Goal: Information Seeking & Learning: Learn about a topic

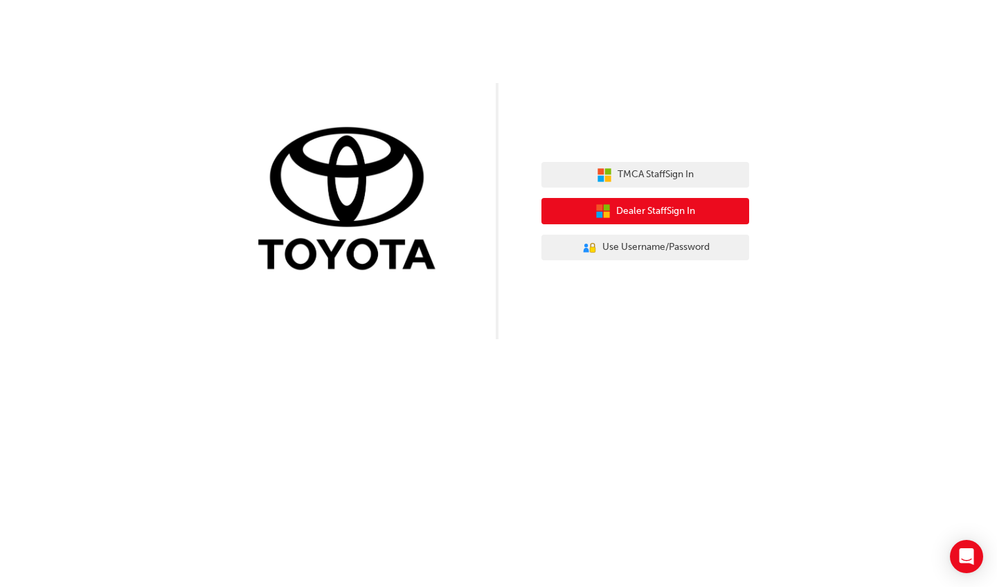
click at [663, 210] on span "Dealer Staff Sign In" at bounding box center [655, 211] width 79 height 16
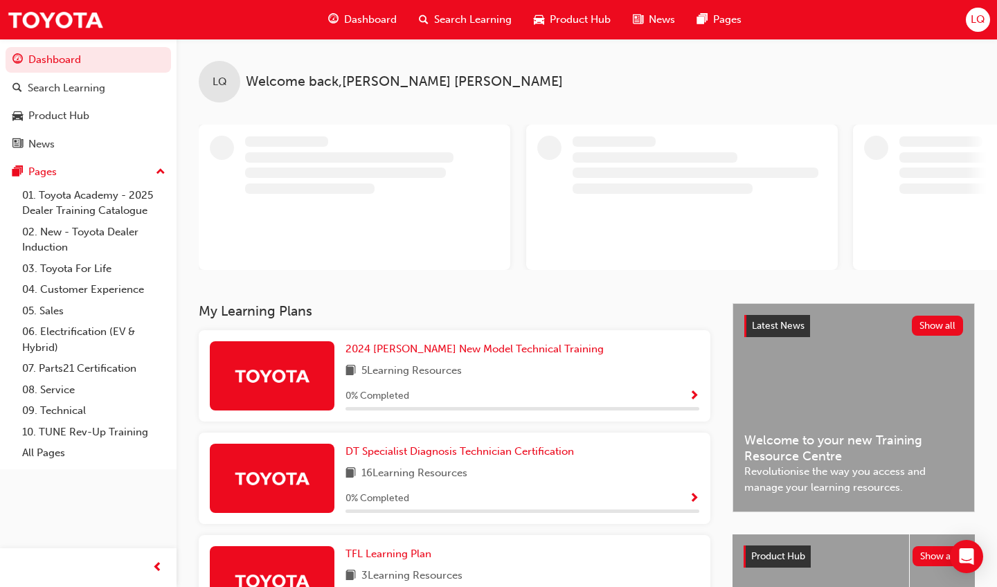
click at [361, 16] on span "Dashboard" at bounding box center [370, 20] width 53 height 16
click at [359, 32] on div "Dashboard" at bounding box center [362, 20] width 91 height 28
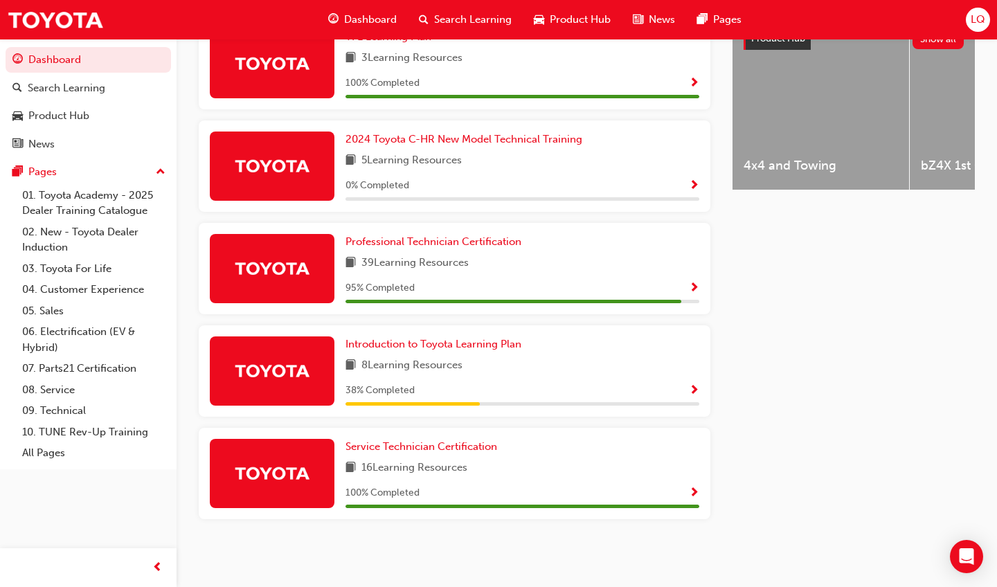
scroll to position [572, 0]
click at [491, 269] on div "39 Learning Resources" at bounding box center [522, 263] width 354 height 17
click at [440, 242] on span "Professional Technician Certification" at bounding box center [433, 241] width 176 height 12
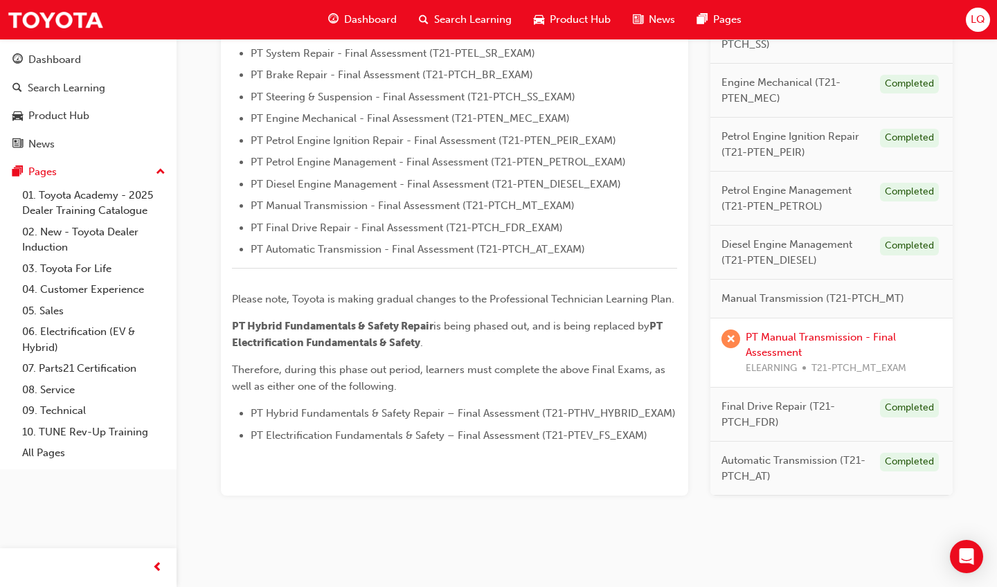
scroll to position [473, 0]
click at [777, 319] on div "PT Manual Transmission - Final Assessment ELEARNING T21-PTCH_MT_EXAM" at bounding box center [831, 354] width 242 height 70
click at [777, 335] on link "PT Manual Transmission - Final Assessment" at bounding box center [820, 346] width 150 height 28
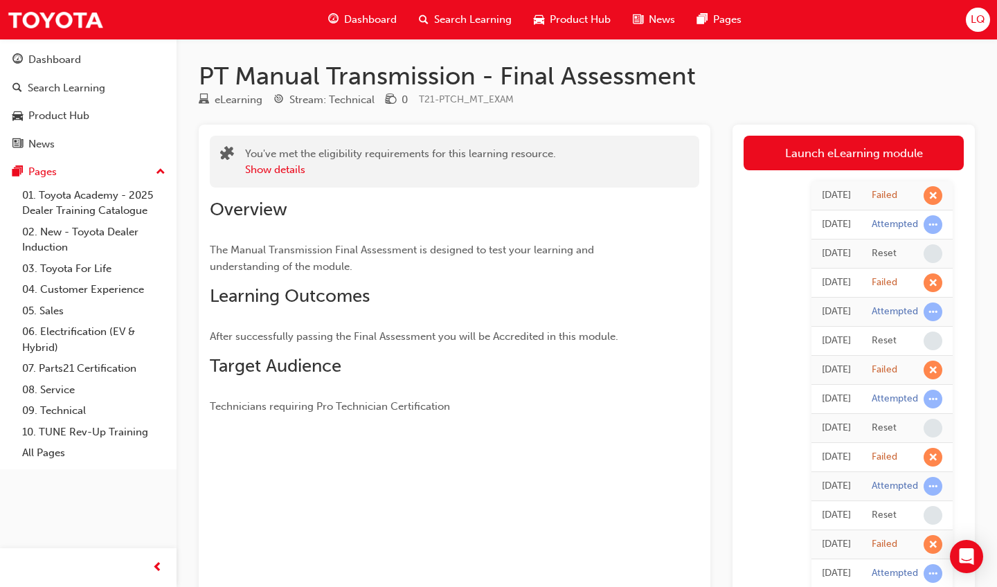
scroll to position [4, 0]
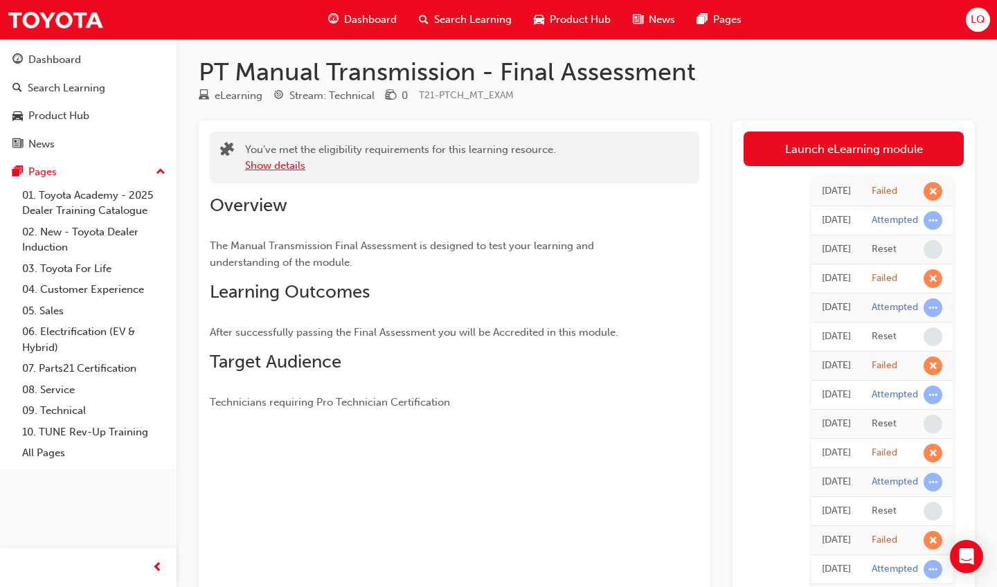
click at [292, 163] on button "Show details" at bounding box center [275, 166] width 60 height 16
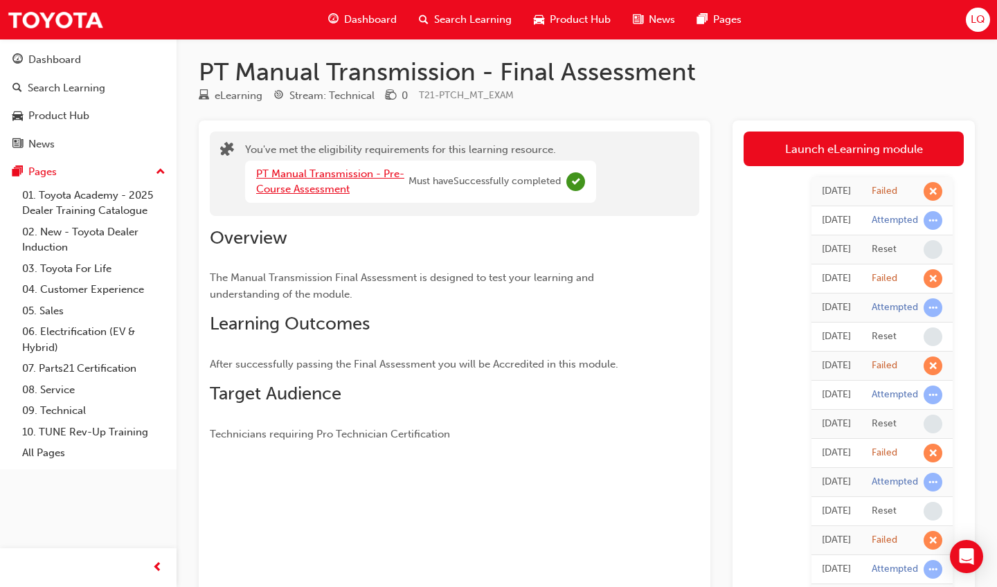
click at [309, 188] on link "PT Manual Transmission - Pre-Course Assessment" at bounding box center [330, 181] width 148 height 28
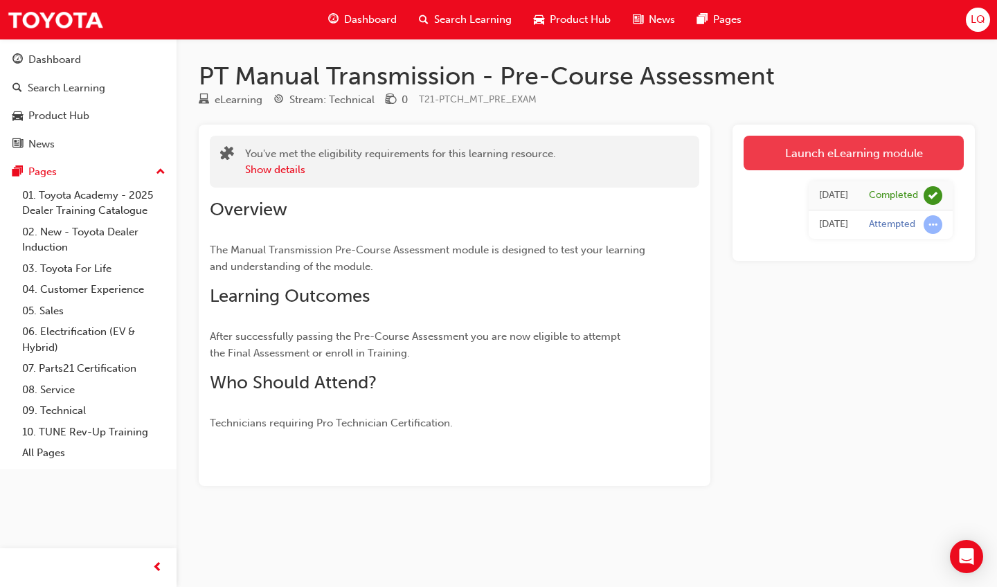
click at [830, 148] on link "Launch eLearning module" at bounding box center [853, 153] width 220 height 35
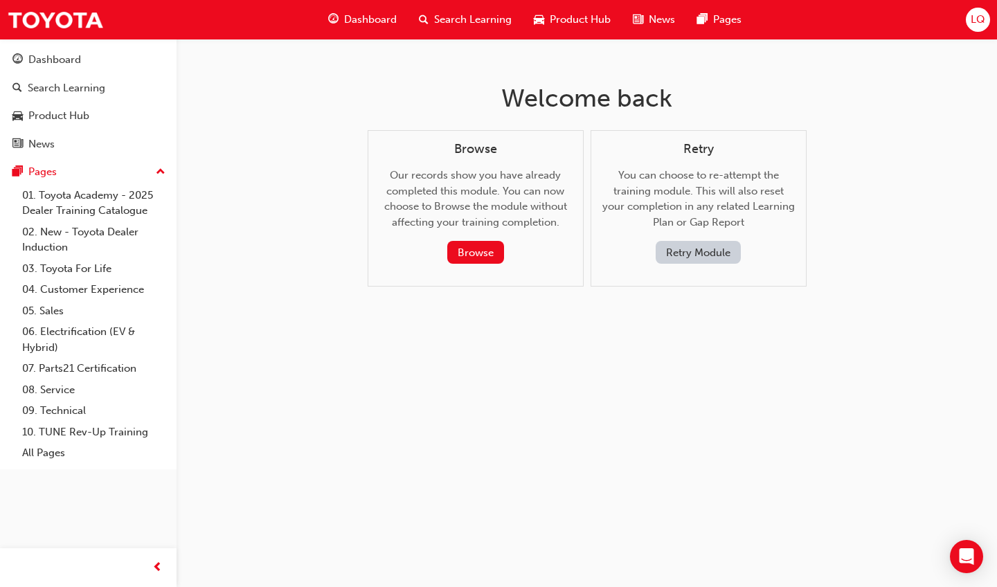
click at [700, 242] on button "Retry Module" at bounding box center [697, 252] width 85 height 23
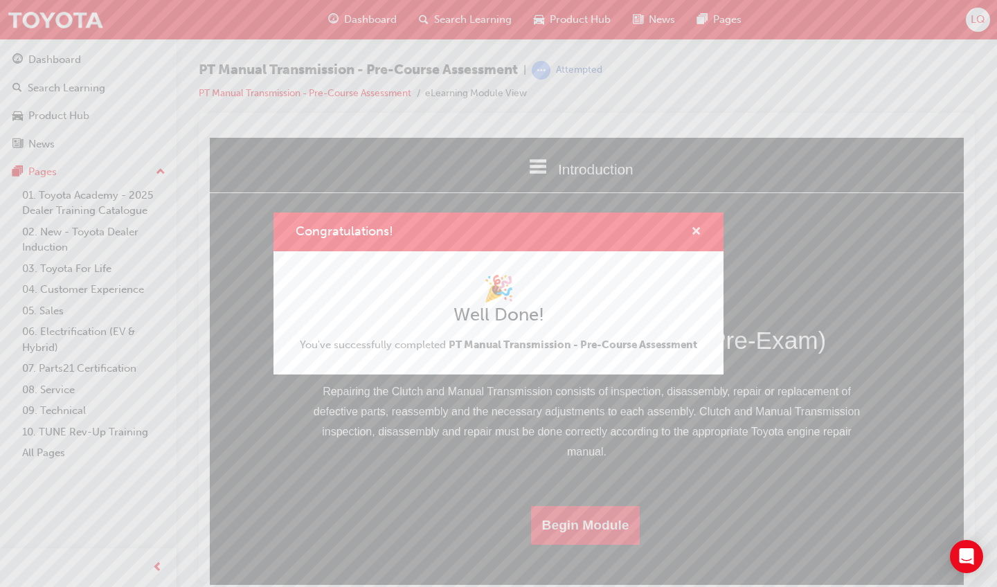
drag, startPoint x: 694, startPoint y: 230, endPoint x: 483, endPoint y: 93, distance: 251.1
click at [694, 230] on span "cross-icon" at bounding box center [696, 232] width 10 height 12
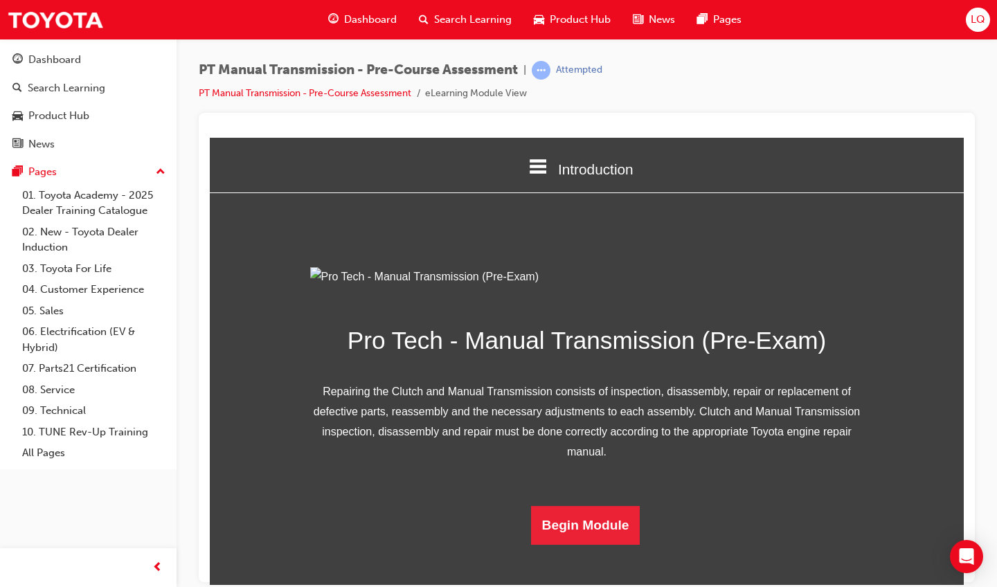
scroll to position [109, 0]
click at [589, 544] on button "Begin Module" at bounding box center [585, 524] width 109 height 39
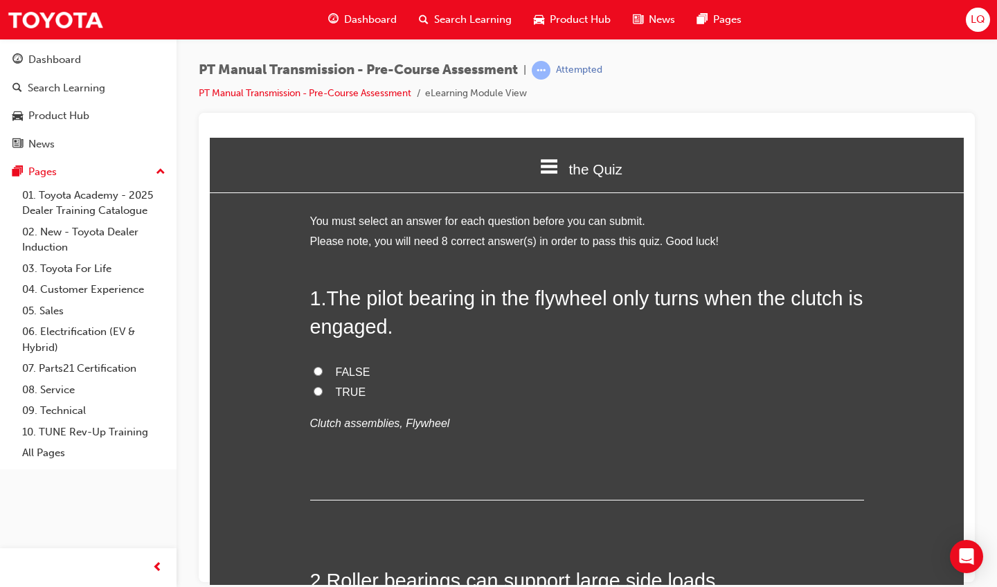
scroll to position [0, 0]
click at [362, 12] on span "Dashboard" at bounding box center [370, 20] width 53 height 16
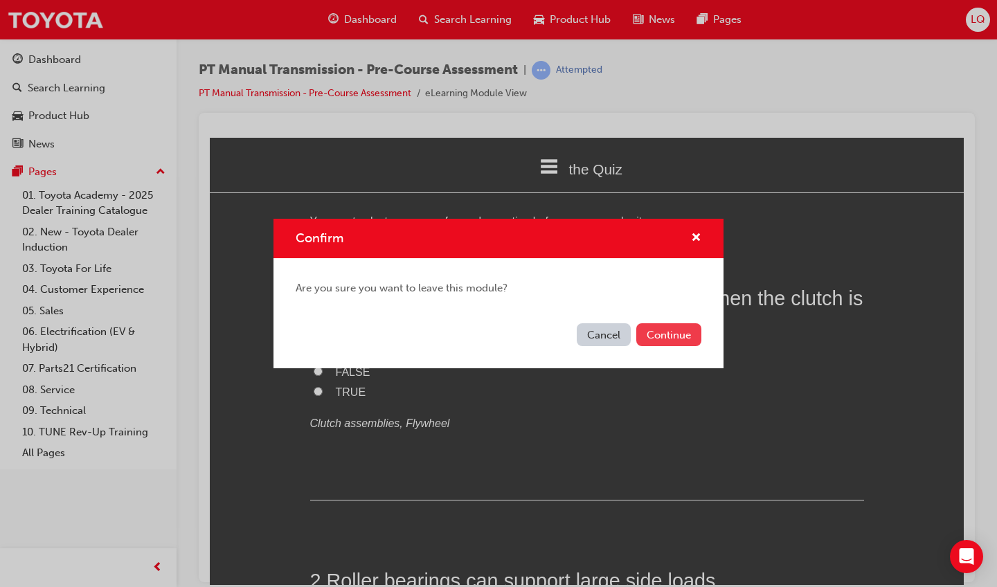
click at [654, 338] on button "Continue" at bounding box center [668, 334] width 65 height 23
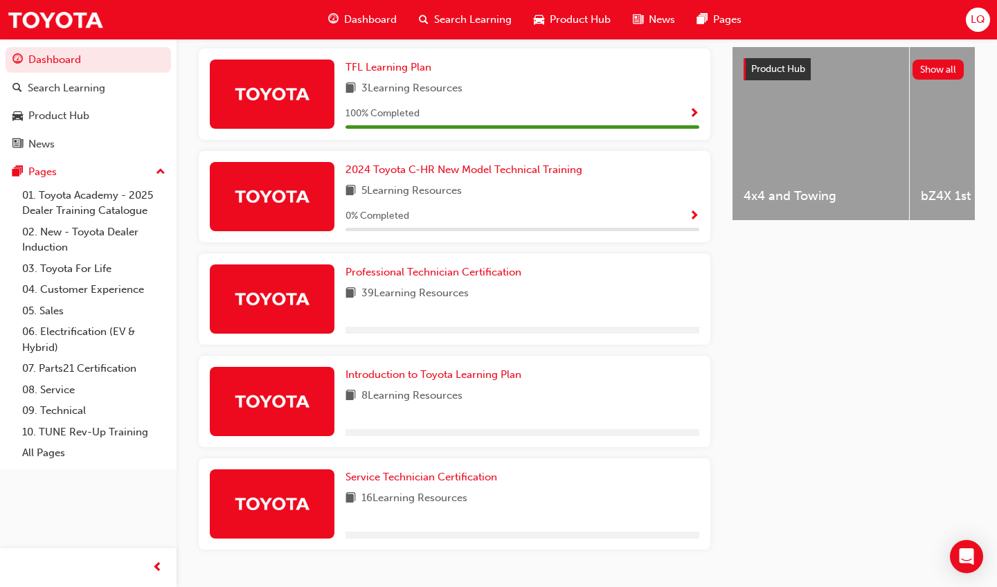
scroll to position [534, 0]
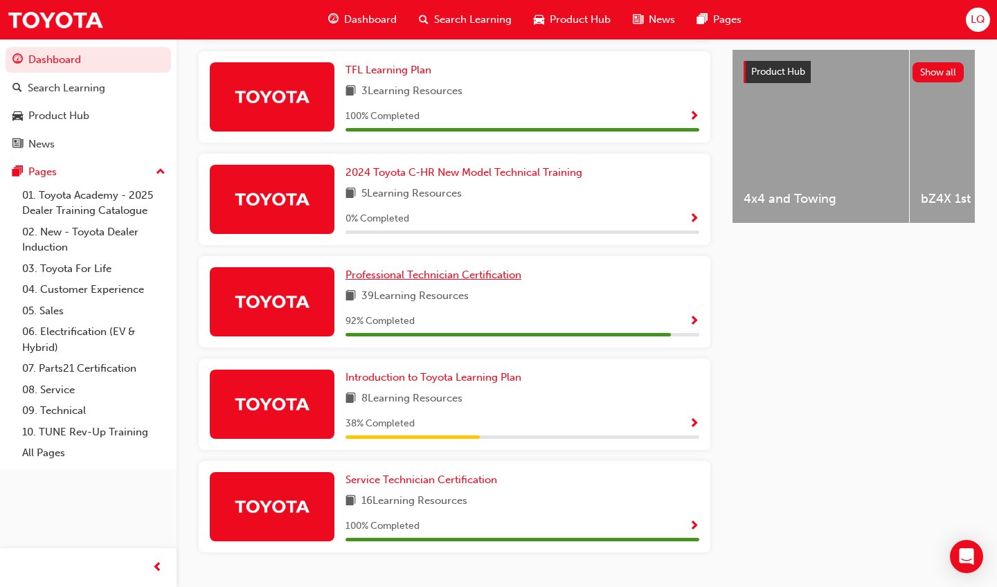
click at [424, 274] on span "Professional Technician Certification" at bounding box center [433, 275] width 176 height 12
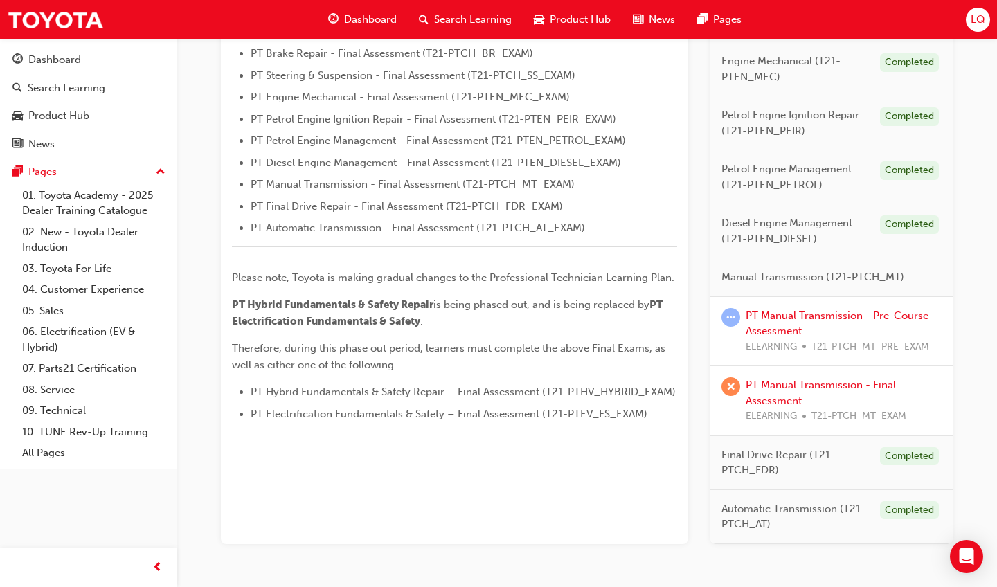
scroll to position [496, 1]
click at [789, 308] on link "PT Manual Transmission - Pre-Course Assessment" at bounding box center [836, 322] width 183 height 28
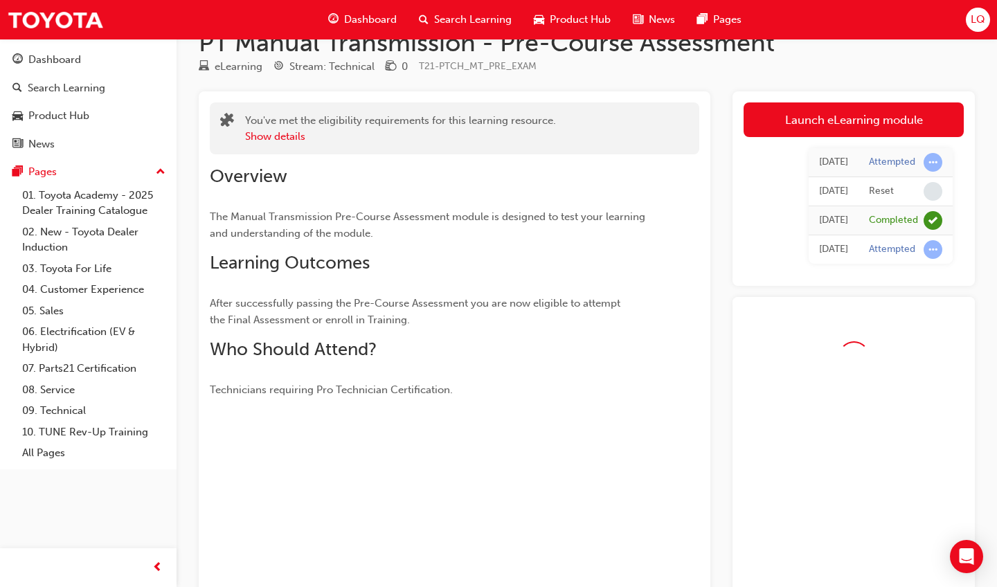
scroll to position [15, 0]
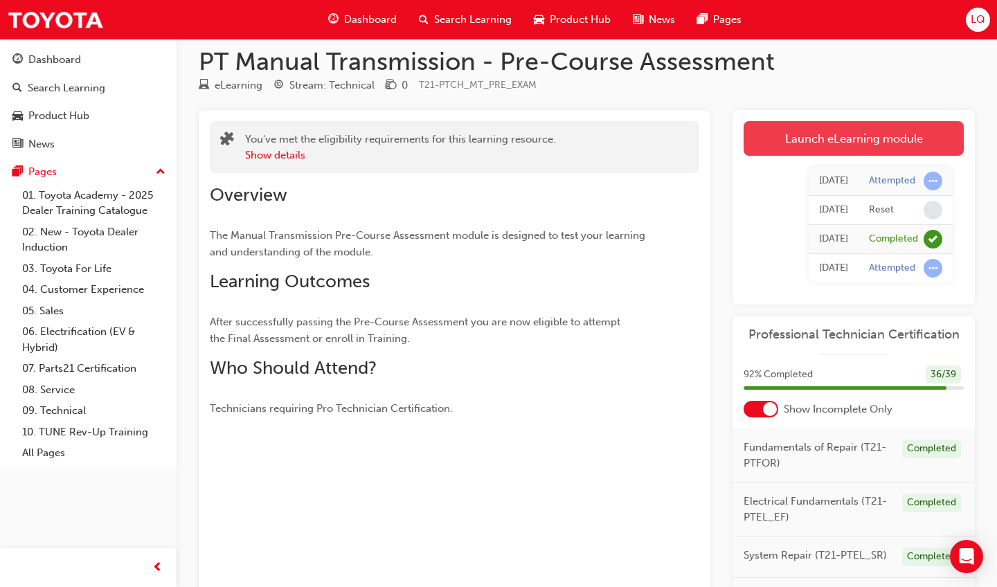
click at [900, 134] on link "Launch eLearning module" at bounding box center [853, 138] width 220 height 35
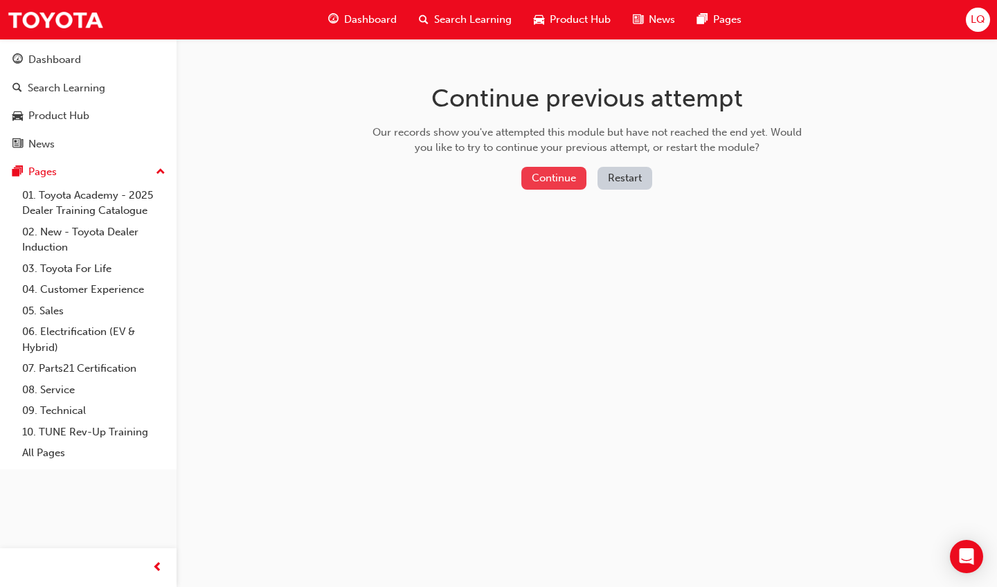
click at [563, 183] on button "Continue" at bounding box center [553, 178] width 65 height 23
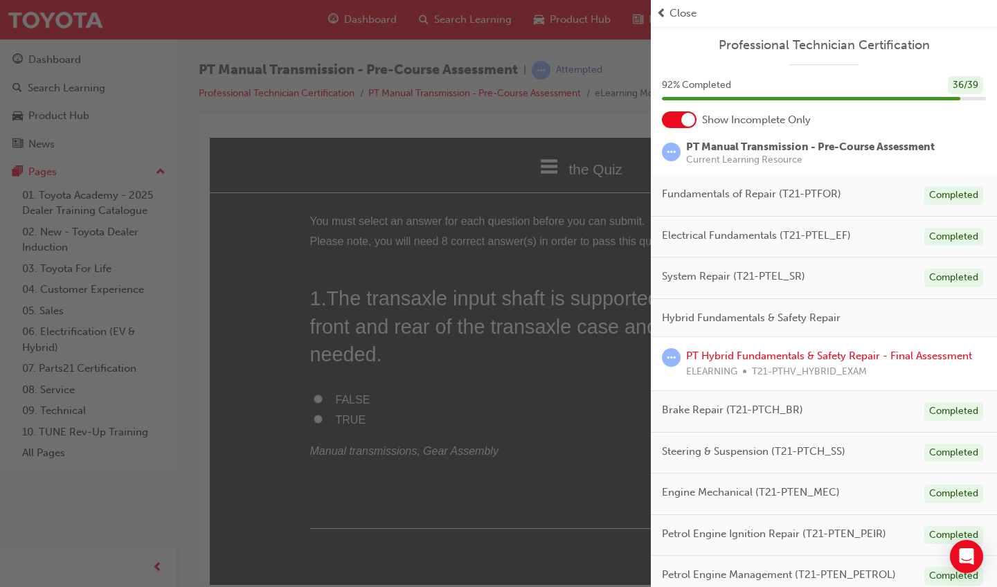
click at [681, 4] on div "Close" at bounding box center [824, 13] width 346 height 27
click at [681, 8] on span "Close" at bounding box center [682, 14] width 27 height 16
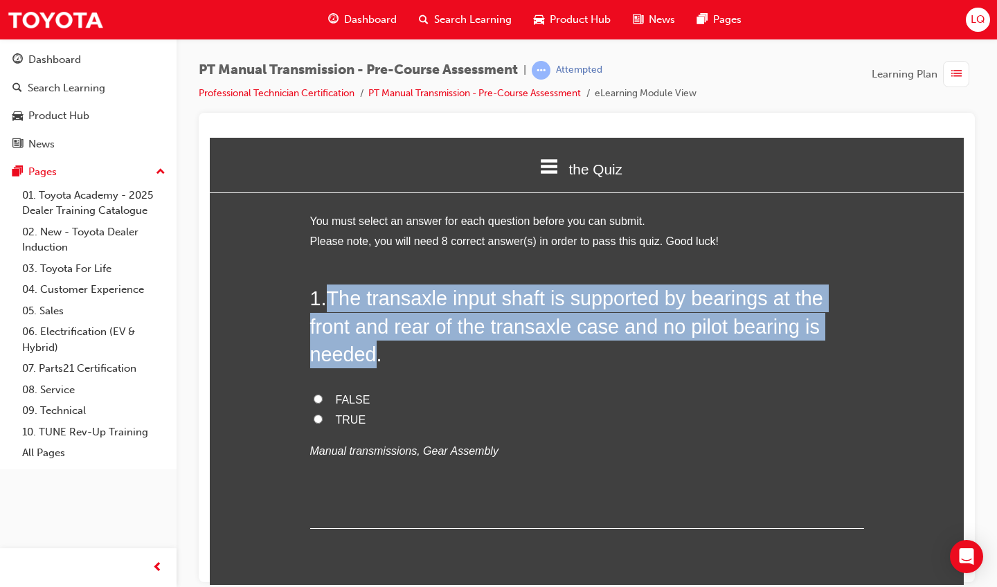
drag, startPoint x: 333, startPoint y: 297, endPoint x: 374, endPoint y: 350, distance: 66.6
click at [374, 350] on span "The transaxle input shaft is supported by bearings at the front and rear of the…" at bounding box center [566, 326] width 513 height 78
copy span "The transaxle input shaft is supported by bearings at the front and rear of the…"
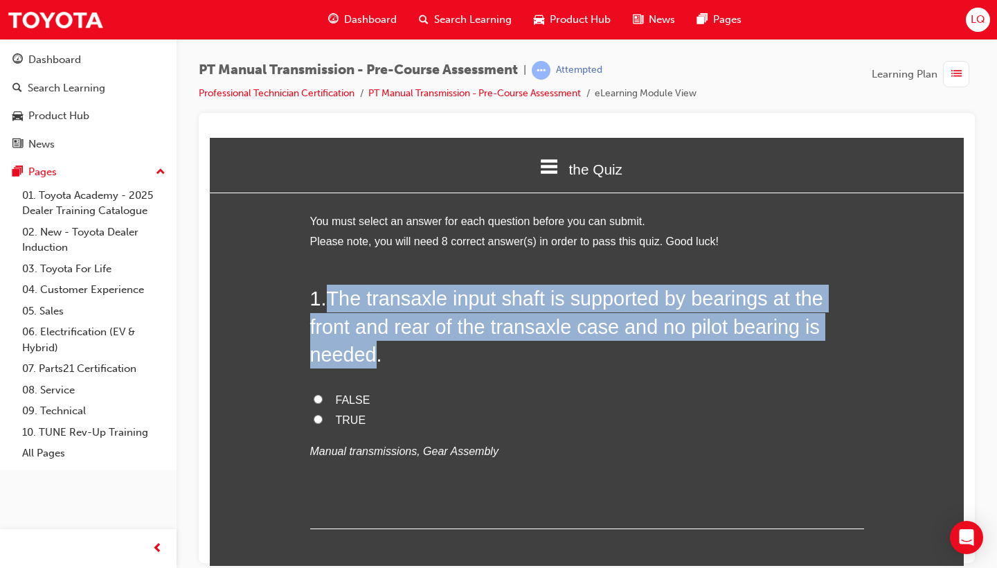
click at [314, 417] on input "TRUE" at bounding box center [318, 418] width 9 height 9
radio input "true"
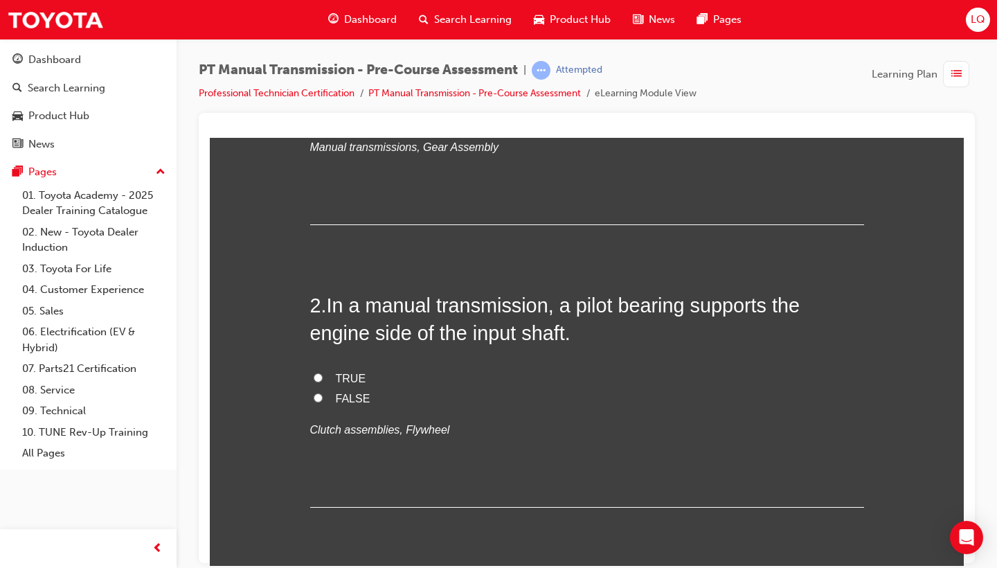
scroll to position [321, 0]
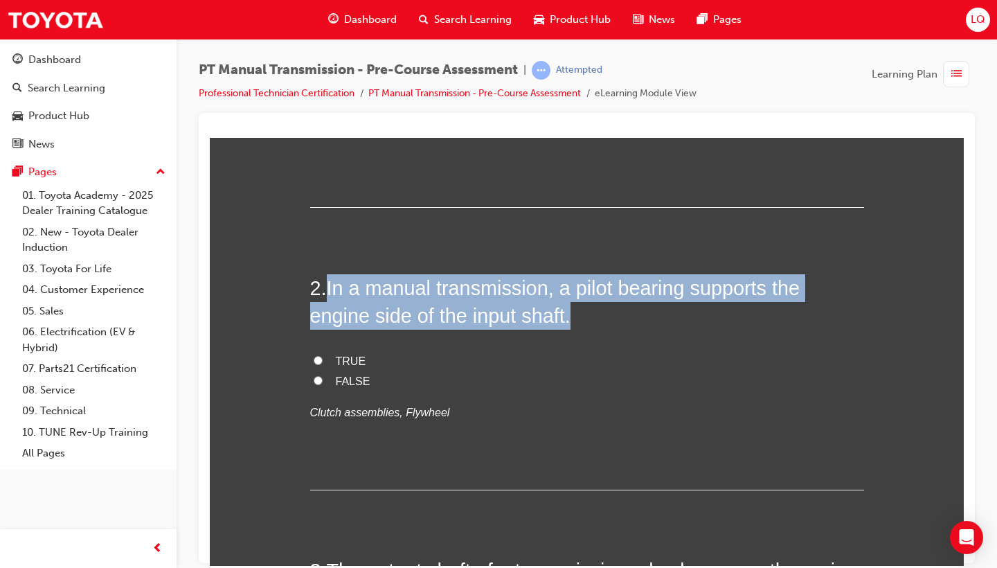
drag, startPoint x: 332, startPoint y: 283, endPoint x: 601, endPoint y: 307, distance: 270.3
click at [601, 307] on h2 "2 . In a manual transmission, a pilot bearing supports the engine side of the i…" at bounding box center [587, 301] width 554 height 56
copy span "In a manual transmission, a pilot bearing supports the engine side of the input…"
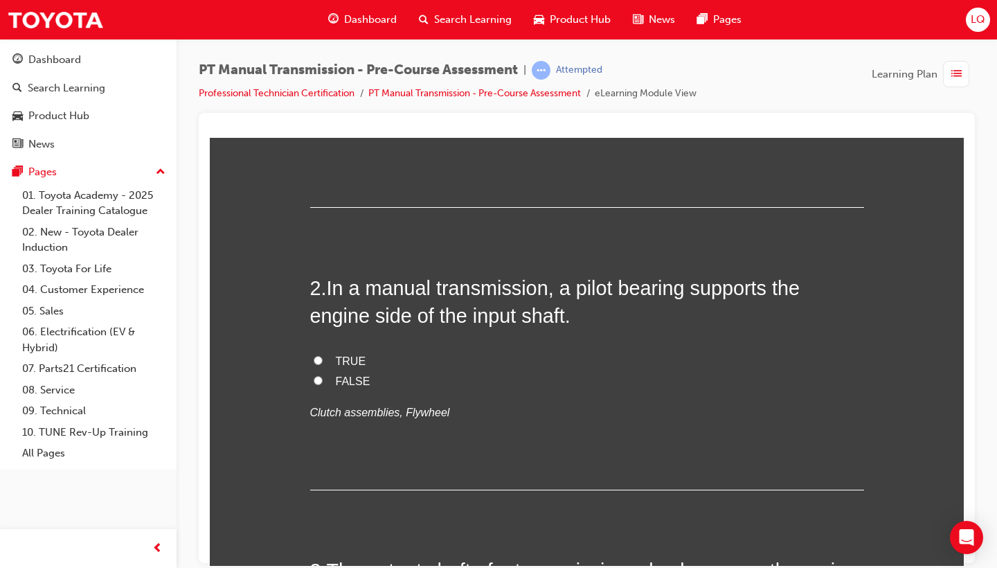
click at [554, 404] on p "Clutch assemblies, Flywheel" at bounding box center [587, 412] width 554 height 20
click at [338, 356] on span "TRUE" at bounding box center [351, 360] width 30 height 12
click at [323, 356] on input "TRUE" at bounding box center [318, 359] width 9 height 9
radio input "true"
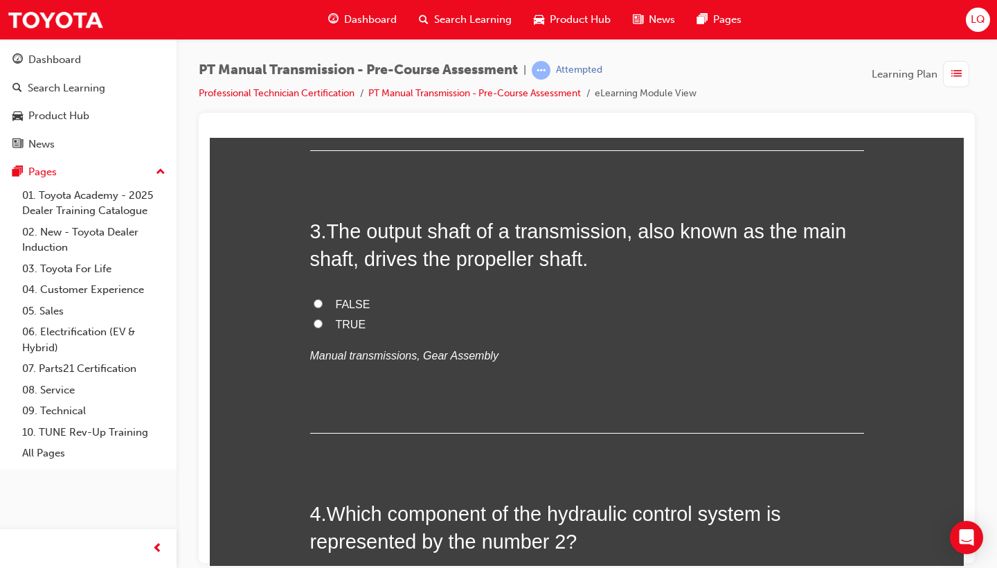
scroll to position [662, 0]
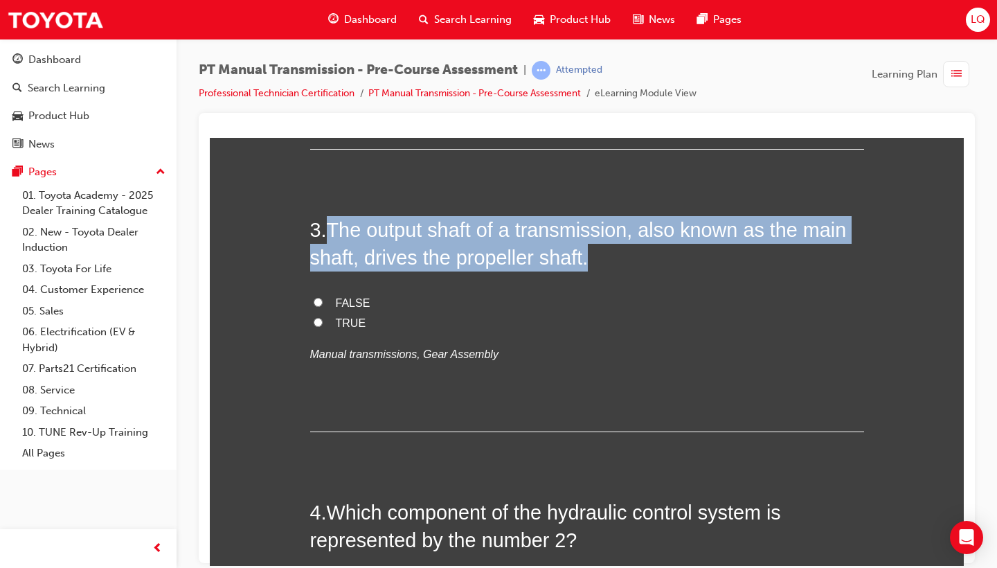
drag, startPoint x: 335, startPoint y: 217, endPoint x: 617, endPoint y: 255, distance: 284.2
click at [617, 255] on h2 "3 . The output shaft of a transmission, also known as the main shaft, drives th…" at bounding box center [587, 243] width 554 height 56
copy span "The output shaft of a transmission, also known as the main shaft, drives the pr…"
click at [315, 318] on input "TRUE" at bounding box center [318, 321] width 9 height 9
radio input "true"
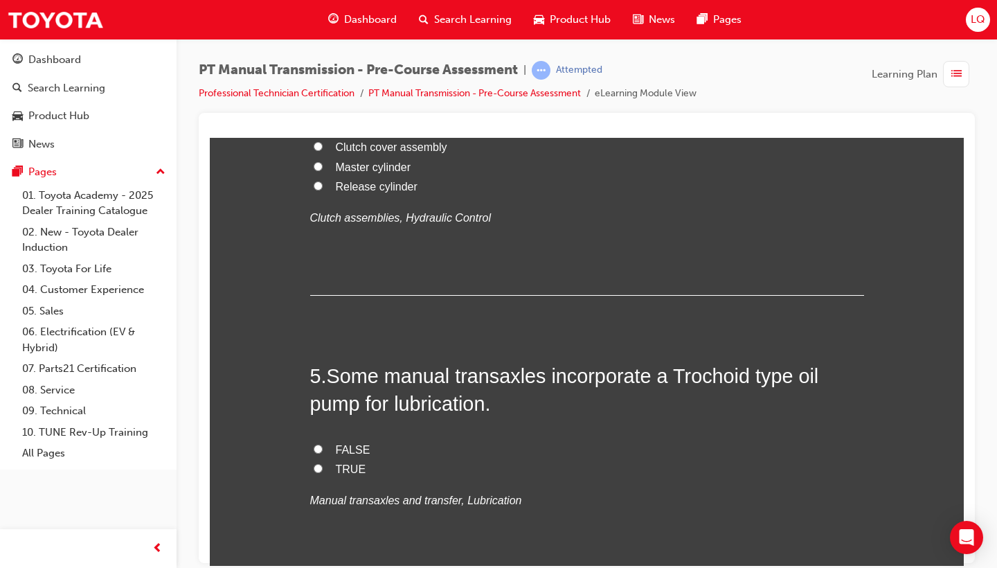
scroll to position [1170, 0]
click at [368, 134] on span "Hydraulic tube" at bounding box center [371, 128] width 71 height 12
click at [323, 132] on input "Hydraulic tube" at bounding box center [318, 127] width 9 height 9
radio input "true"
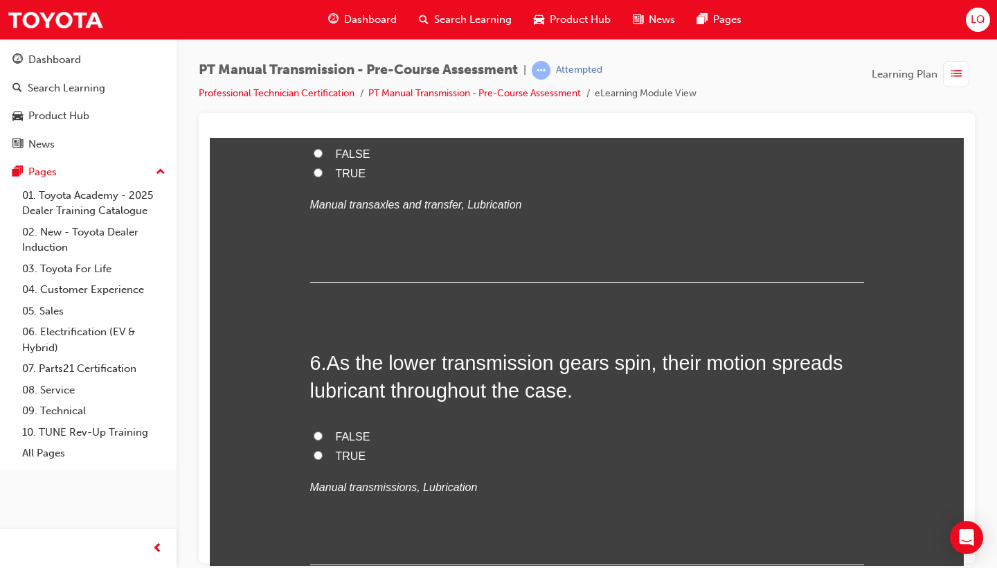
scroll to position [1652, 0]
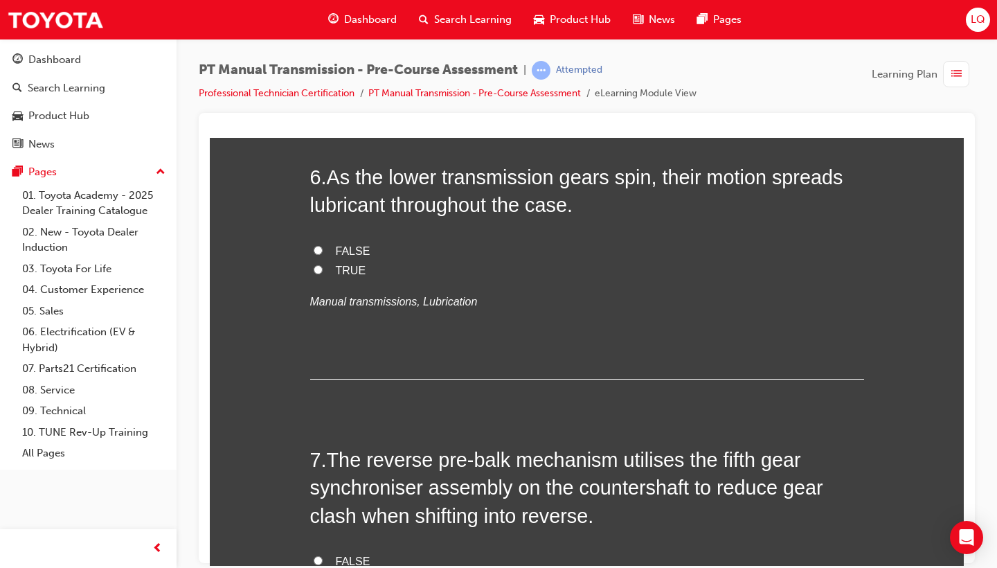
drag, startPoint x: 331, startPoint y: 219, endPoint x: 496, endPoint y: 247, distance: 167.0
copy span "Some manual transaxles incorporate a Trochoid type oil pump for lubrication."
click at [296, 450] on div "You must select an answer for each question before you can submit. Please note,…" at bounding box center [587, 120] width 754 height 3122
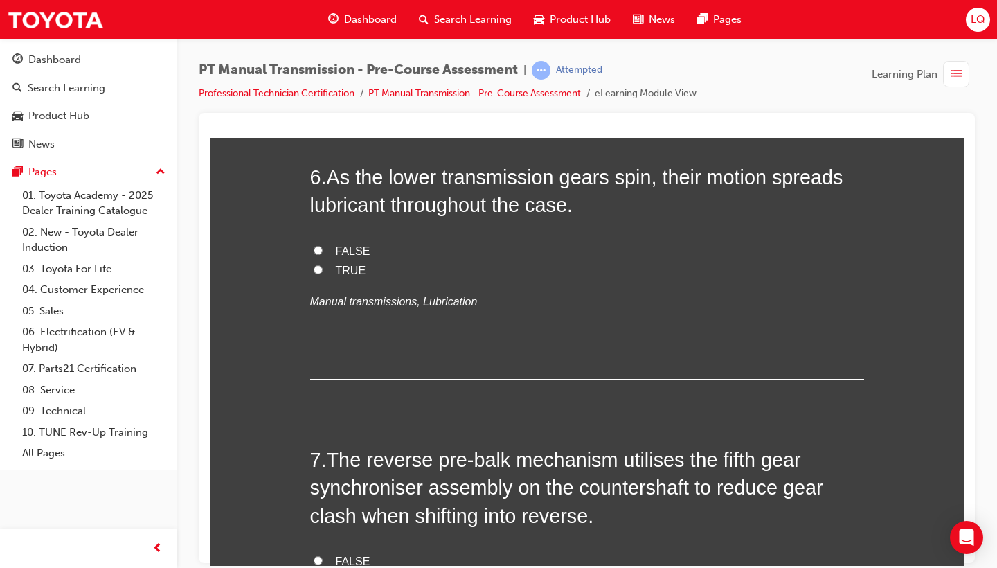
radio input "true"
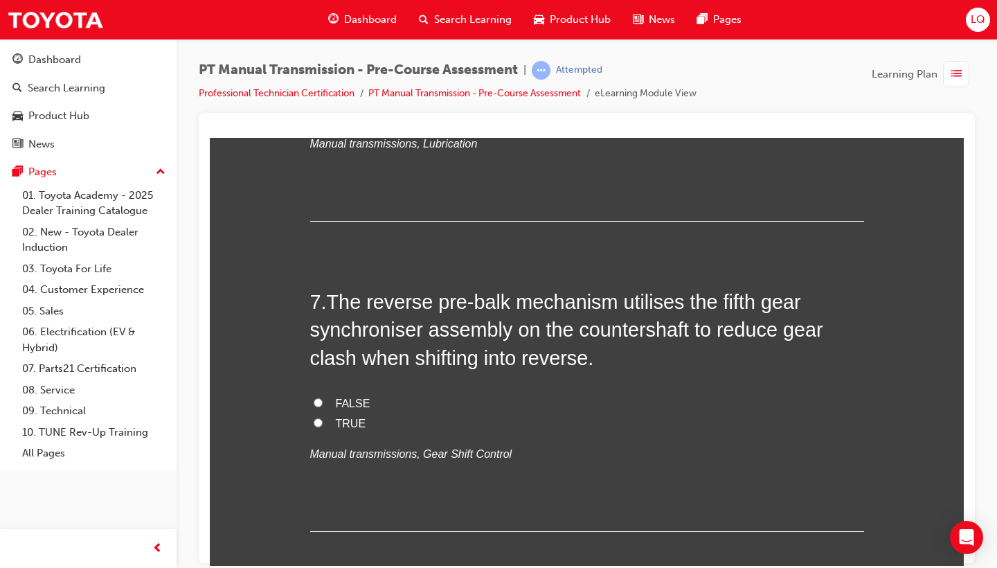
scroll to position [1817, 0]
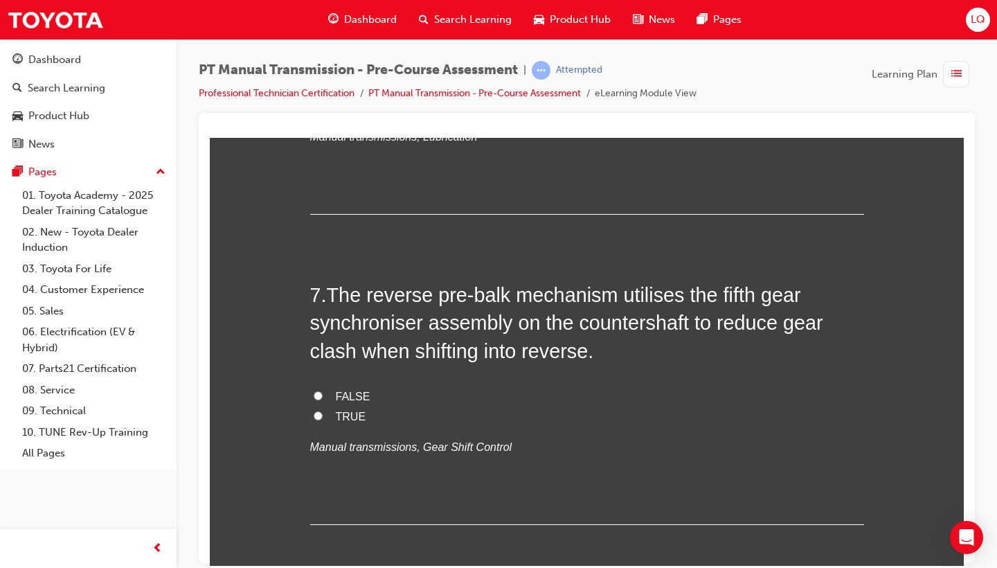
drag, startPoint x: 332, startPoint y: 340, endPoint x: 569, endPoint y: 356, distance: 237.9
click at [572, 51] on span "As the lower transmission gears spin, their motion spreads lubricant throughout…" at bounding box center [576, 26] width 533 height 50
copy span "As the lower transmission gears spin, their motion spreads lubricant throughout…"
click at [338, 91] on span "FALSE" at bounding box center [353, 86] width 35 height 12
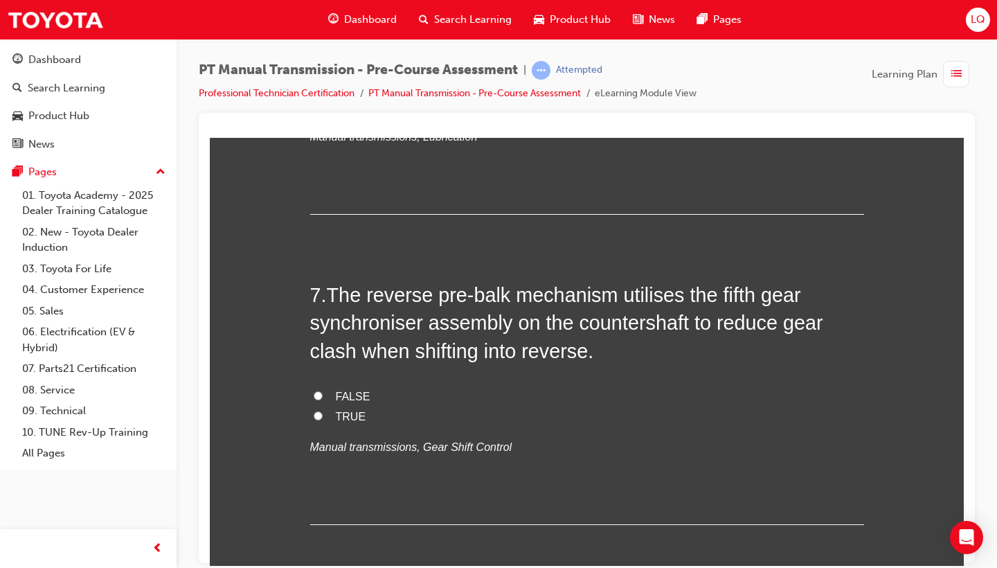
click at [323, 89] on input "FALSE" at bounding box center [318, 84] width 9 height 9
radio input "true"
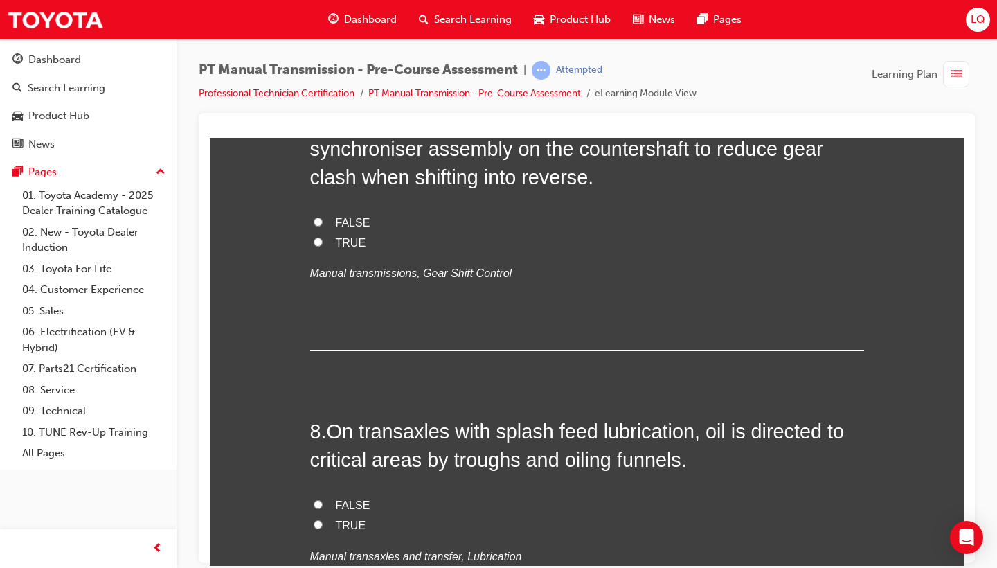
scroll to position [1988, 0]
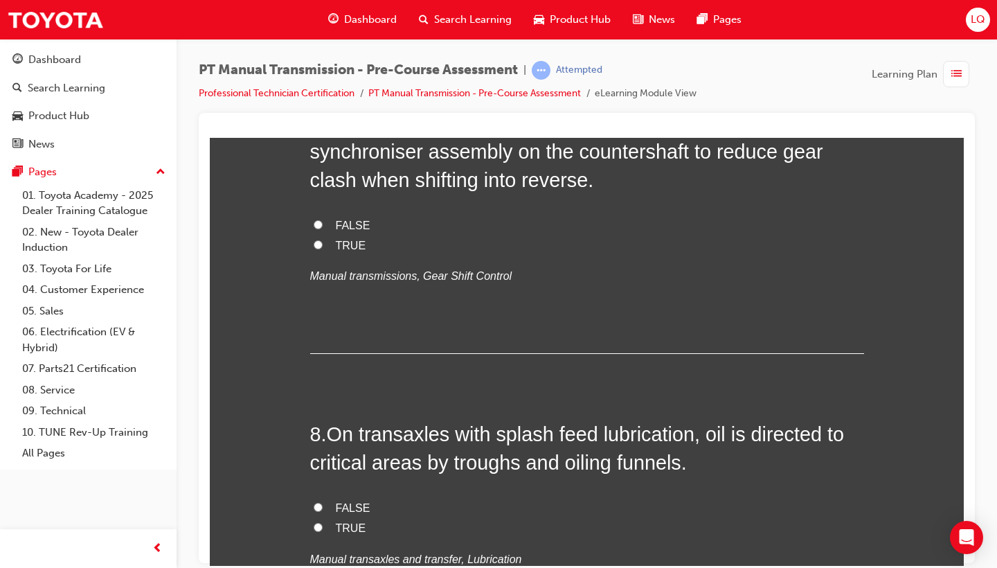
radio input "true"
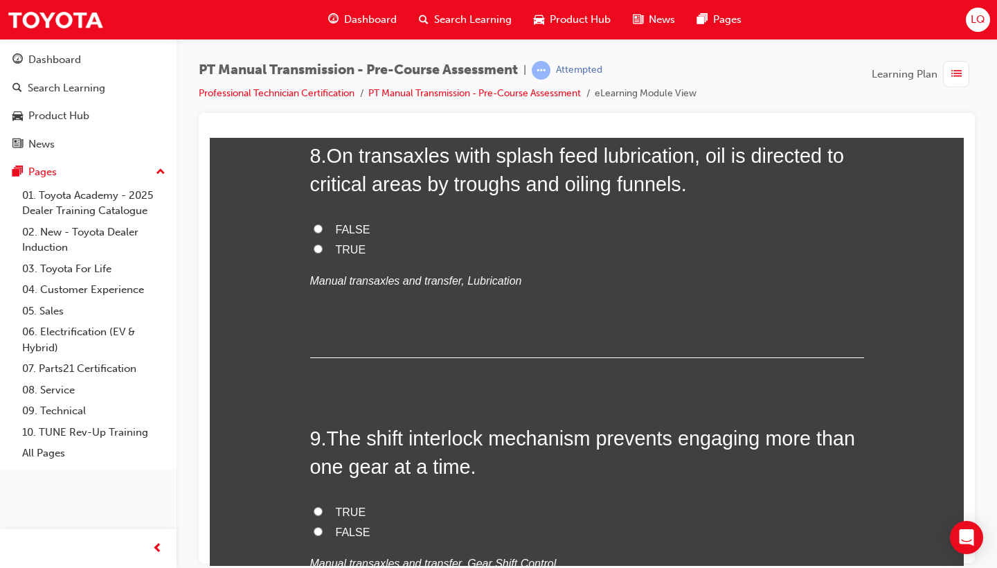
scroll to position [2265, 0]
drag, startPoint x: 330, startPoint y: 170, endPoint x: 592, endPoint y: 228, distance: 268.5
copy span "The reverse pre-balk mechanism utilises the fifth gear synchroniser assembly on…"
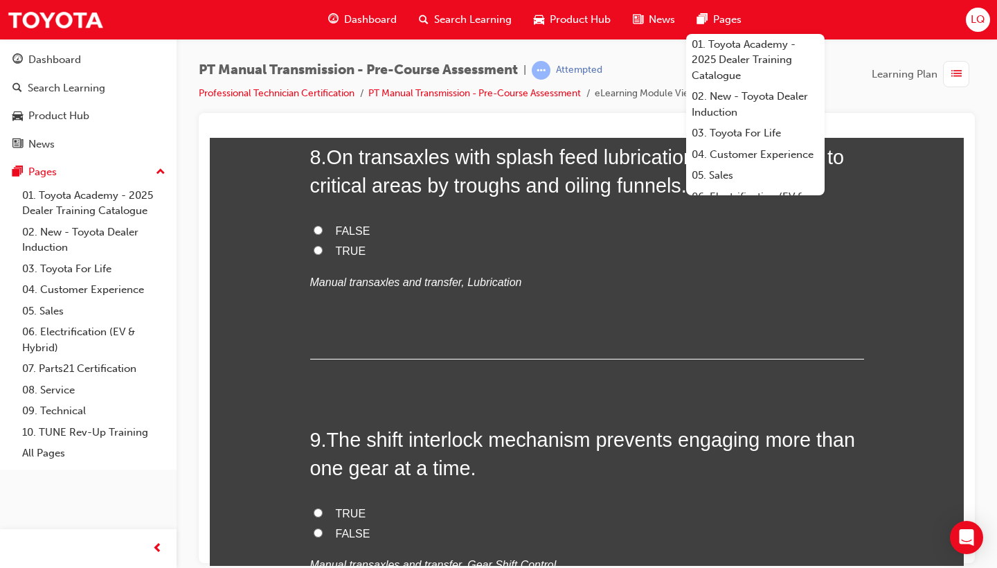
radio input "true"
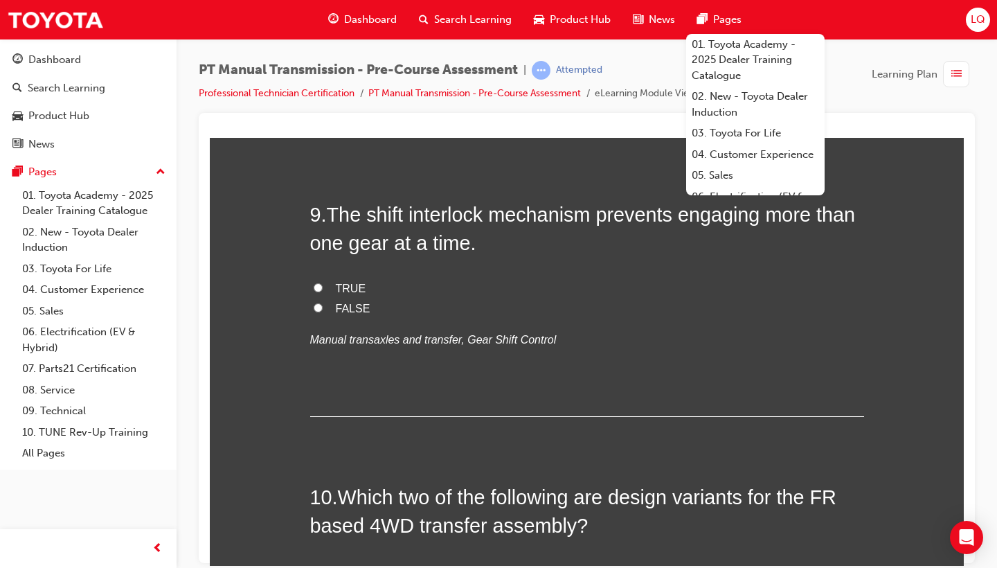
scroll to position [2488, 0]
drag, startPoint x: 330, startPoint y: 255, endPoint x: 698, endPoint y: 270, distance: 367.8
copy span "On transaxles with splash feed lubrication, oil is directed to critical areas b…"
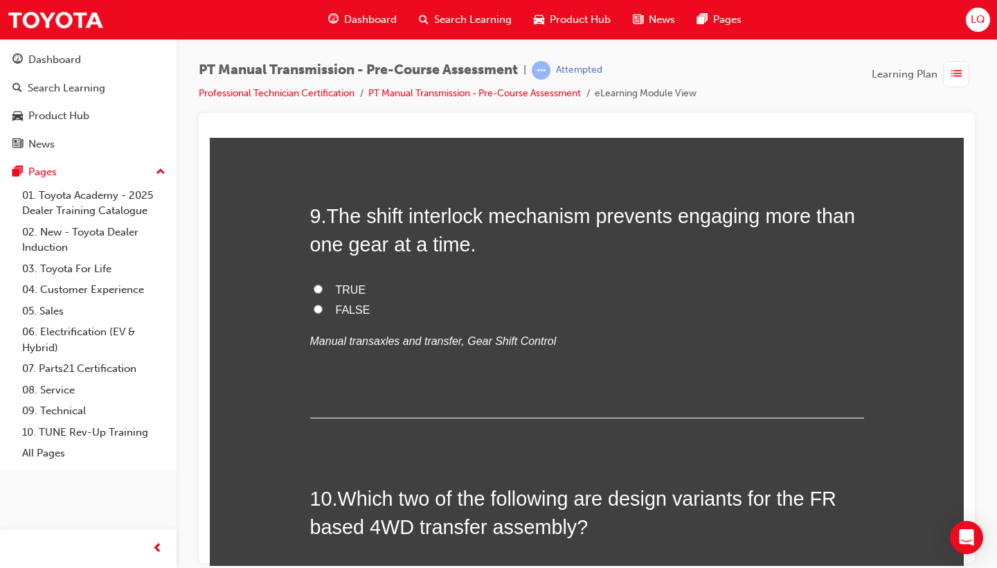
click at [346, 68] on div "FALSE TRUE Manual transaxles and transfer, Lubrication" at bounding box center [587, 32] width 554 height 71
click at [344, 33] on span "TRUE" at bounding box center [351, 27] width 30 height 12
click at [323, 30] on input "TRUE" at bounding box center [318, 25] width 9 height 9
radio input "true"
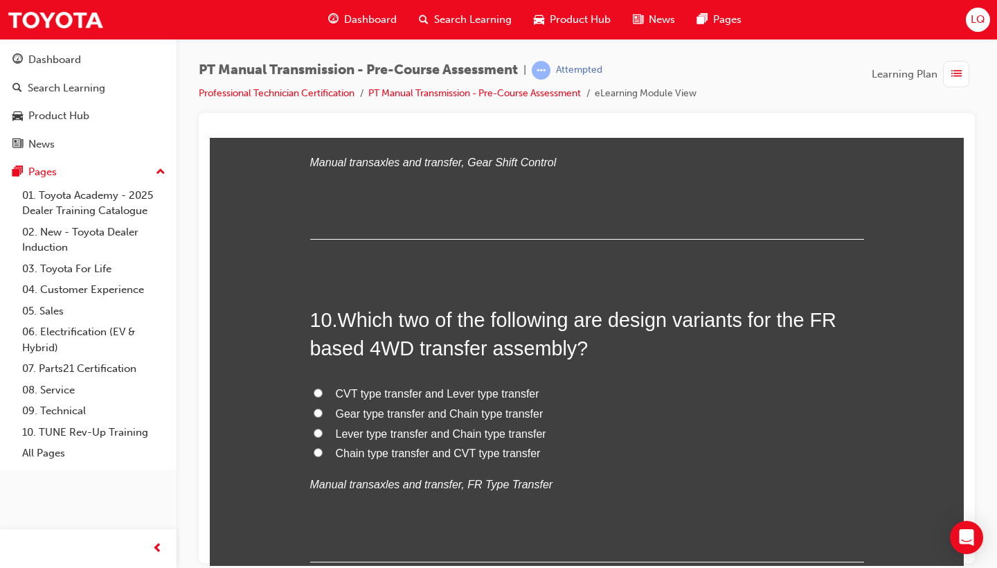
scroll to position [2780, 0]
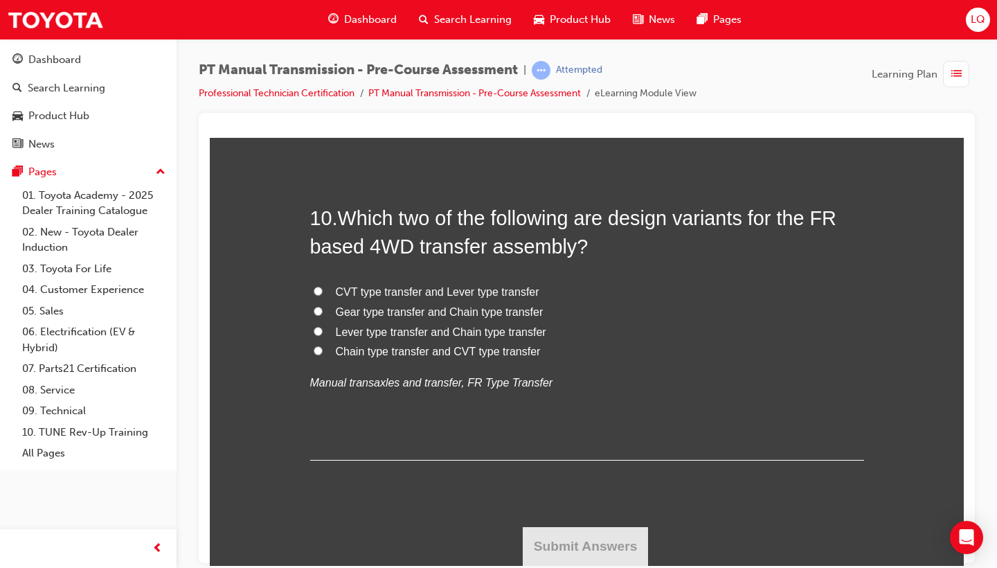
click at [336, 15] on span "TRUE" at bounding box center [351, 9] width 30 height 12
click at [323, 12] on input "TRUE" at bounding box center [318, 7] width 9 height 9
radio input "true"
click at [410, 313] on span "Gear type transfer and Chain type transfer" at bounding box center [440, 311] width 208 height 12
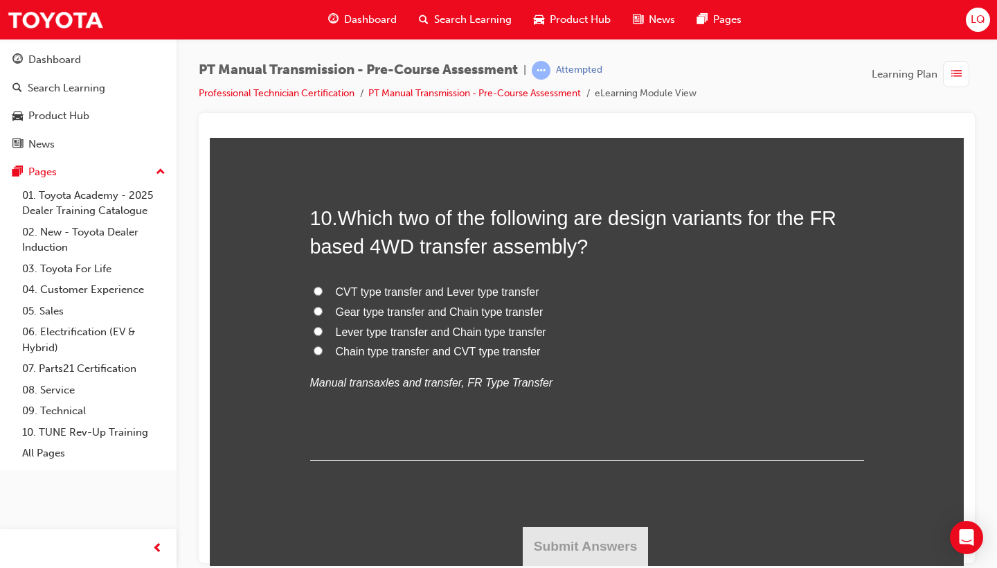
click at [323, 313] on input "Gear type transfer and Chain type transfer" at bounding box center [318, 310] width 9 height 9
radio input "true"
click at [593, 542] on button "Submit Answers" at bounding box center [586, 545] width 126 height 39
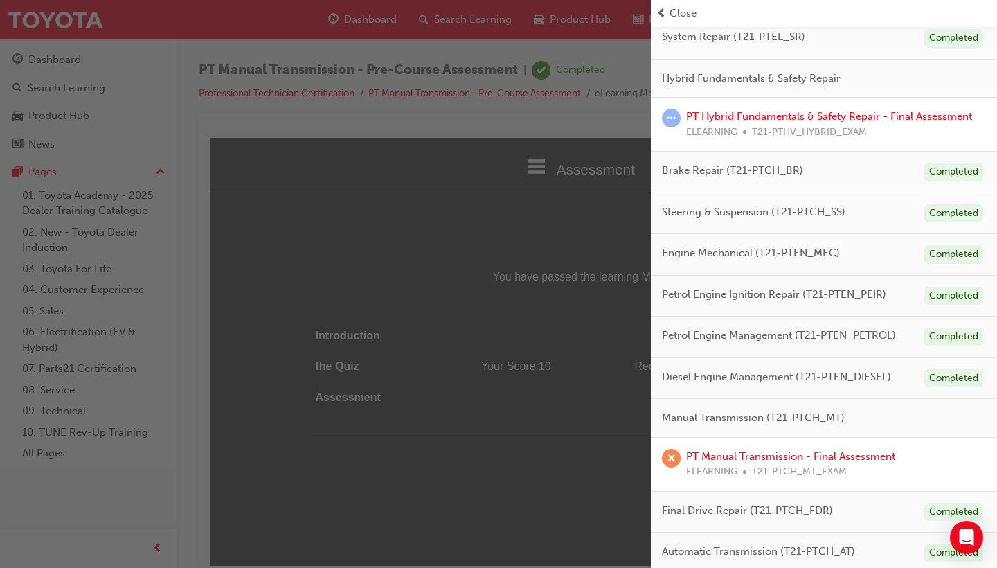
scroll to position [239, 0]
click at [779, 452] on link "PT Manual Transmission - Final Assessment" at bounding box center [790, 457] width 209 height 12
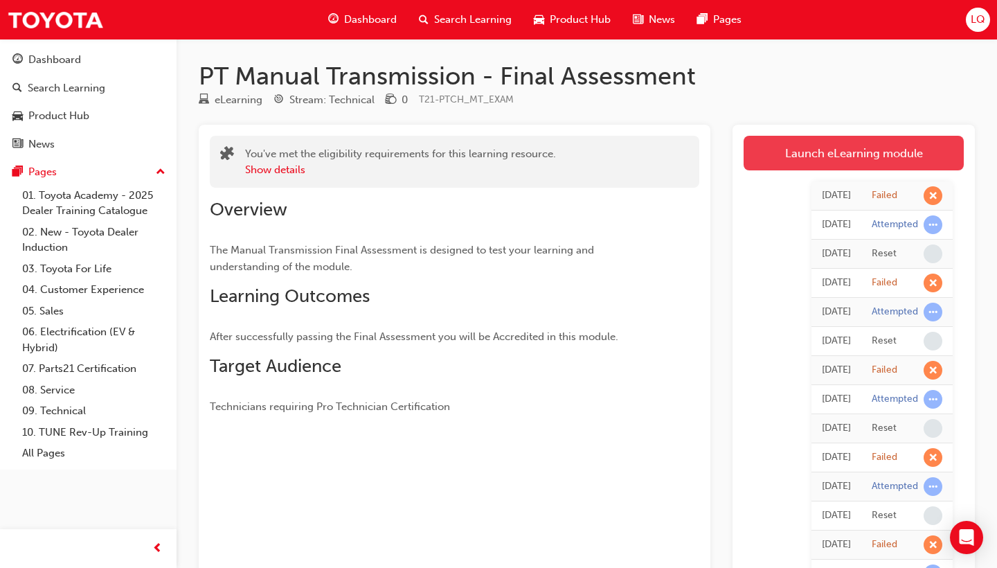
click at [815, 149] on link "Launch eLearning module" at bounding box center [853, 153] width 220 height 35
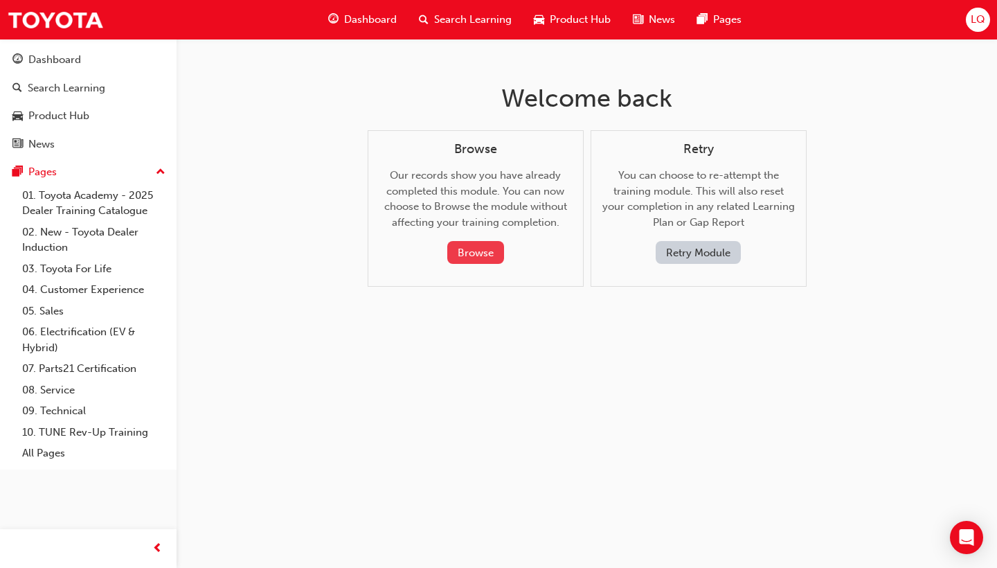
click at [491, 251] on button "Browse" at bounding box center [475, 252] width 57 height 23
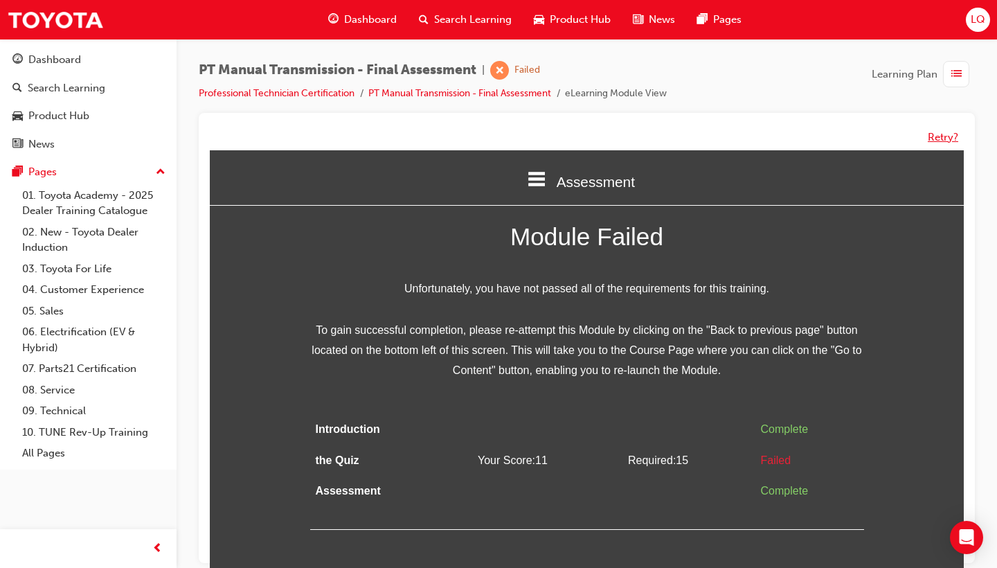
click at [948, 131] on button "Retry?" at bounding box center [942, 137] width 30 height 16
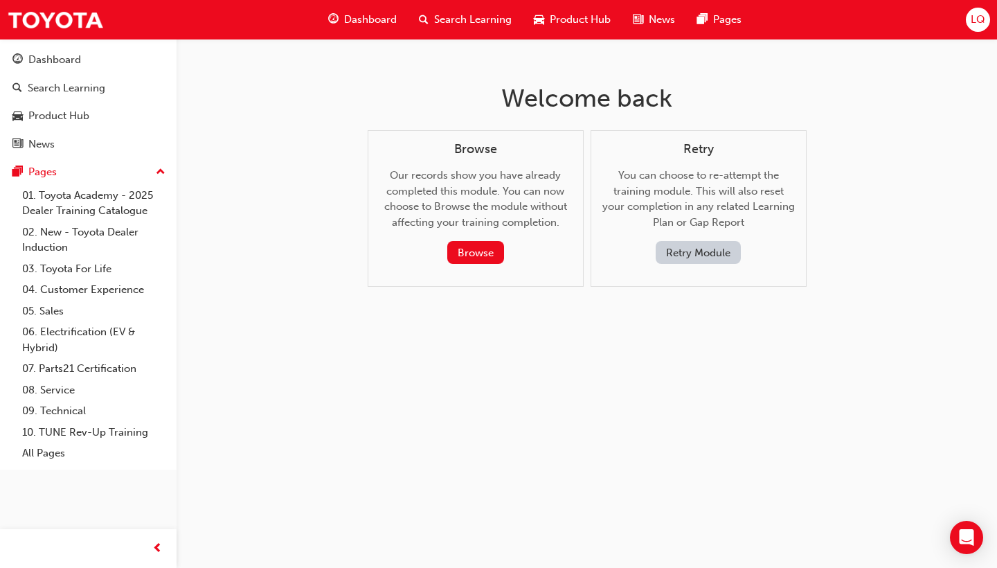
click at [717, 246] on button "Retry Module" at bounding box center [697, 252] width 85 height 23
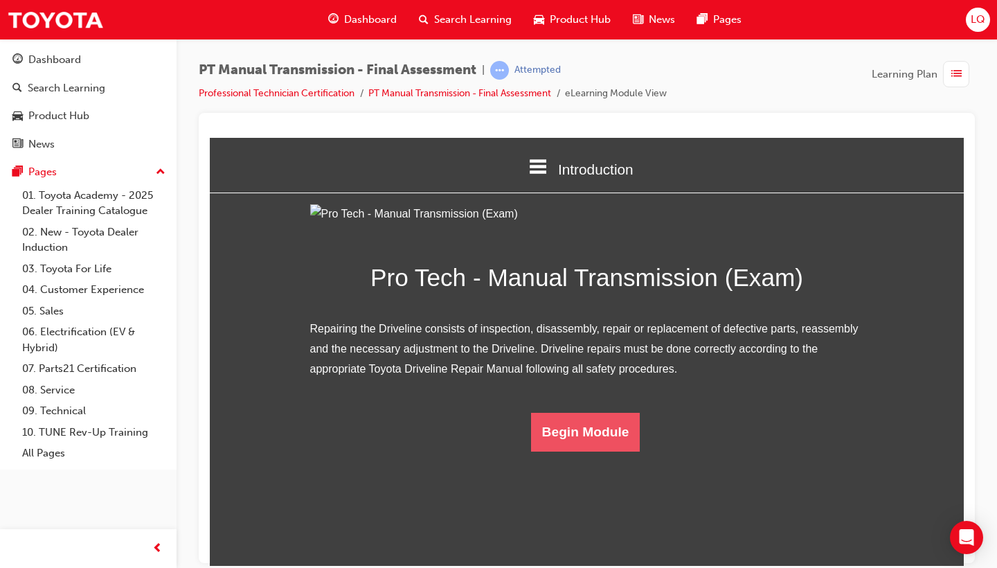
click at [601, 451] on button "Begin Module" at bounding box center [585, 431] width 109 height 39
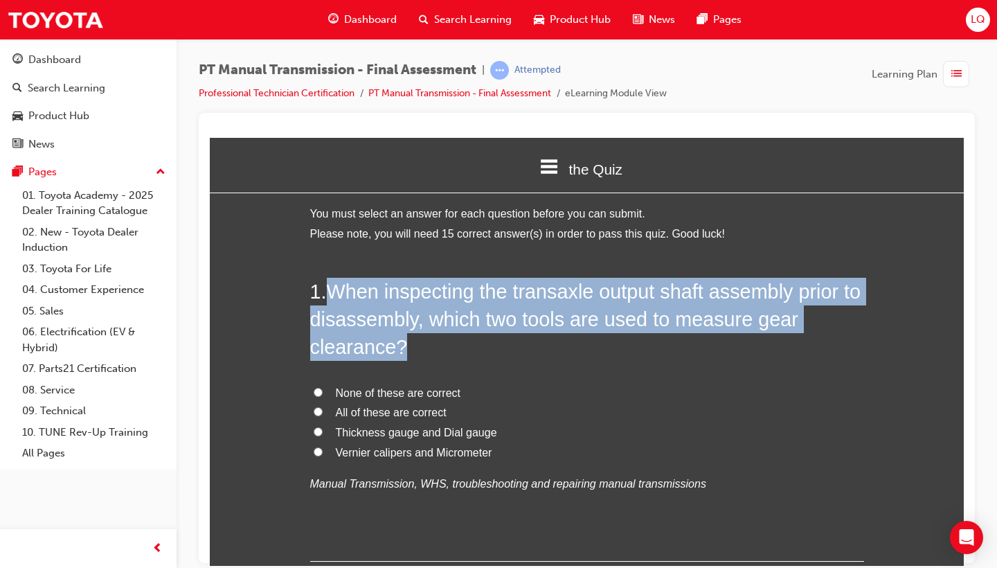
drag, startPoint x: 330, startPoint y: 280, endPoint x: 426, endPoint y: 338, distance: 112.2
click at [426, 339] on h2 "1 . When inspecting the transaxle output shaft assembly prior to disassembly, w…" at bounding box center [587, 319] width 554 height 84
copy span "When inspecting the transaxle output shaft assembly prior to disassembly, which…"
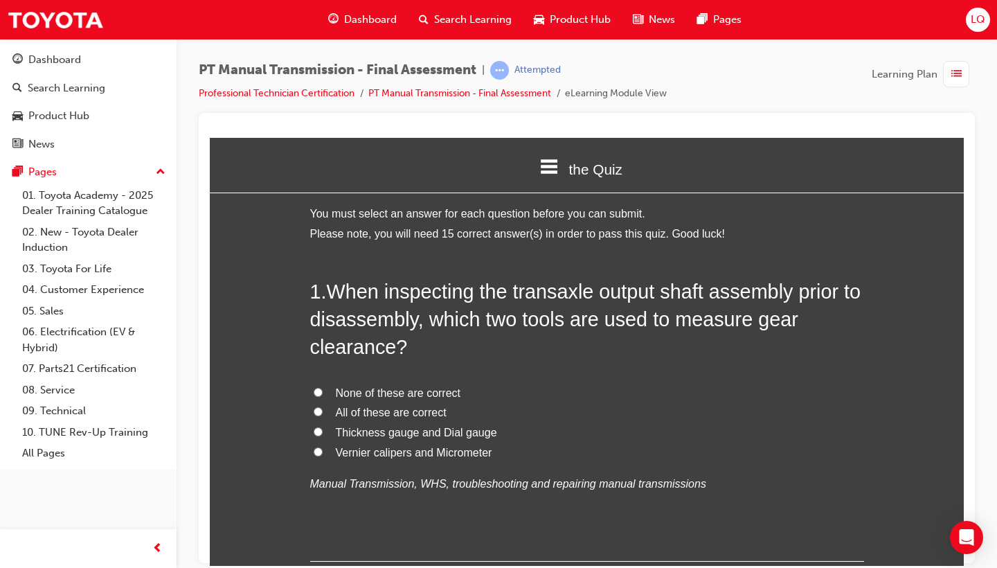
click at [550, 376] on div "1 . When inspecting the transaxle output shaft assembly prior to disassembly, w…" at bounding box center [587, 419] width 554 height 284
click at [466, 430] on span "Thickness gauge and Dial gauge" at bounding box center [416, 432] width 161 height 12
click at [323, 430] on input "Thickness gauge and Dial gauge" at bounding box center [318, 430] width 9 height 9
radio input "true"
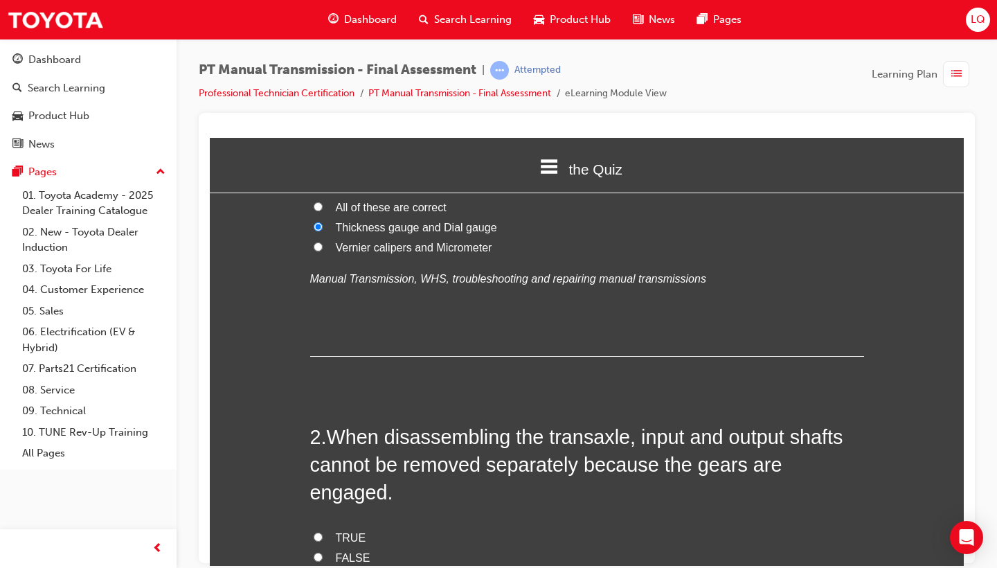
scroll to position [329, 0]
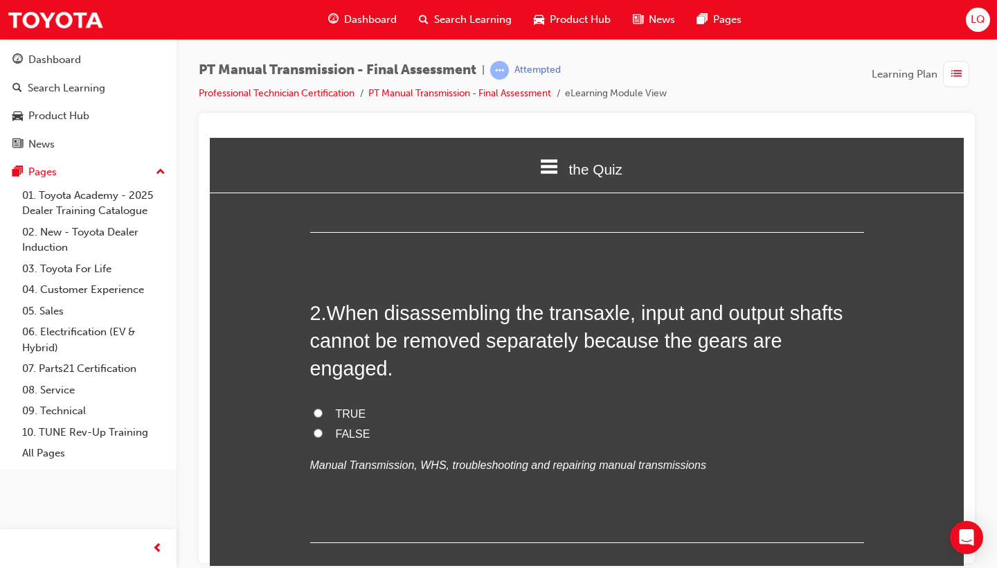
click at [336, 407] on span "TRUE" at bounding box center [351, 413] width 30 height 12
click at [323, 408] on input "TRUE" at bounding box center [318, 412] width 9 height 9
radio input "true"
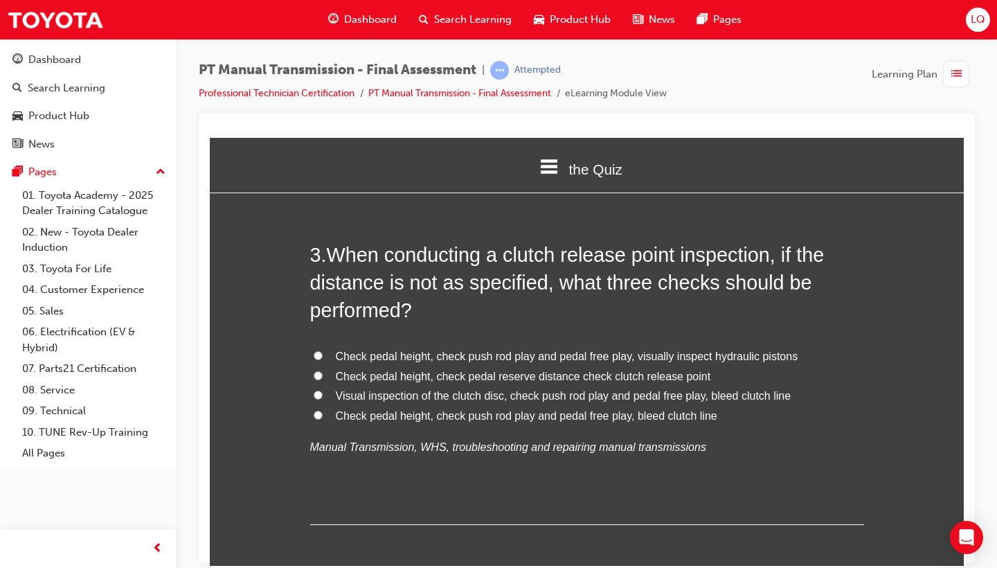
scroll to position [674, 0]
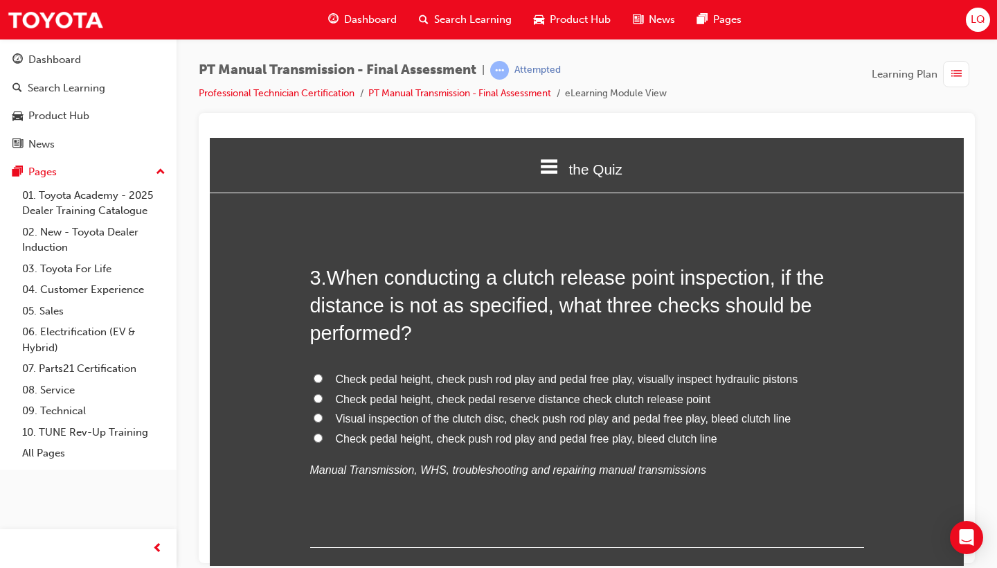
click at [604, 432] on span "Check pedal height, check push rod play and pedal free play, bleed clutch line" at bounding box center [526, 438] width 381 height 12
click at [323, 433] on input "Check pedal height, check push rod play and pedal free play, bleed clutch line" at bounding box center [318, 437] width 9 height 9
radio input "true"
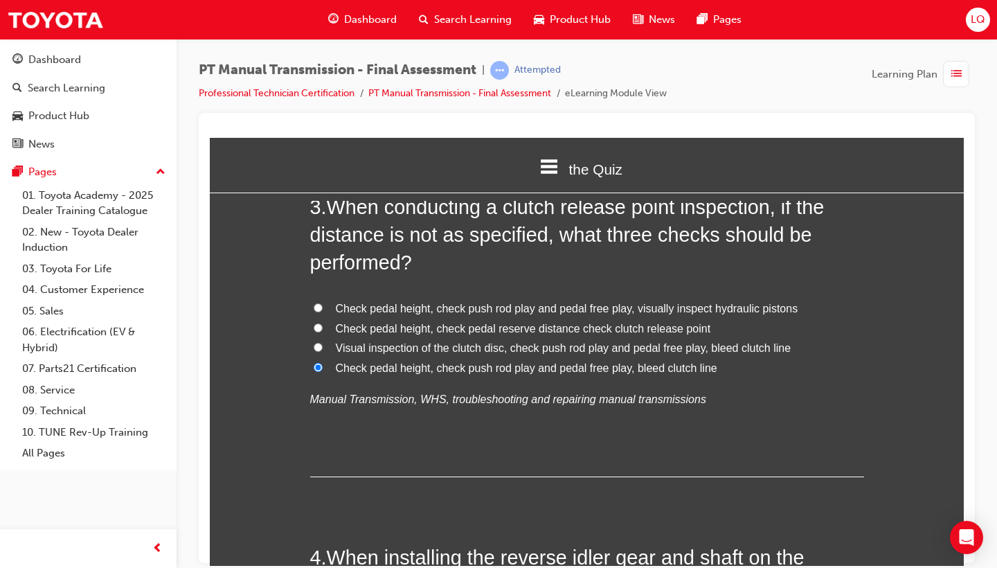
scroll to position [1013, 0]
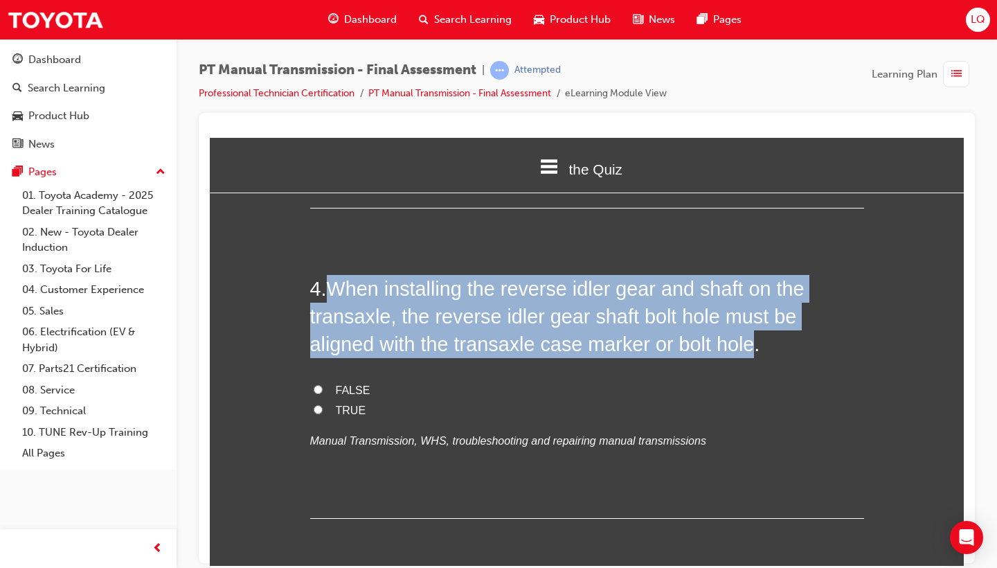
drag, startPoint x: 330, startPoint y: 250, endPoint x: 754, endPoint y: 311, distance: 428.0
click at [754, 311] on span "When installing the reverse idler gear and shaft on the transaxle, the reverse …" at bounding box center [557, 316] width 494 height 78
copy span "When installing the reverse idler gear and shaft on the transaxle, the reverse …"
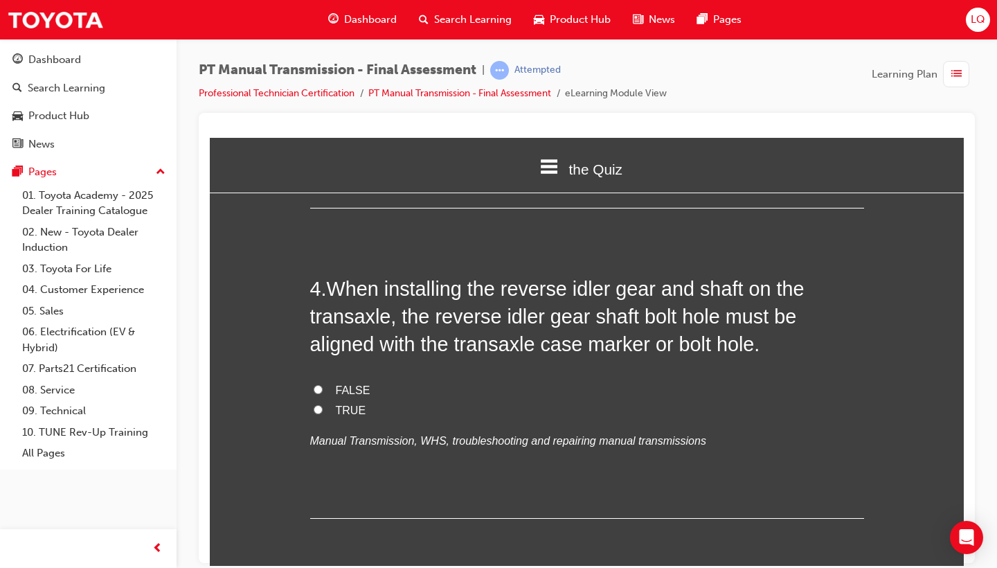
click at [529, 400] on label "TRUE" at bounding box center [587, 410] width 554 height 20
click at [323, 404] on input "TRUE" at bounding box center [318, 408] width 9 height 9
radio input "true"
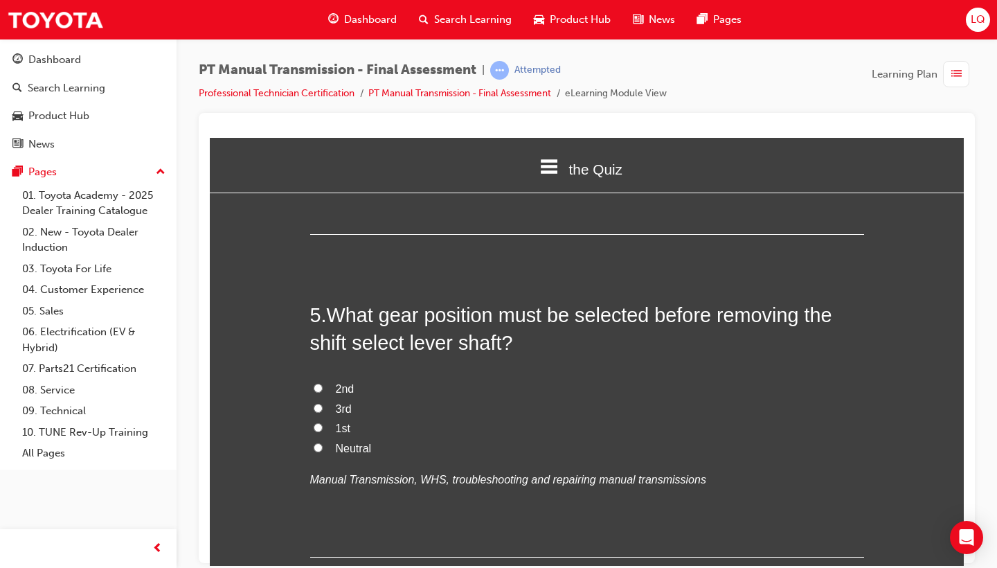
scroll to position [1321, 0]
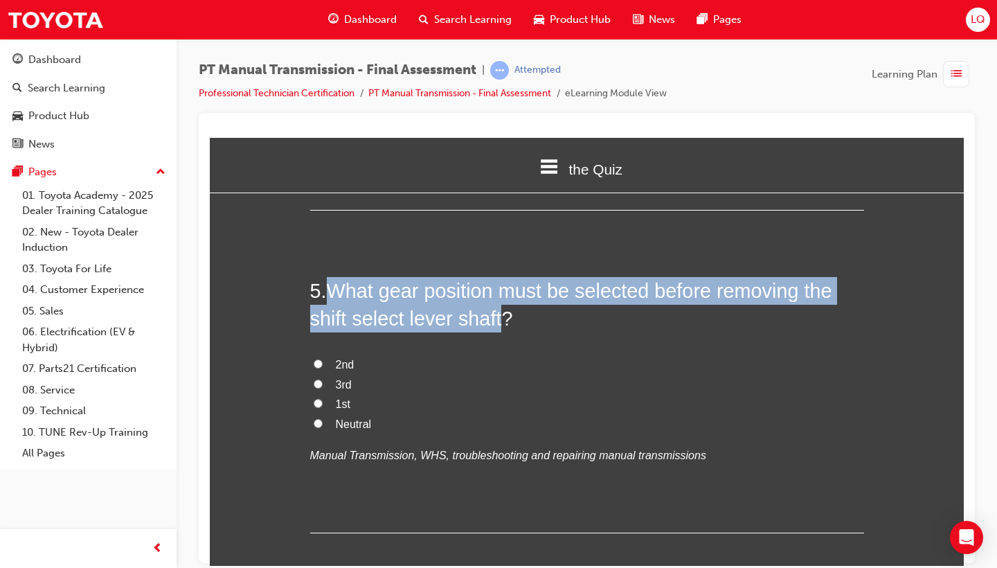
drag, startPoint x: 325, startPoint y: 246, endPoint x: 505, endPoint y: 280, distance: 182.4
click at [505, 280] on h2 "5 . What gear position must be selected before removing the shift select lever …" at bounding box center [587, 304] width 554 height 56
copy h2 "What gear position must be selected before removing the shift select lever shaft"
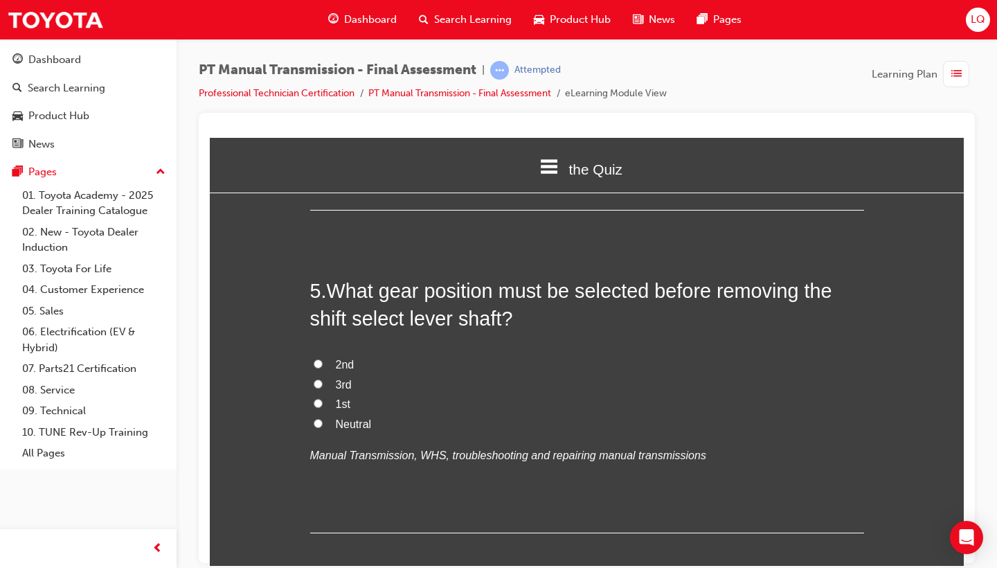
click at [336, 397] on span "1st" at bounding box center [343, 403] width 15 height 12
click at [323, 398] on input "1st" at bounding box center [318, 402] width 9 height 9
radio input "true"
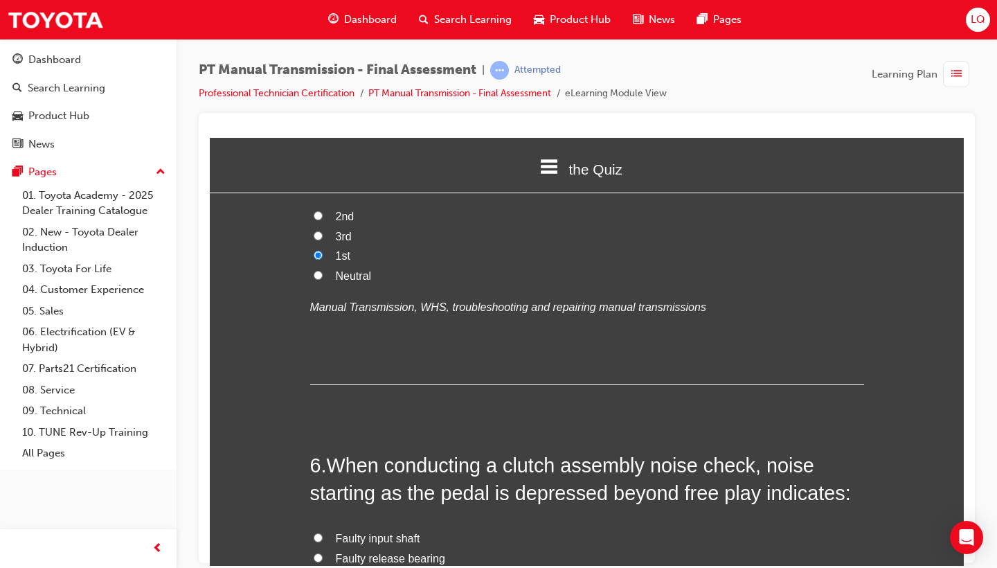
scroll to position [1468, 0]
click at [333, 248] on div "2nd 3rd 1st Neutral Manual Transmission, WHS, troubleshooting and repairing man…" at bounding box center [587, 263] width 554 height 111
click at [336, 245] on div "2nd 3rd 1st Neutral Manual Transmission, WHS, troubleshooting and repairing man…" at bounding box center [587, 263] width 554 height 111
click at [338, 267] on label "Neutral" at bounding box center [587, 277] width 554 height 20
click at [323, 271] on input "Neutral" at bounding box center [318, 275] width 9 height 9
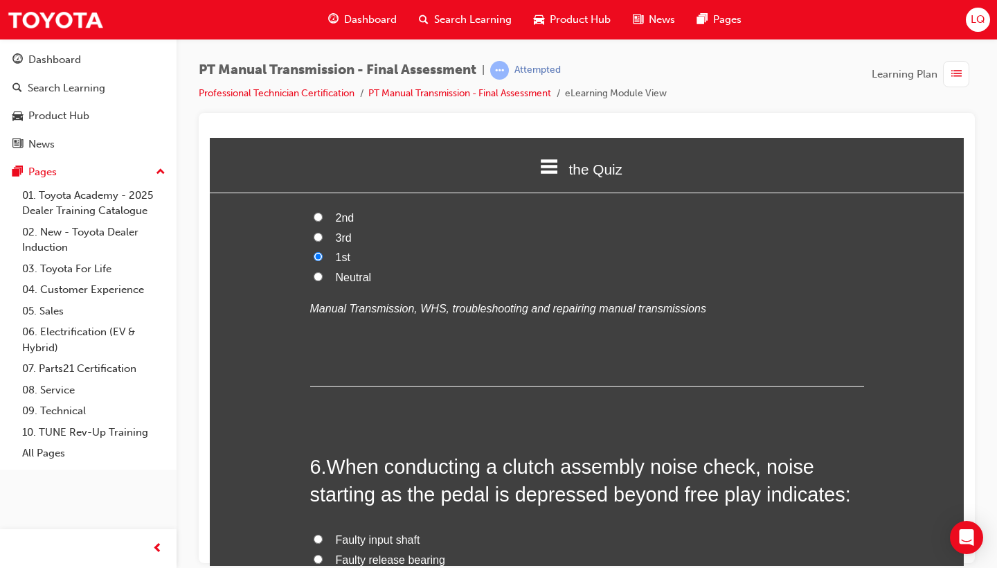
radio input "true"
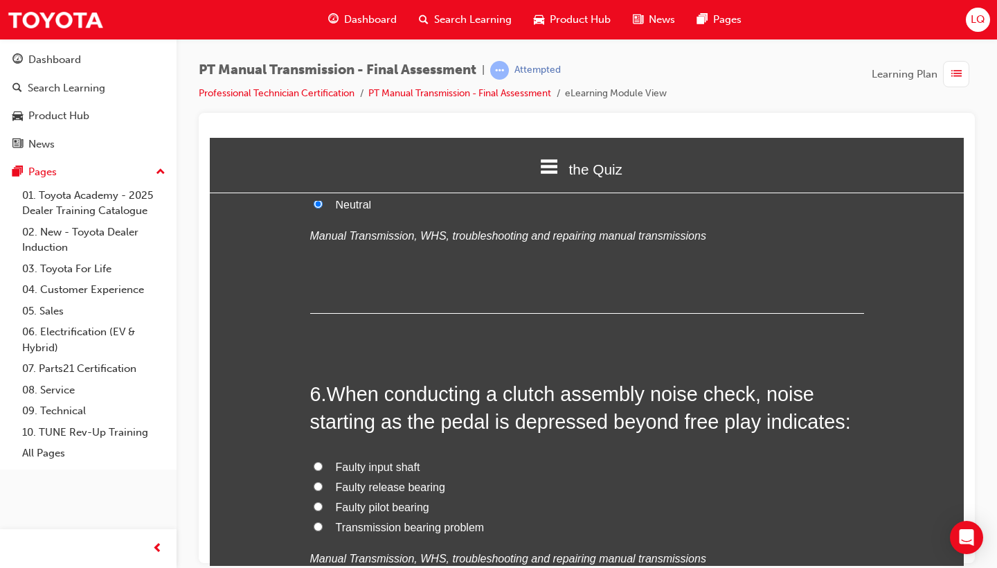
scroll to position [1557, 0]
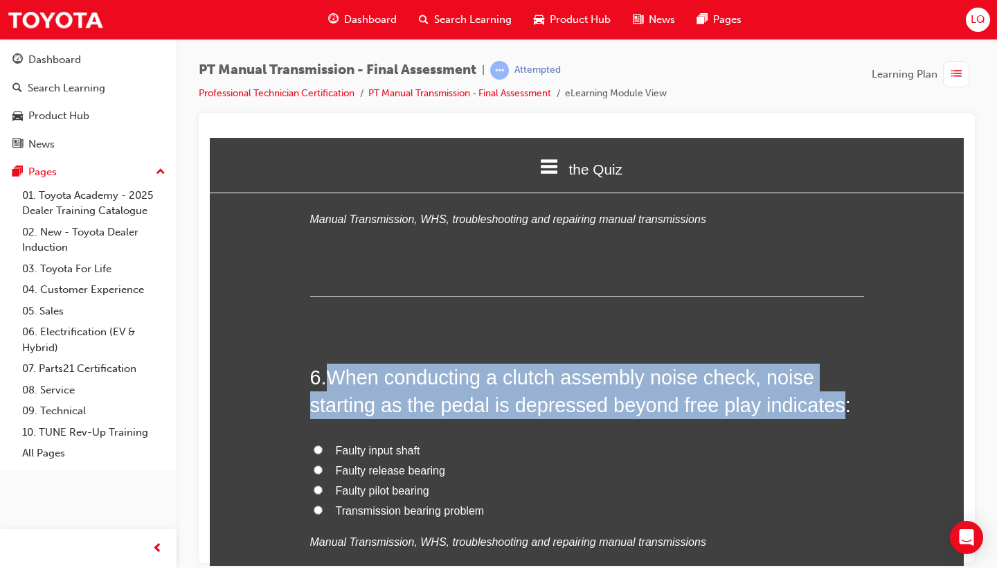
drag, startPoint x: 329, startPoint y: 327, endPoint x: 842, endPoint y: 356, distance: 513.7
click at [842, 363] on h2 "6 . When conducting a clutch assembly noise check, noise starting as the pedal …" at bounding box center [587, 391] width 554 height 56
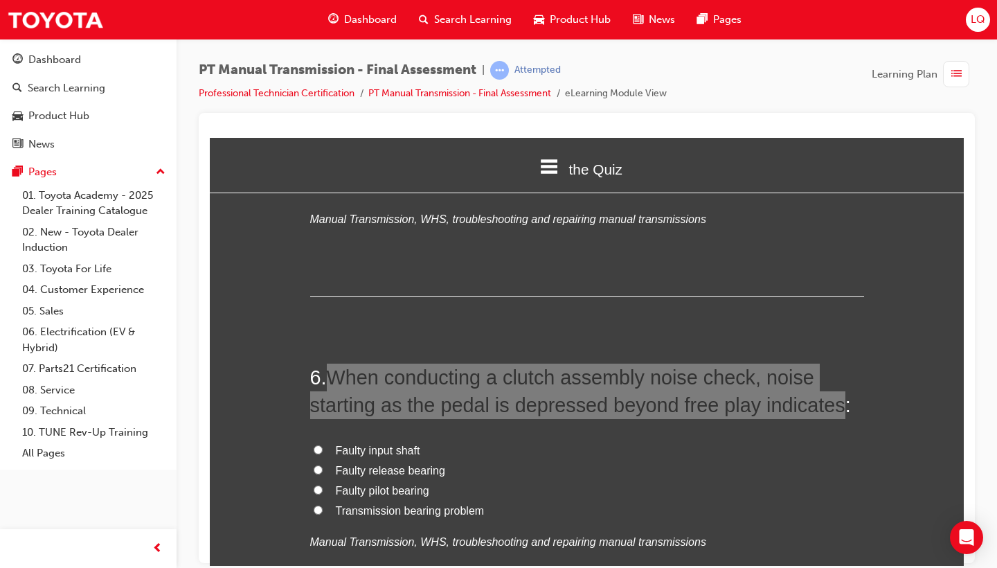
click at [756, 4] on div "Dashboard Search Learning Product Hub News Pages" at bounding box center [534, 19] width 446 height 39
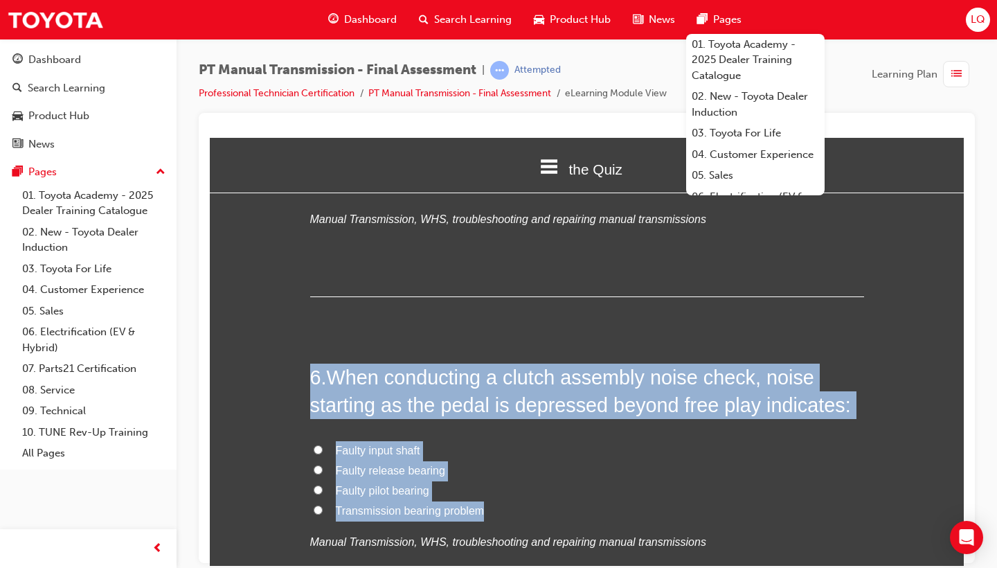
drag, startPoint x: 491, startPoint y: 468, endPoint x: 311, endPoint y: 329, distance: 227.6
click at [310, 363] on div "6 . When conducting a clutch assembly noise check, noise starting as the pedal …" at bounding box center [587, 491] width 554 height 256
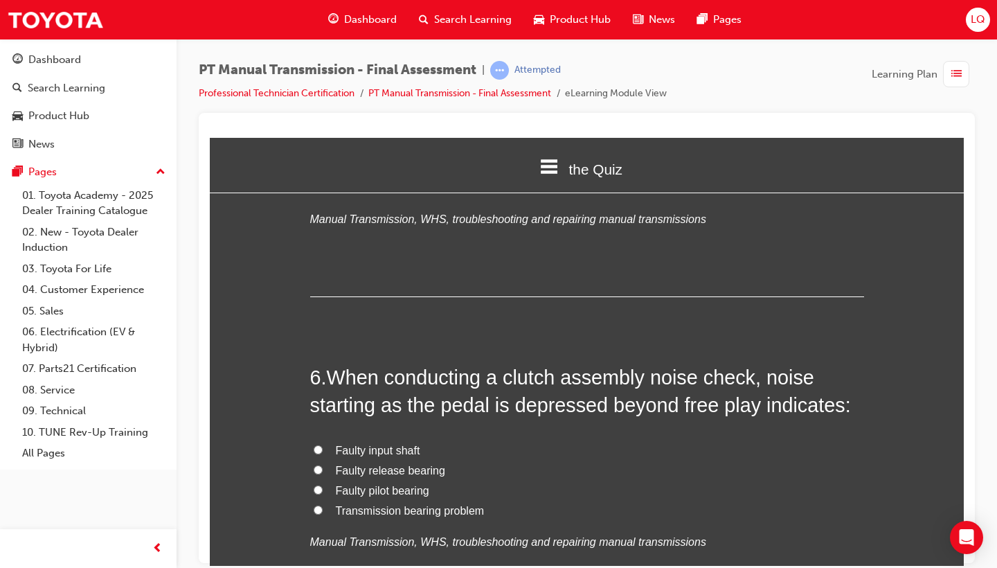
click at [340, 464] on span "Faulty release bearing" at bounding box center [390, 470] width 109 height 12
click at [323, 464] on input "Faulty release bearing" at bounding box center [318, 468] width 9 height 9
radio input "true"
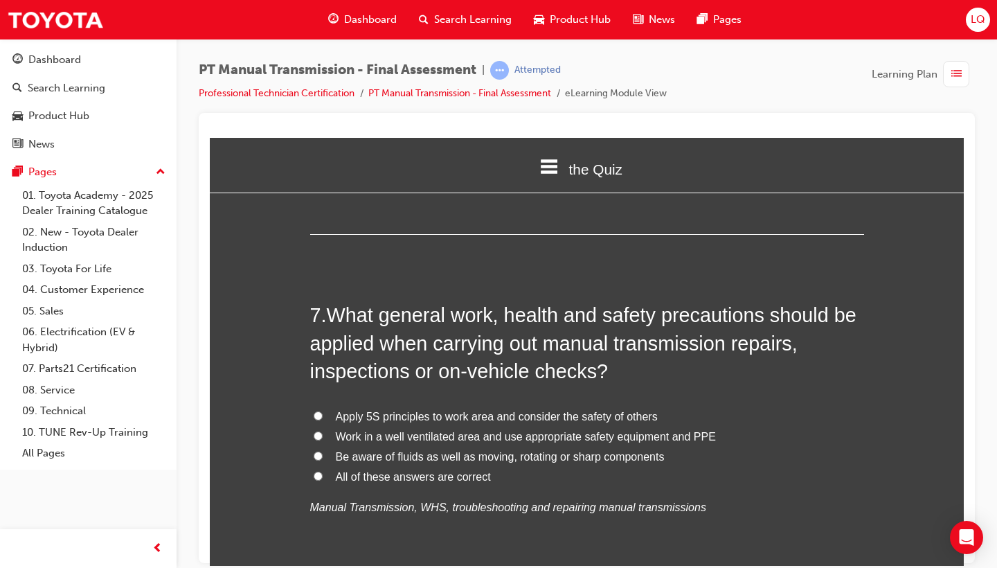
scroll to position [1939, 0]
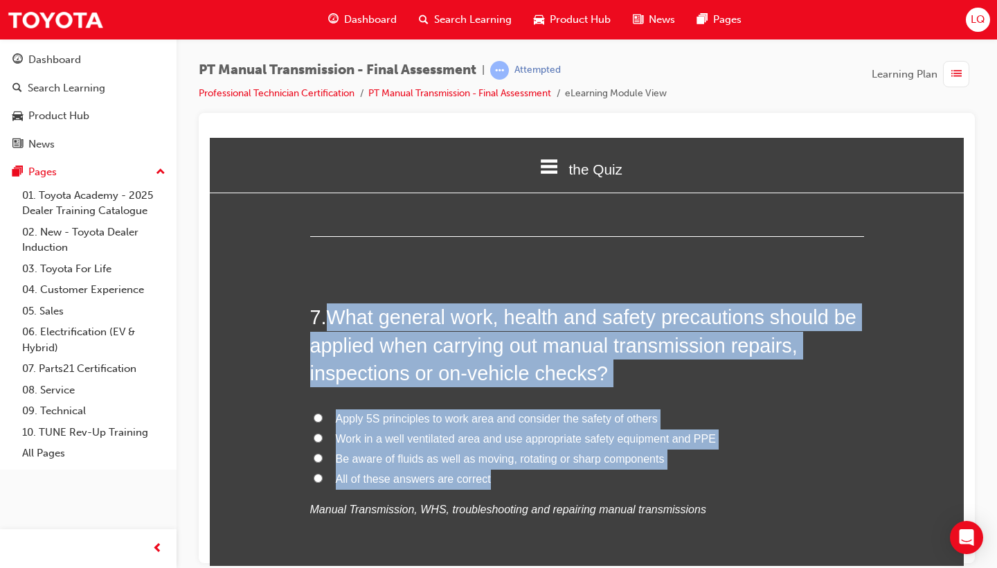
drag, startPoint x: 332, startPoint y: 265, endPoint x: 494, endPoint y: 430, distance: 231.5
click at [494, 430] on div "7 . What general work, health and safety precautions should be applied when car…" at bounding box center [587, 444] width 554 height 284
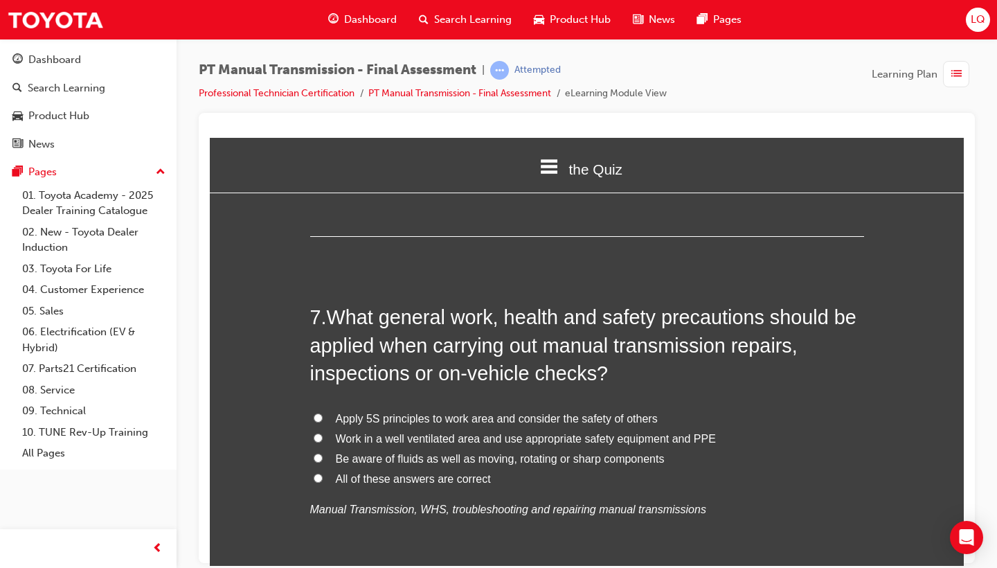
click at [329, 469] on label "All of these answers are correct" at bounding box center [587, 479] width 554 height 20
click at [323, 473] on input "All of these answers are correct" at bounding box center [318, 477] width 9 height 9
radio input "true"
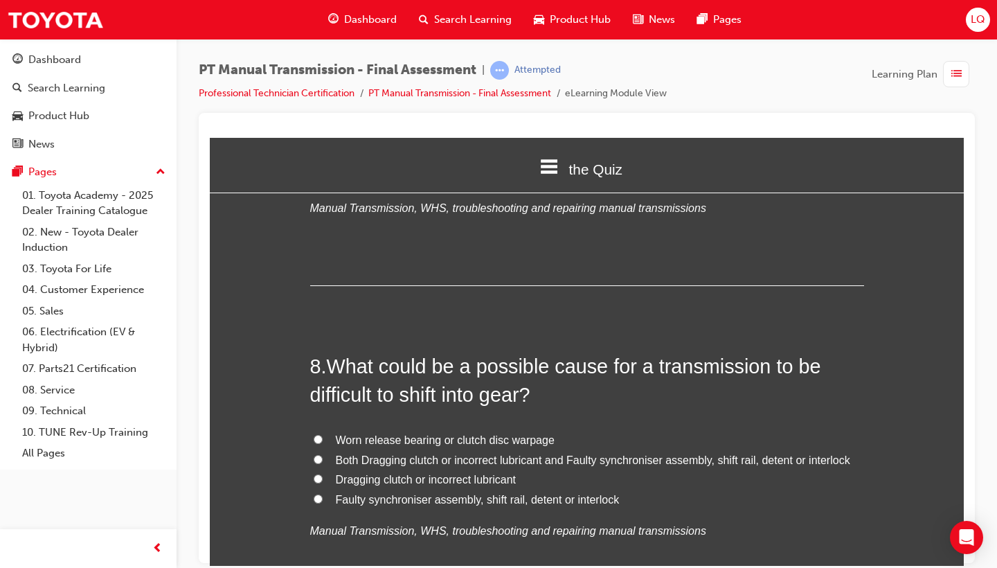
scroll to position [2252, 0]
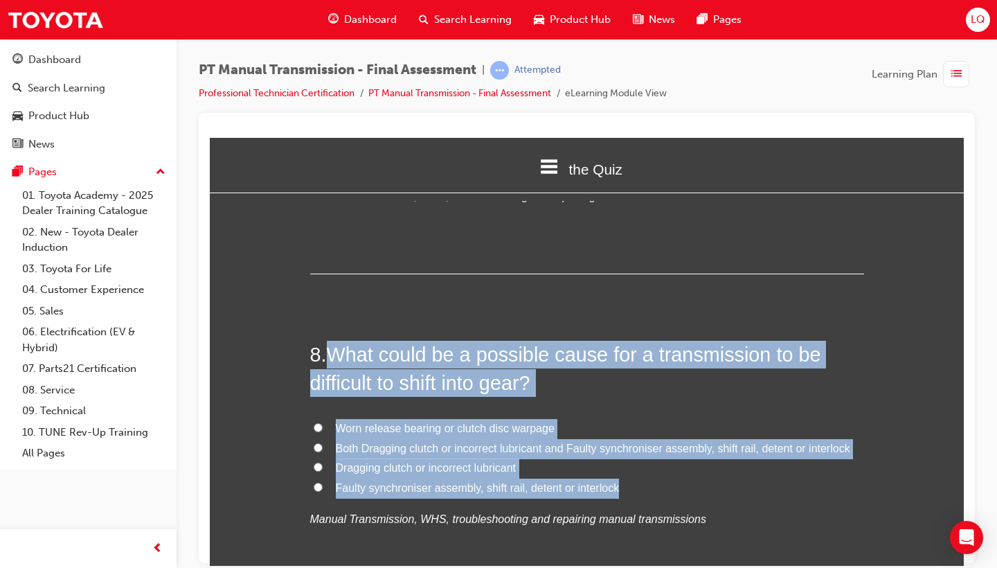
drag, startPoint x: 334, startPoint y: 305, endPoint x: 617, endPoint y: 426, distance: 307.9
click at [617, 426] on div "8 . What could be a possible cause for a transmission to be difficult to shift …" at bounding box center [587, 468] width 554 height 256
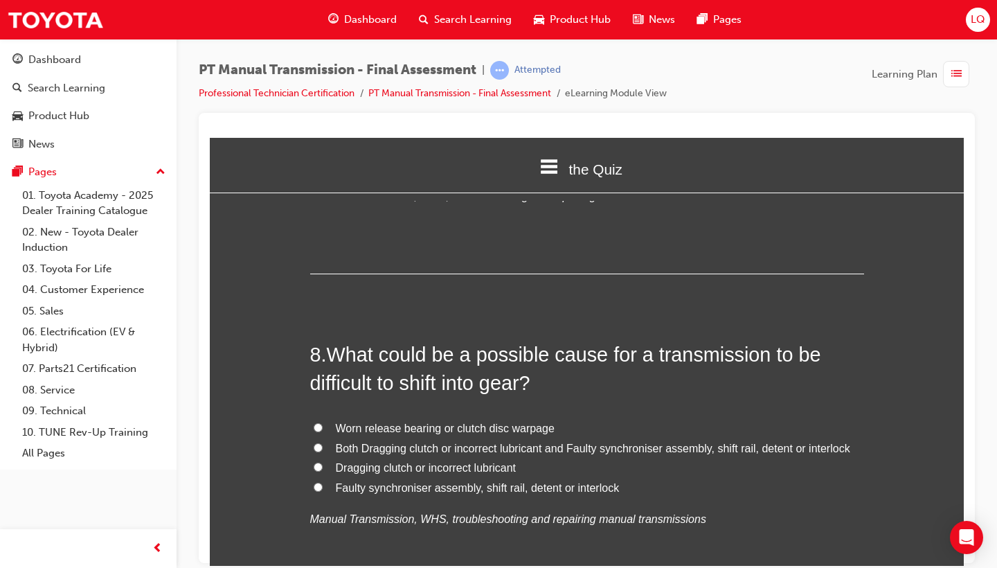
click at [353, 442] on span "Both Dragging clutch or incorrect lubricant and Faulty synchroniser assembly, s…" at bounding box center [593, 448] width 514 height 12
click at [323, 442] on input "Both Dragging clutch or incorrect lubricant and Faulty synchroniser assembly, s…" at bounding box center [318, 446] width 9 height 9
radio input "true"
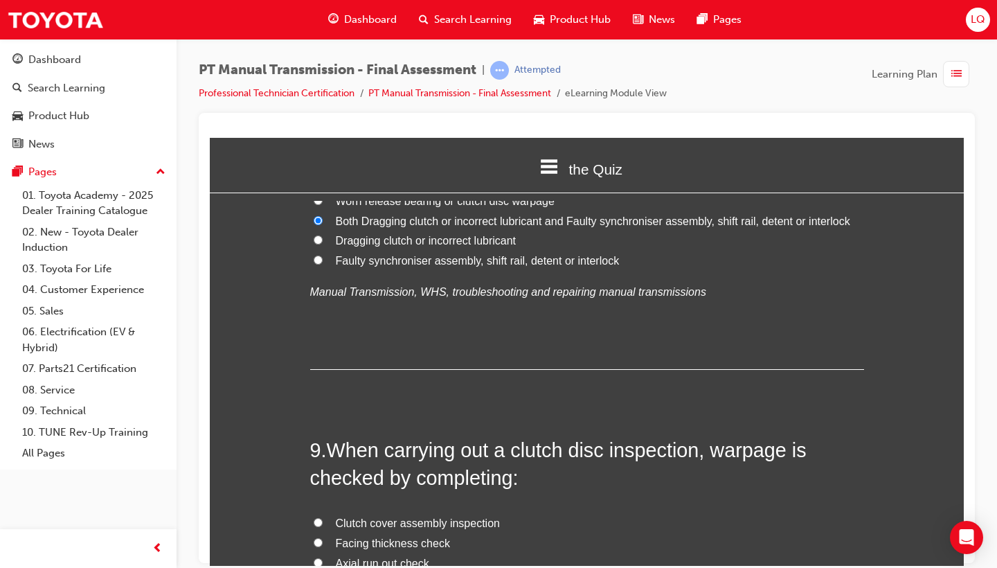
scroll to position [2485, 0]
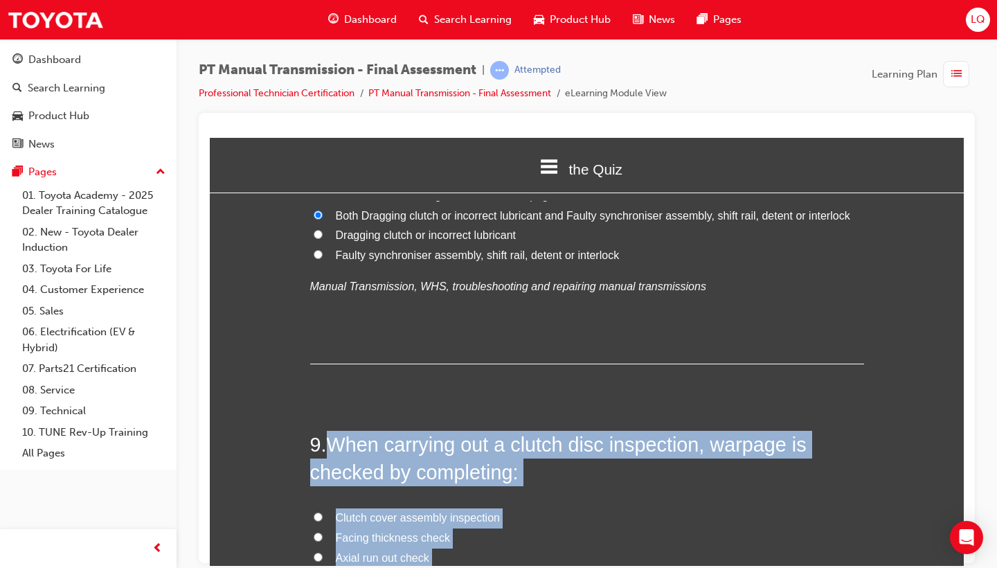
drag, startPoint x: 335, startPoint y: 385, endPoint x: 465, endPoint y: 514, distance: 183.0
click at [465, 514] on div "9 . When carrying out a clutch disc inspection, warpage is checked by completin…" at bounding box center [587, 558] width 554 height 256
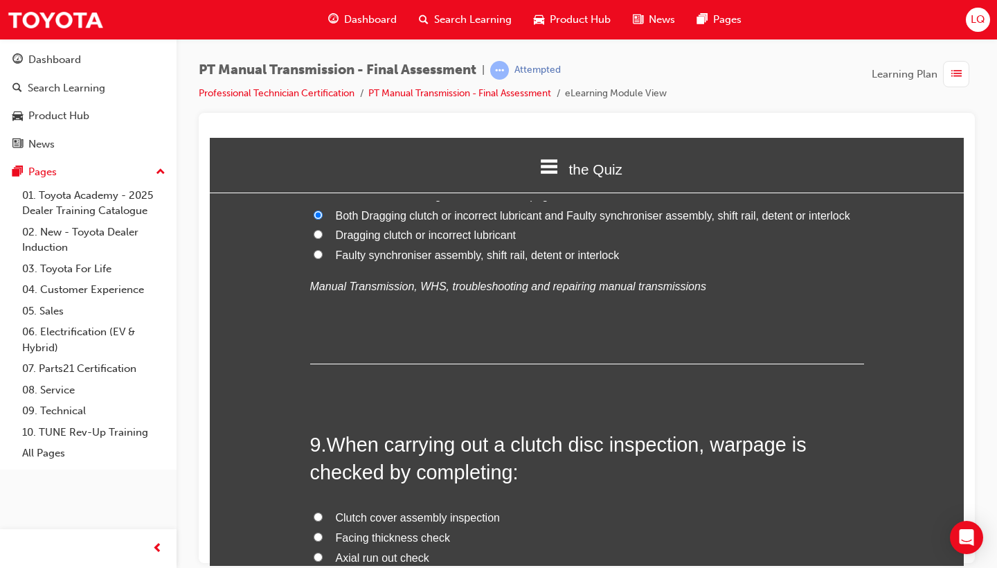
click at [340, 551] on span "Axial run out check" at bounding box center [382, 557] width 93 height 12
click at [323, 552] on input "Axial run out check" at bounding box center [318, 556] width 9 height 9
radio input "true"
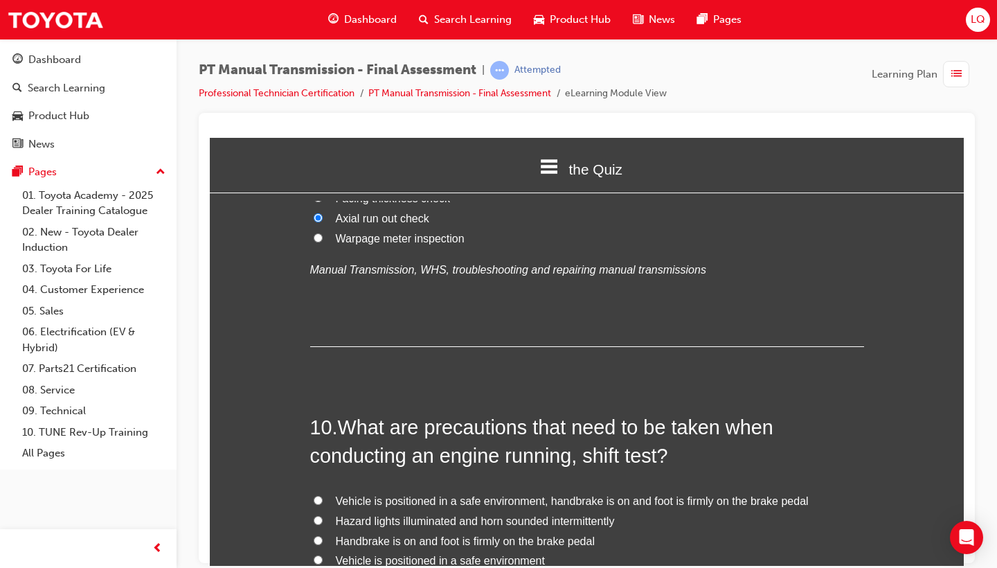
scroll to position [2825, 0]
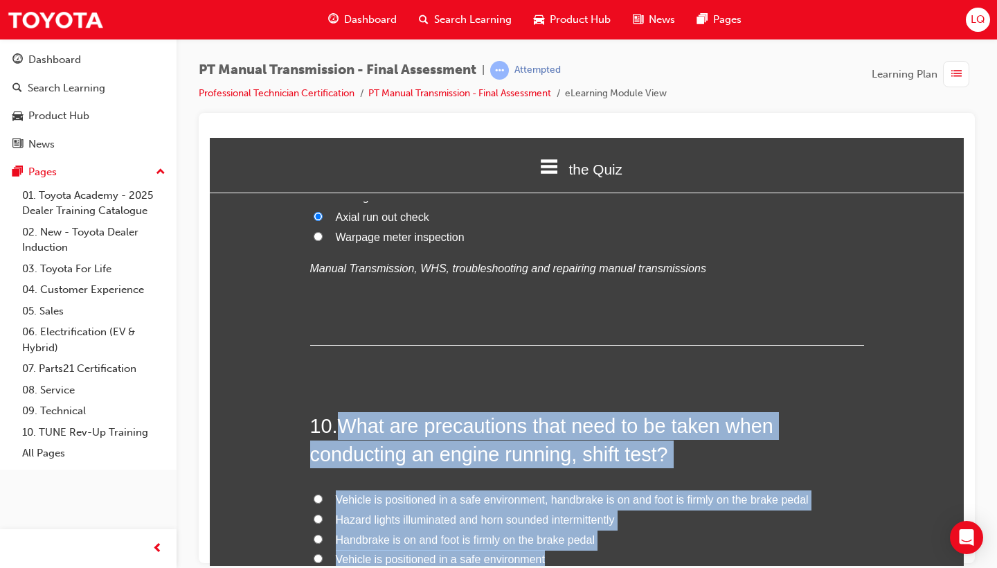
drag, startPoint x: 339, startPoint y: 368, endPoint x: 551, endPoint y: 498, distance: 248.6
click at [551, 498] on div "10 . What are precautions that need to be taken when conducting an engine runni…" at bounding box center [587, 539] width 554 height 256
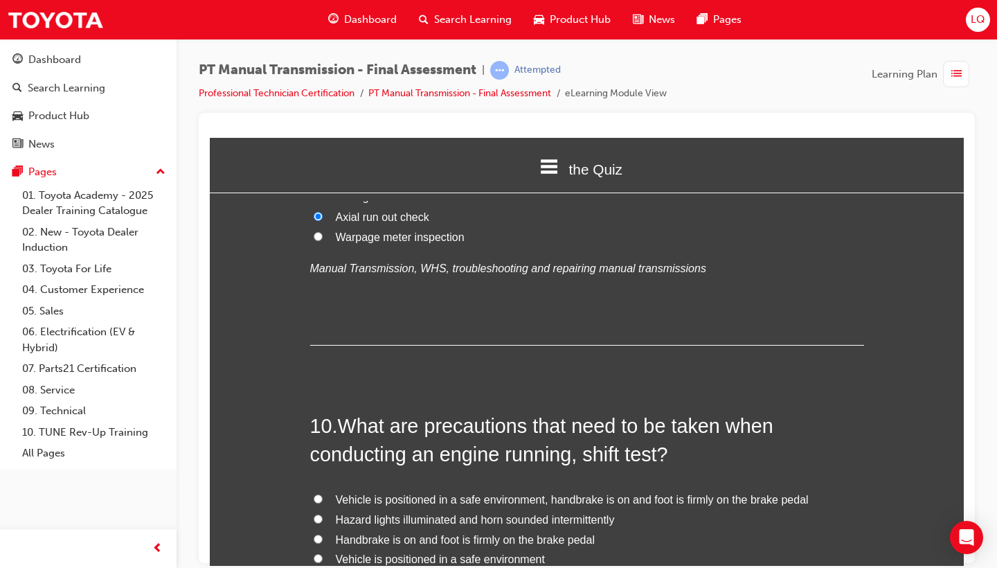
click at [324, 289] on div "1 . When inspecting the transaxle output shaft assembly prior to disassembly, w…" at bounding box center [587, 522] width 554 height 6141
click at [404, 493] on span "Vehicle is positioned in a safe environment, handbrake is on and foot is firmly…" at bounding box center [572, 499] width 473 height 12
click at [323, 493] on input "Vehicle is positioned in a safe environment, handbrake is on and foot is firmly…" at bounding box center [318, 497] width 9 height 9
radio input "true"
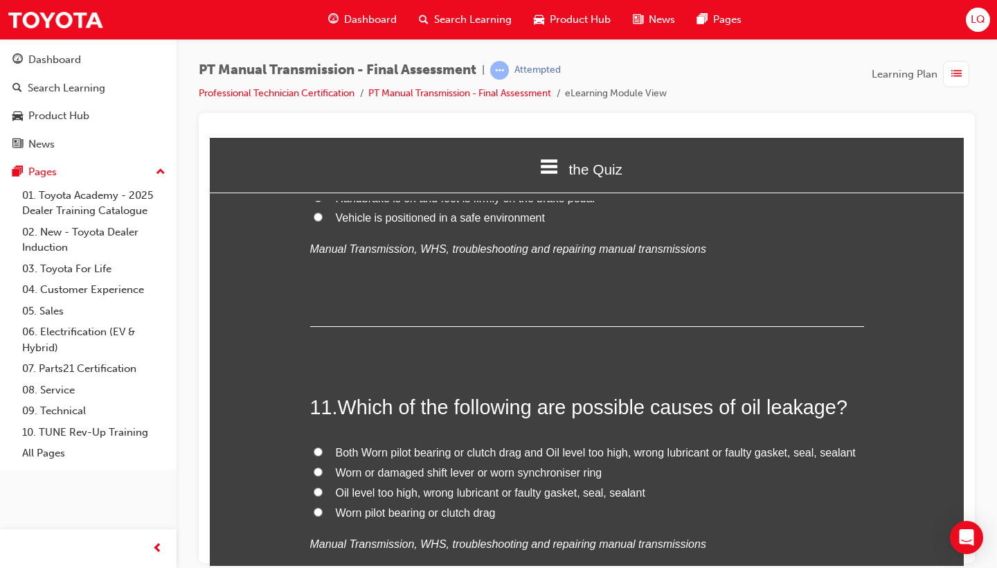
scroll to position [3200, 0]
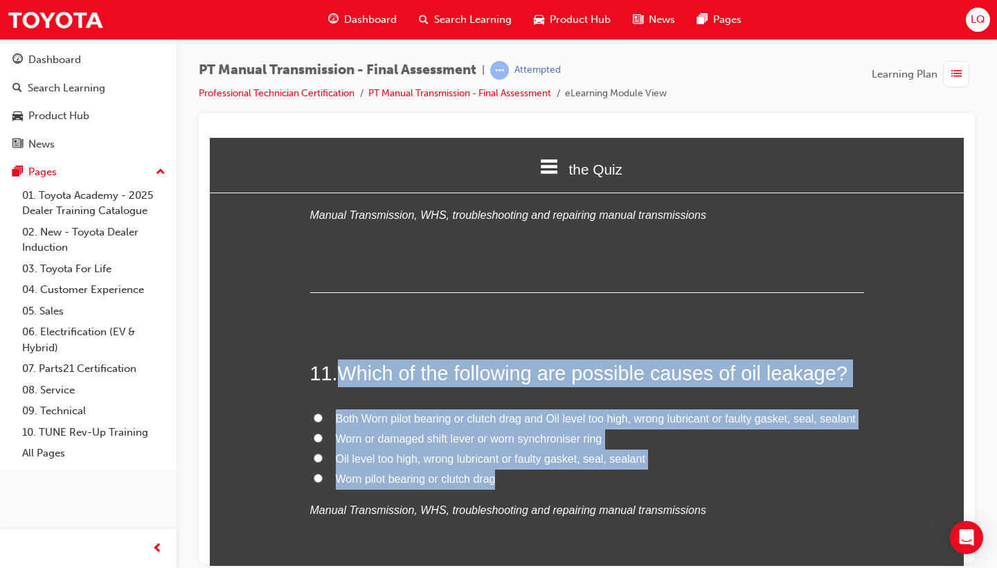
drag, startPoint x: 345, startPoint y: 312, endPoint x: 495, endPoint y: 410, distance: 178.5
click at [495, 410] on div "11 . Which of the following are possible causes of oil leakage? Both Worn pilot…" at bounding box center [587, 473] width 554 height 228
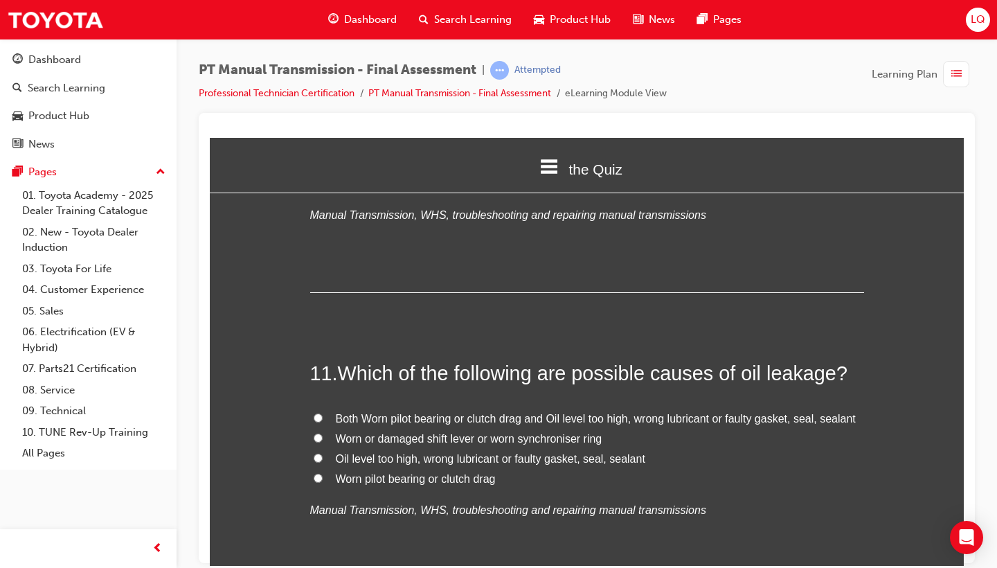
click at [338, 246] on div "1 . When inspecting the transaxle output shaft assembly prior to disassembly, w…" at bounding box center [587, 146] width 554 height 6141
click at [347, 412] on span "Both Worn pilot bearing or clutch drag and Oil level too high, wrong lubricant …" at bounding box center [596, 418] width 520 height 12
click at [323, 413] on input "Both Worn pilot bearing or clutch drag and Oil level too high, wrong lubricant …" at bounding box center [318, 417] width 9 height 9
radio input "true"
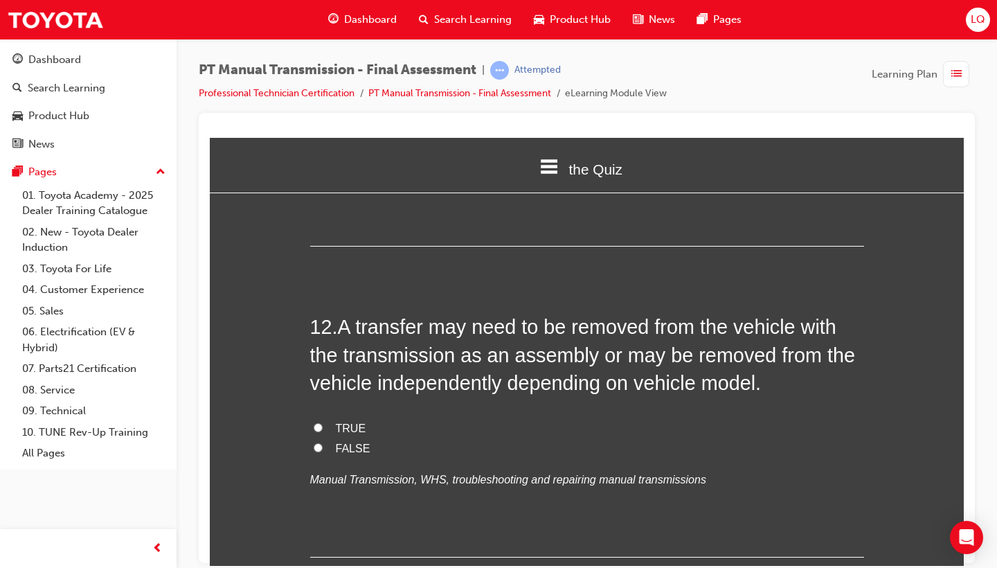
scroll to position [3546, 0]
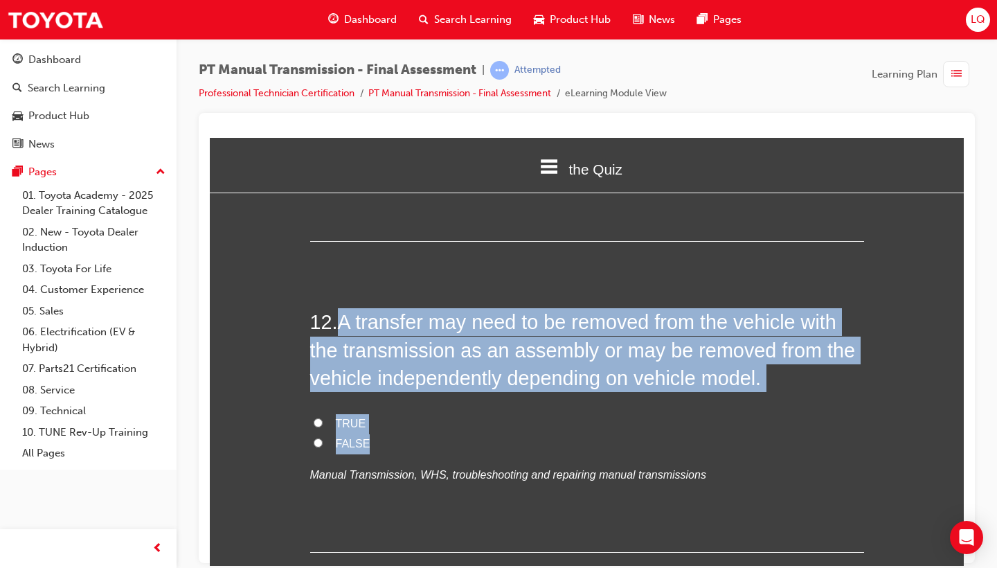
drag, startPoint x: 347, startPoint y: 261, endPoint x: 386, endPoint y: 387, distance: 131.8
click at [386, 387] on div "12 . A transfer may need to be removed from the vehicle with the transmission a…" at bounding box center [587, 429] width 554 height 244
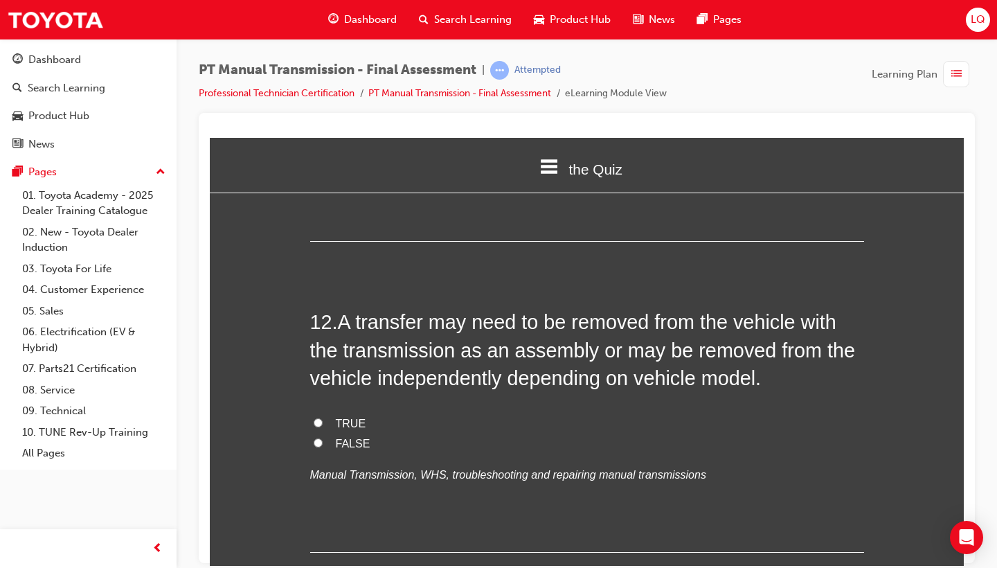
click at [401, 464] on p "Manual Transmission, WHS, troubleshooting and repairing manual transmissions" at bounding box center [587, 474] width 554 height 20
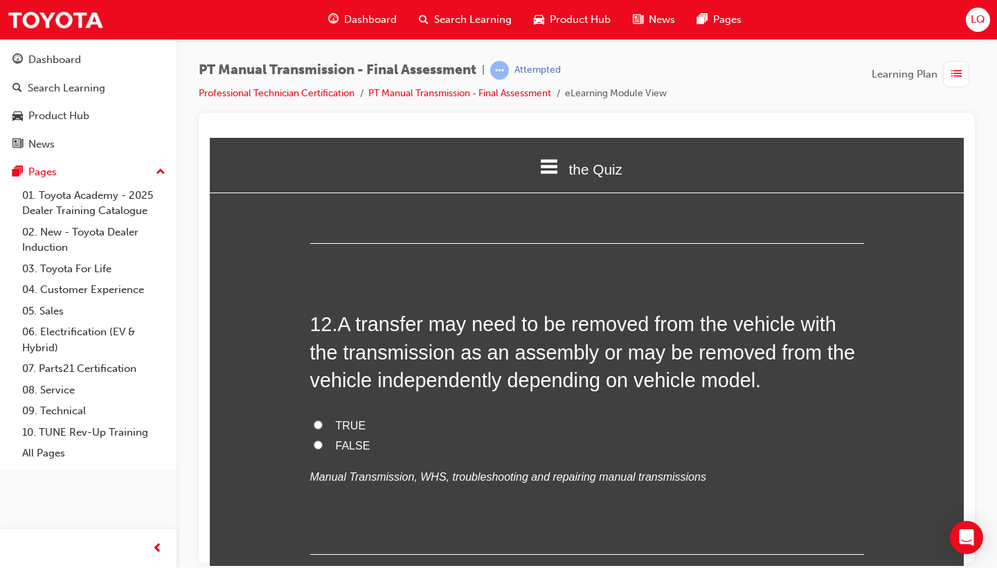
scroll to position [3545, 0]
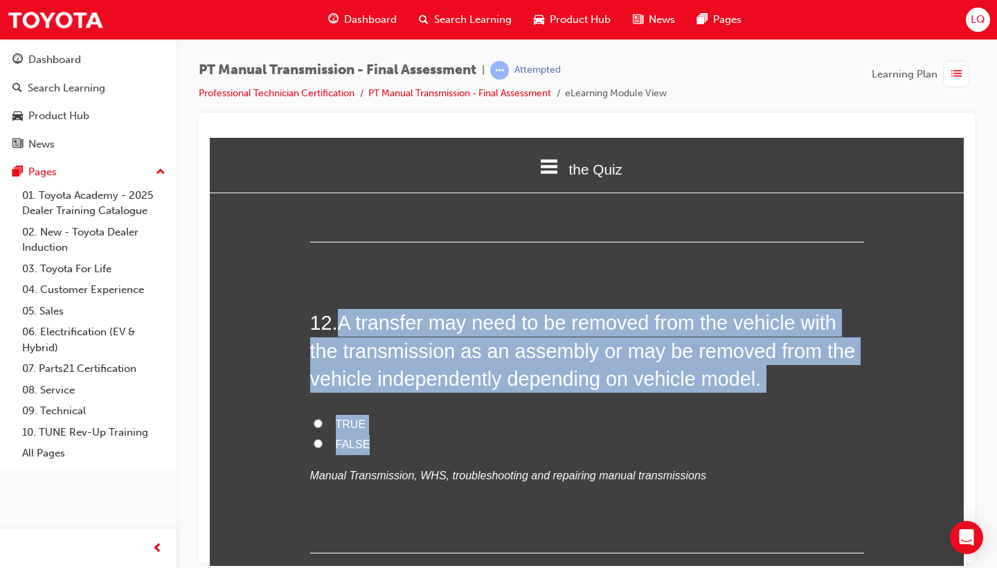
drag, startPoint x: 343, startPoint y: 260, endPoint x: 401, endPoint y: 379, distance: 132.5
click at [401, 379] on div "12 . A transfer may need to be removed from the vehicle with the transmission a…" at bounding box center [587, 430] width 554 height 244
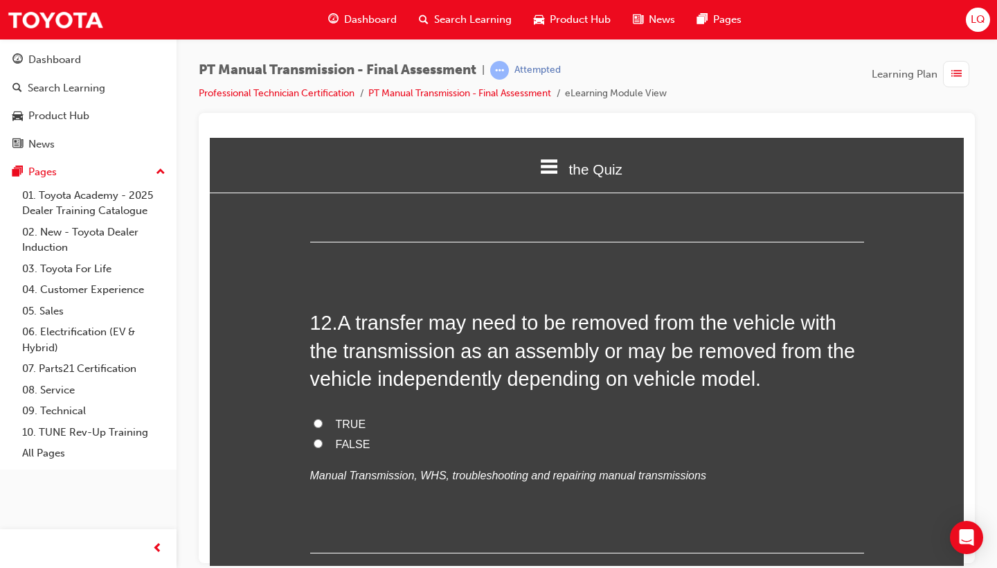
click at [320, 414] on label "TRUE" at bounding box center [587, 424] width 554 height 20
click at [320, 418] on input "TRUE" at bounding box center [318, 422] width 9 height 9
radio input "true"
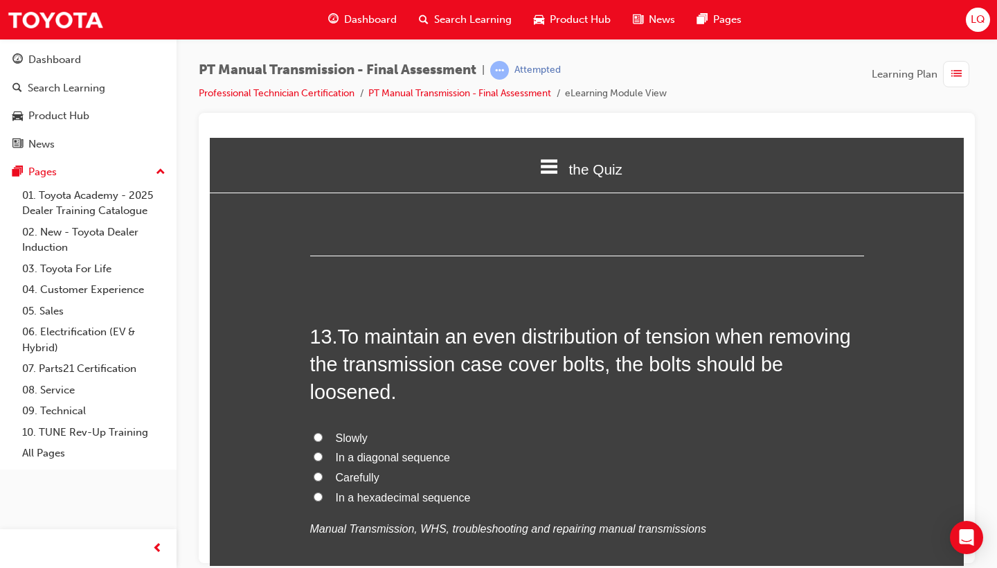
scroll to position [3860, 0]
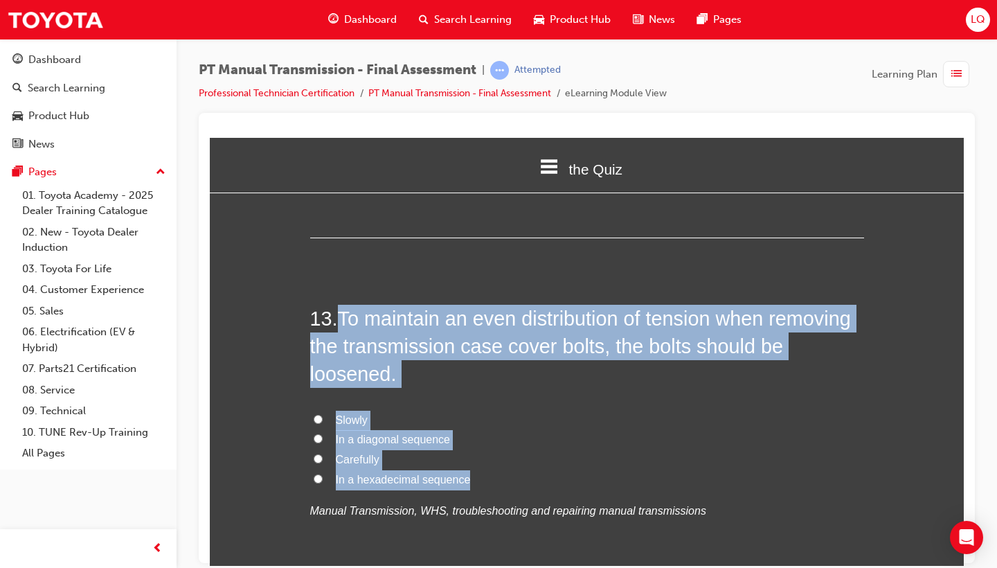
drag, startPoint x: 346, startPoint y: 245, endPoint x: 478, endPoint y: 417, distance: 216.7
click at [478, 417] on div "13 . To maintain an even distribution of tension when removing the transmission…" at bounding box center [587, 446] width 554 height 284
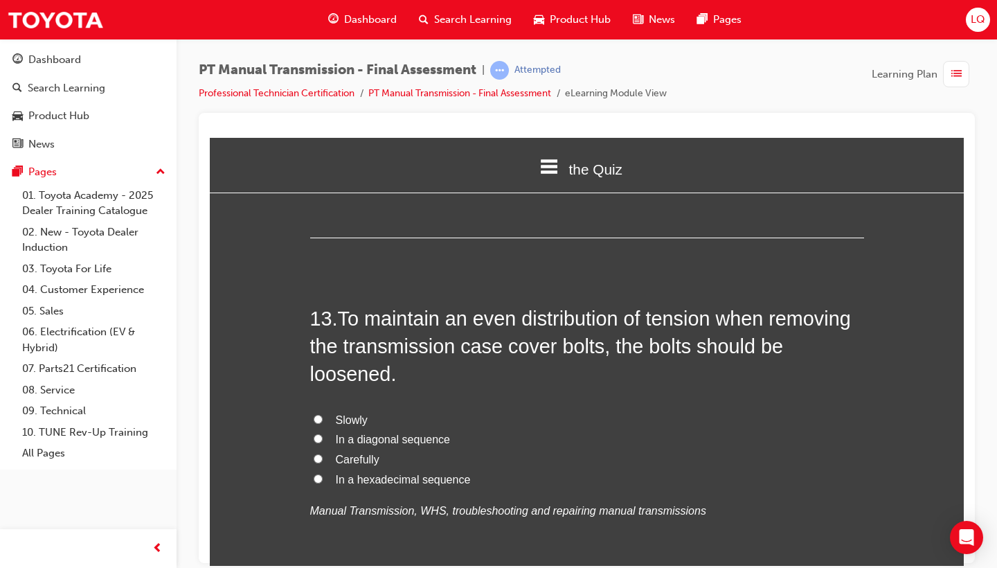
click at [331, 429] on label "In a diagonal sequence" at bounding box center [587, 439] width 554 height 20
click at [323, 433] on input "In a diagonal sequence" at bounding box center [318, 437] width 9 height 9
radio input "true"
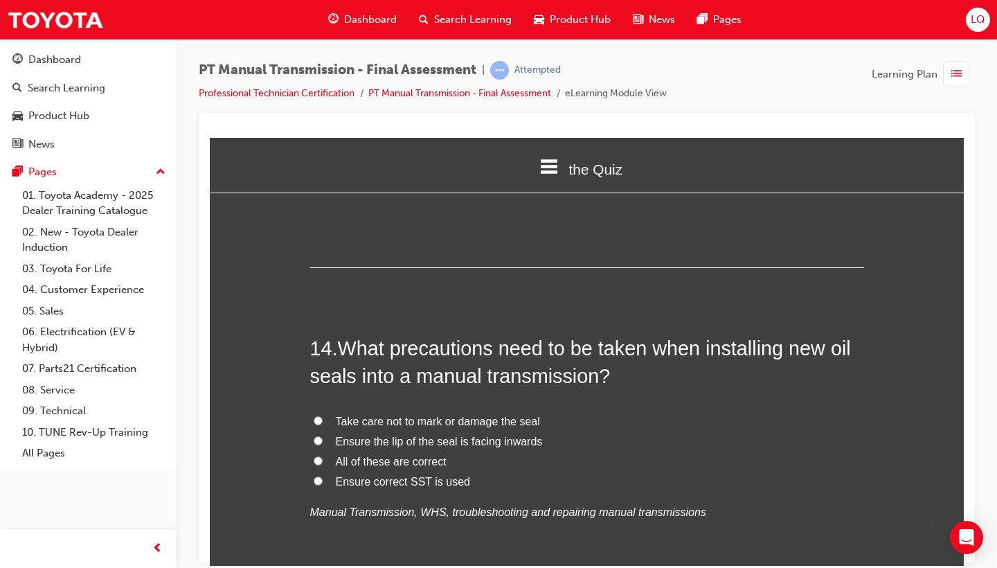
scroll to position [4219, 0]
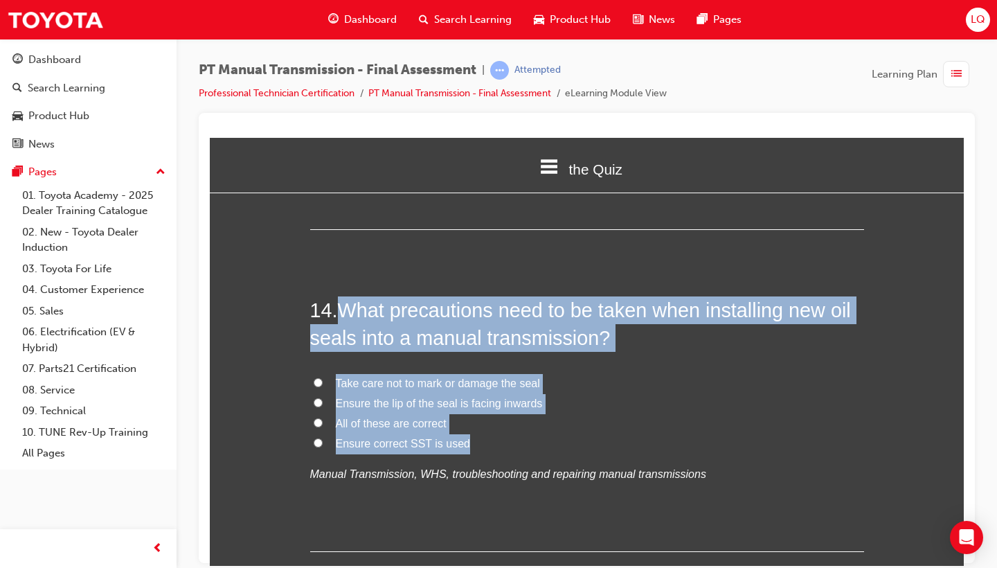
drag, startPoint x: 344, startPoint y: 243, endPoint x: 466, endPoint y: 377, distance: 180.8
click at [466, 377] on div "14 . What precautions need to be taken when installing new oil seals into a man…" at bounding box center [587, 424] width 554 height 256
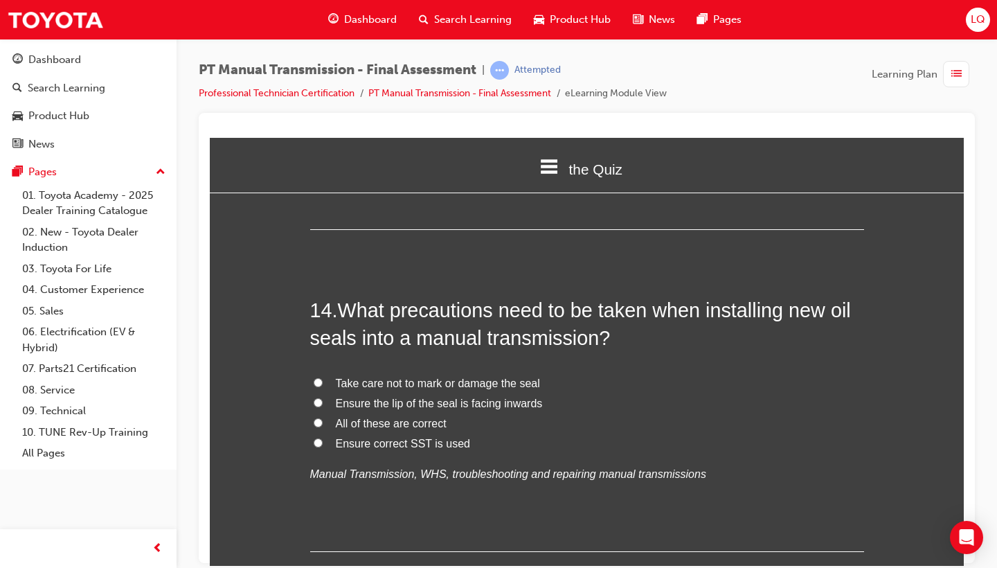
click at [348, 437] on span "Ensure correct SST is used" at bounding box center [403, 443] width 134 height 12
click at [323, 437] on input "Ensure correct SST is used" at bounding box center [318, 441] width 9 height 9
radio input "true"
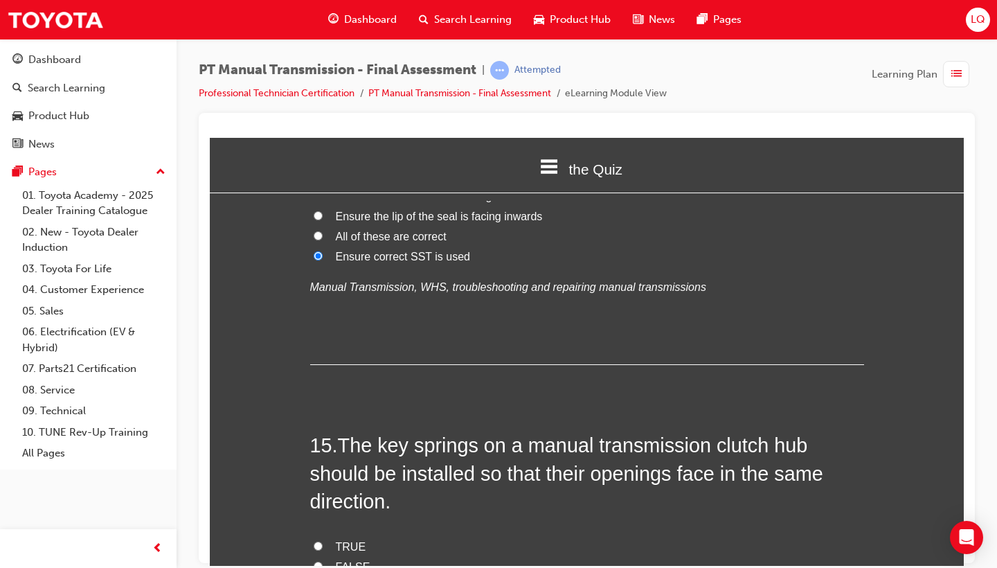
scroll to position [4432, 0]
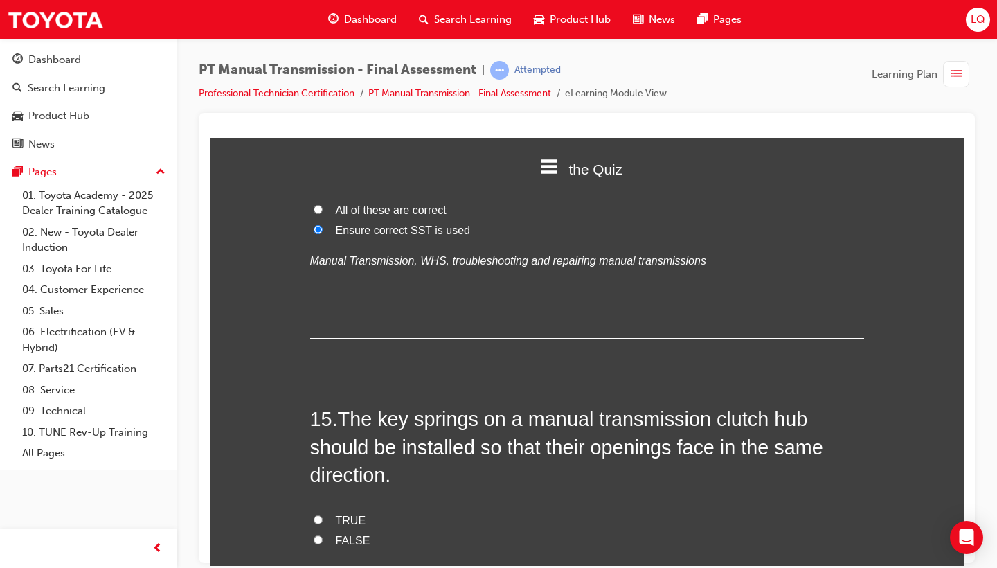
click at [348, 407] on span "The key springs on a manual transmission clutch hub should be installed so that…" at bounding box center [566, 446] width 513 height 78
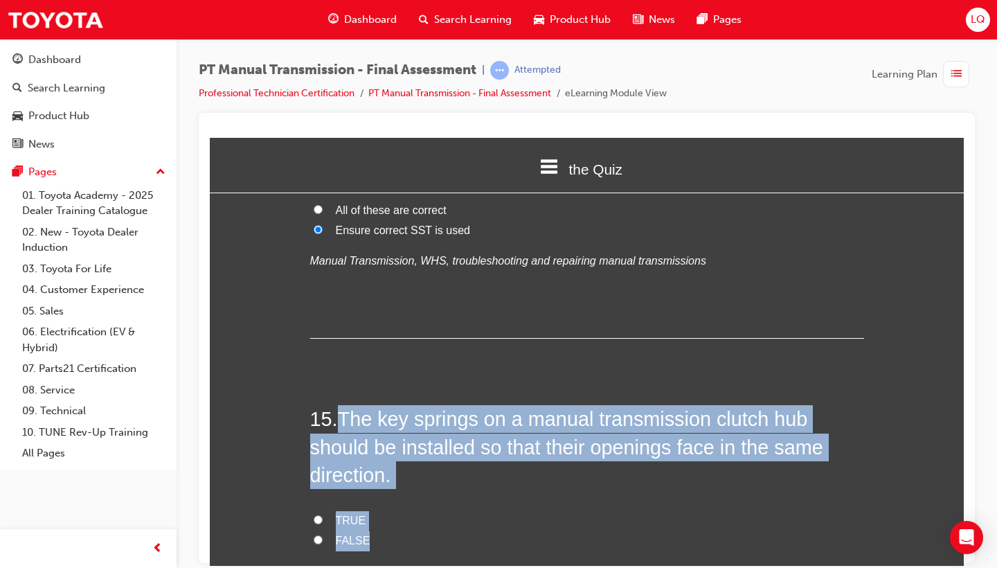
drag, startPoint x: 345, startPoint y: 341, endPoint x: 390, endPoint y: 458, distance: 126.0
click at [390, 458] on div "15 . The key springs on a manual transmission clutch hub should be installed so…" at bounding box center [587, 526] width 554 height 244
click at [336, 514] on span "TRUE" at bounding box center [351, 520] width 30 height 12
click at [323, 514] on input "TRUE" at bounding box center [318, 518] width 9 height 9
radio input "true"
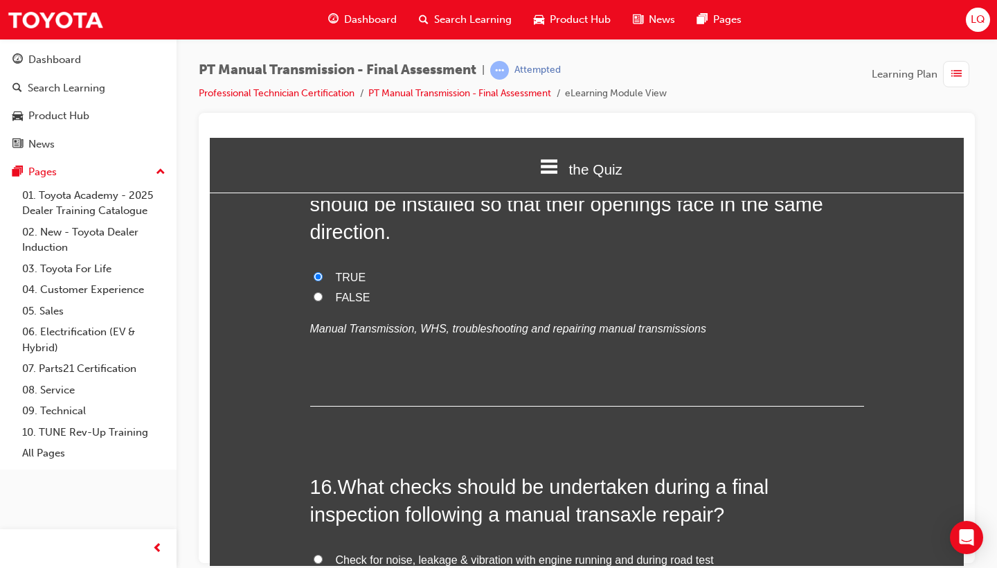
scroll to position [4676, 0]
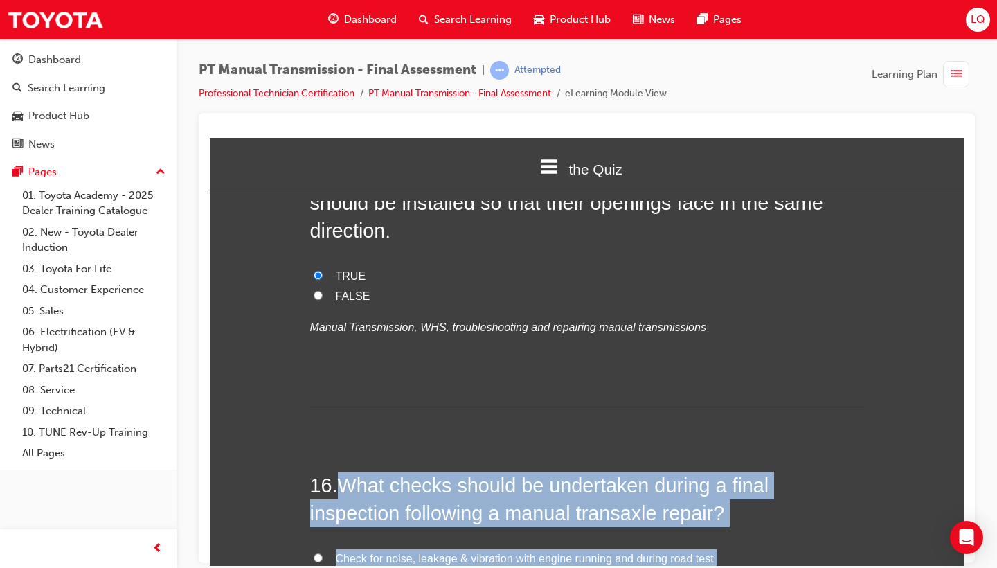
drag, startPoint x: 344, startPoint y: 407, endPoint x: 502, endPoint y: 534, distance: 203.3
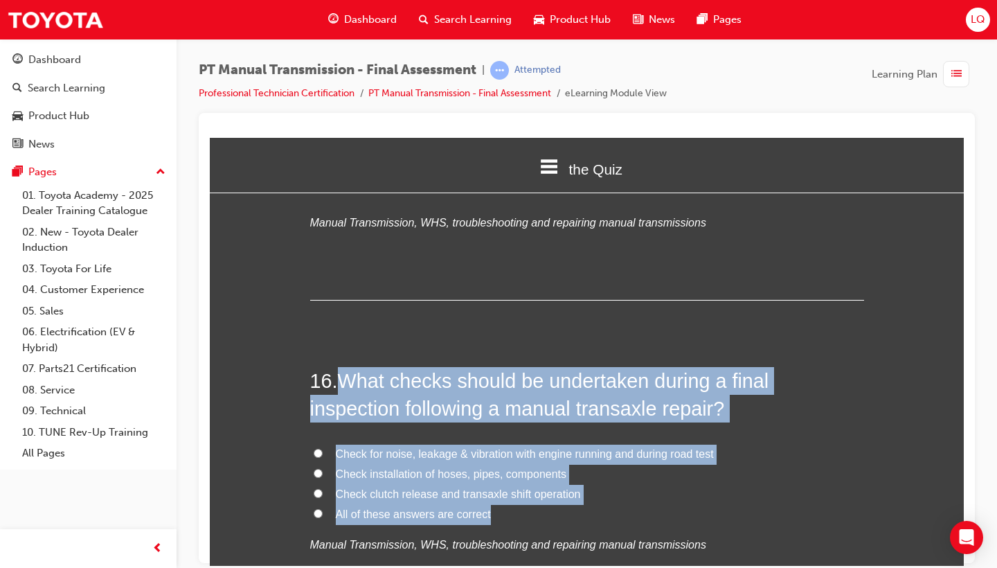
scroll to position [4781, 0]
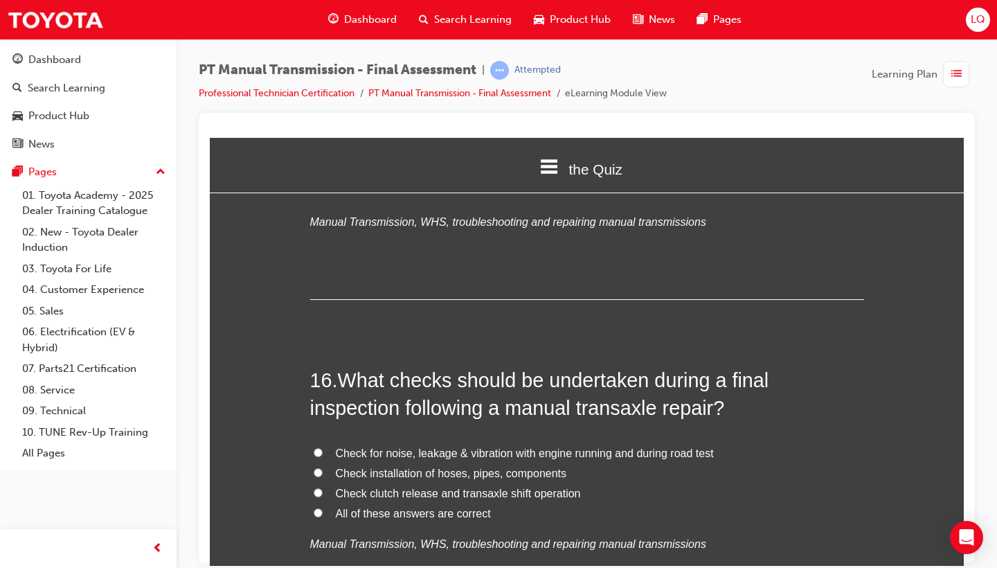
click at [451, 539] on div "16 . What checks should be undertaken during a final inspection following a man…" at bounding box center [587, 493] width 554 height 256
click at [425, 503] on label "All of these answers are correct" at bounding box center [587, 513] width 554 height 20
click at [323, 507] on input "All of these answers are correct" at bounding box center [318, 511] width 9 height 9
radio input "true"
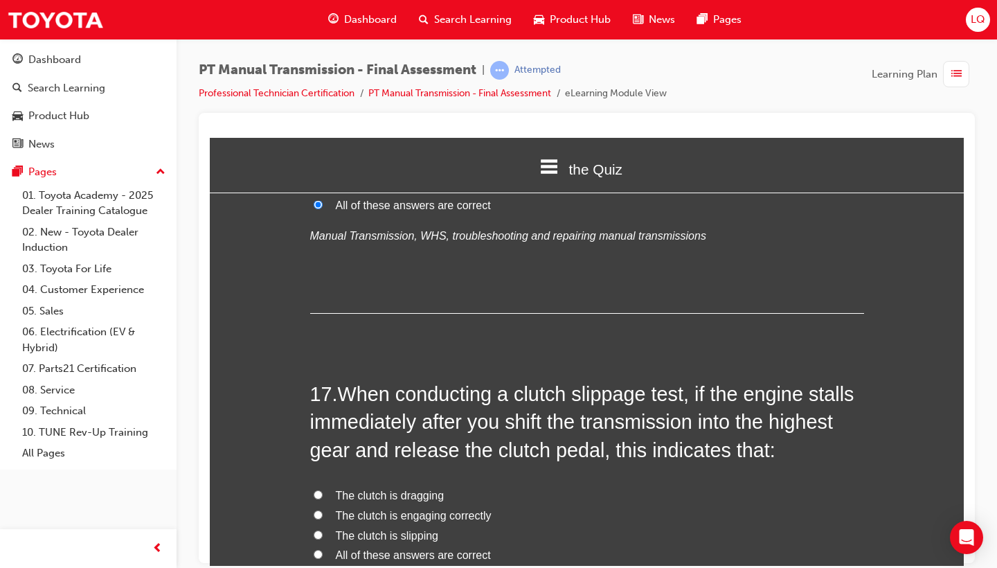
scroll to position [5091, 0]
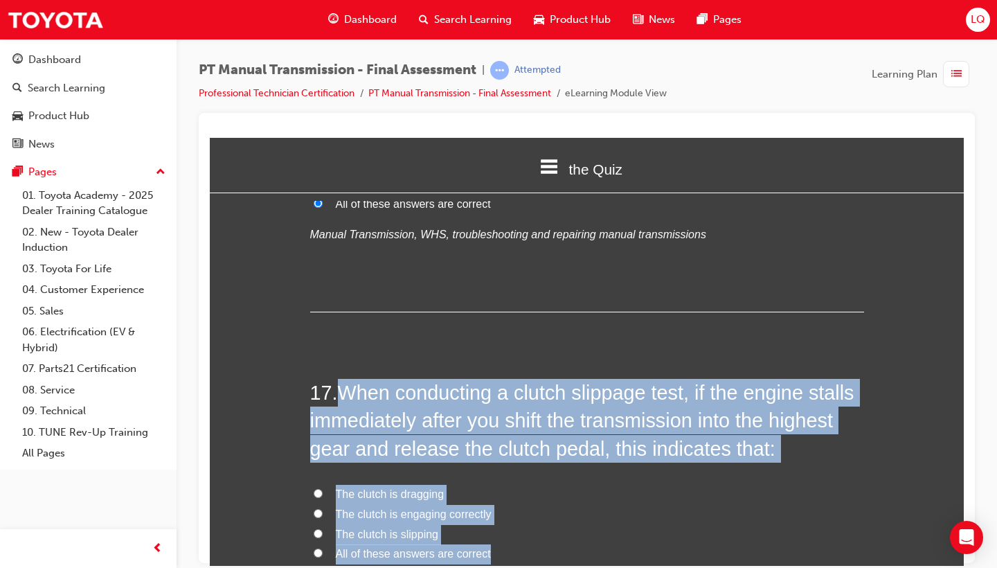
drag, startPoint x: 343, startPoint y: 318, endPoint x: 516, endPoint y: 478, distance: 236.6
click at [516, 478] on div "17 . When conducting a clutch slippage test, if the engine stalls immediately a…" at bounding box center [587, 520] width 554 height 284
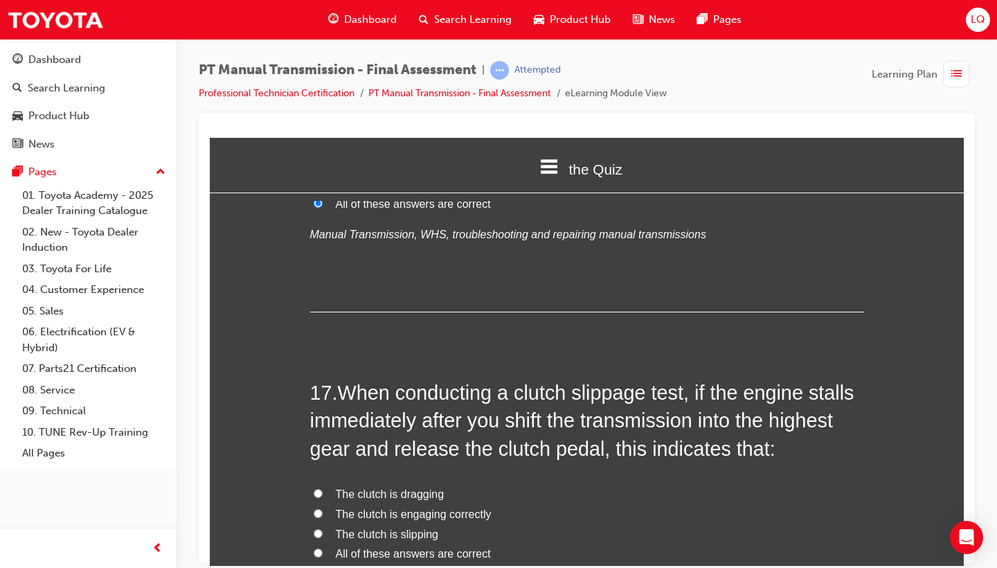
click at [387, 507] on span "The clutch is engaging correctly" at bounding box center [414, 513] width 156 height 12
click at [323, 508] on input "The clutch is engaging correctly" at bounding box center [318, 512] width 9 height 9
radio input "true"
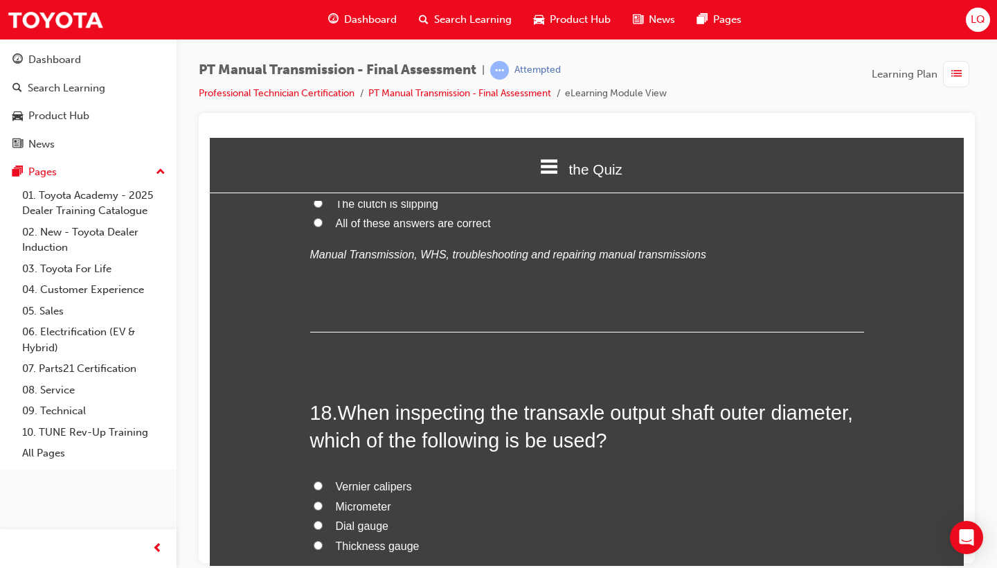
scroll to position [5422, 0]
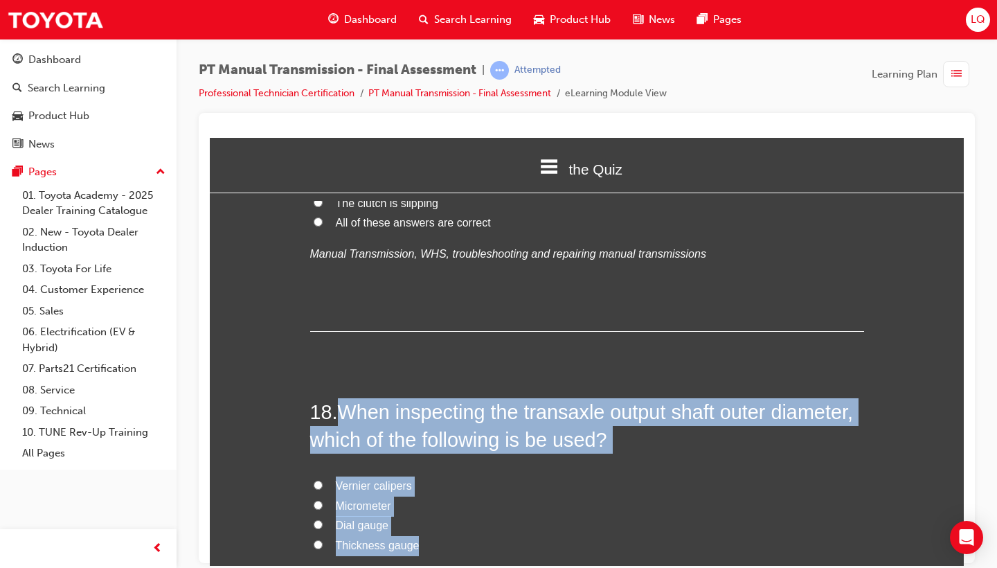
drag, startPoint x: 344, startPoint y: 328, endPoint x: 424, endPoint y: 458, distance: 152.3
click at [424, 457] on div "18 . When inspecting the transaxle output shaft outer diameter, which of the fo…" at bounding box center [587, 525] width 554 height 256
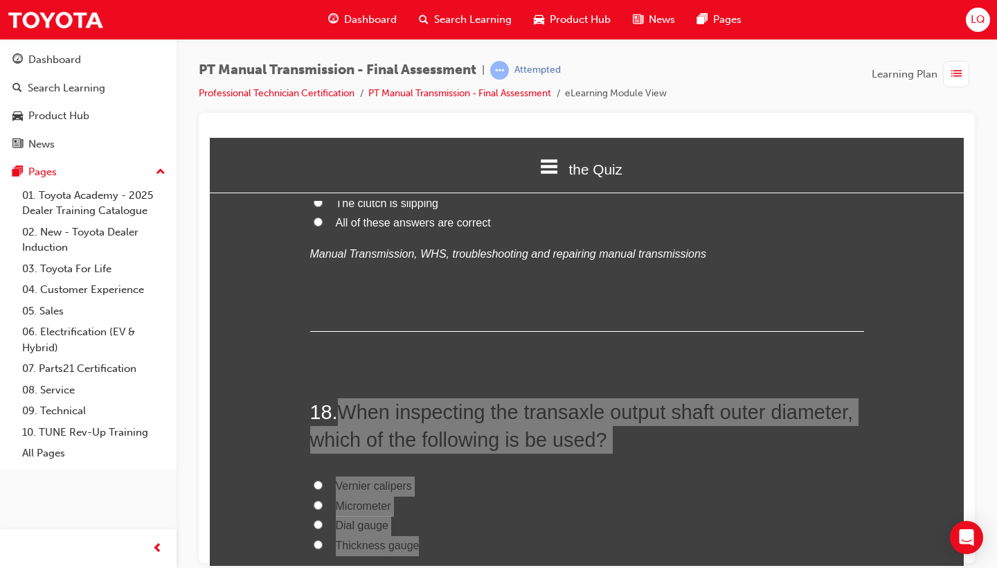
click at [617, 1] on div "Dashboard Search Learning Product Hub News Pages" at bounding box center [534, 19] width 446 height 39
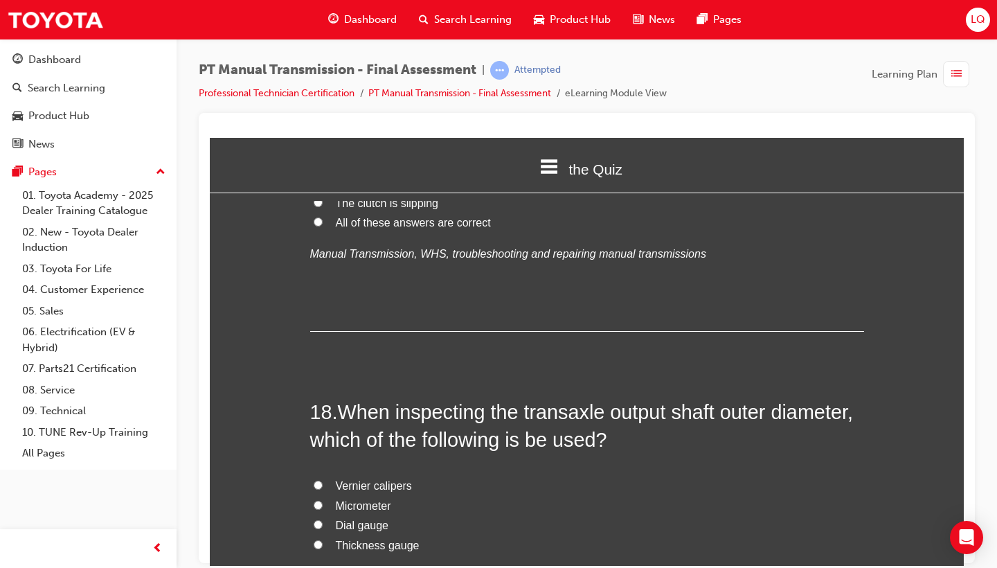
click at [353, 499] on span "Micrometer" at bounding box center [363, 505] width 55 height 12
click at [323, 500] on input "Micrometer" at bounding box center [318, 504] width 9 height 9
radio input "true"
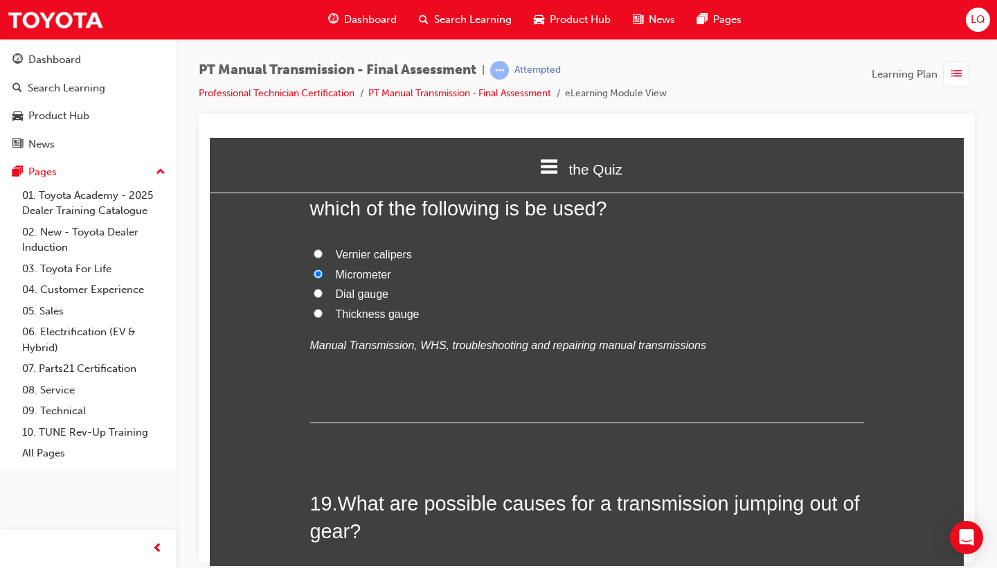
scroll to position [5745, 0]
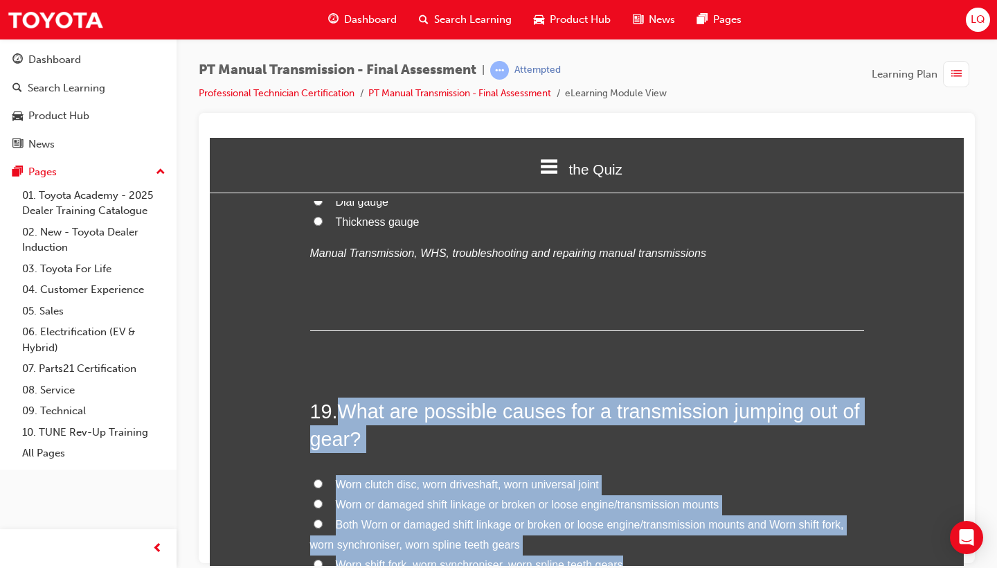
drag, startPoint x: 341, startPoint y: 325, endPoint x: 642, endPoint y: 473, distance: 335.2
click at [642, 473] on div "19 . What are possible causes for a transmission jumping out of gear? Worn clut…" at bounding box center [587, 534] width 554 height 275
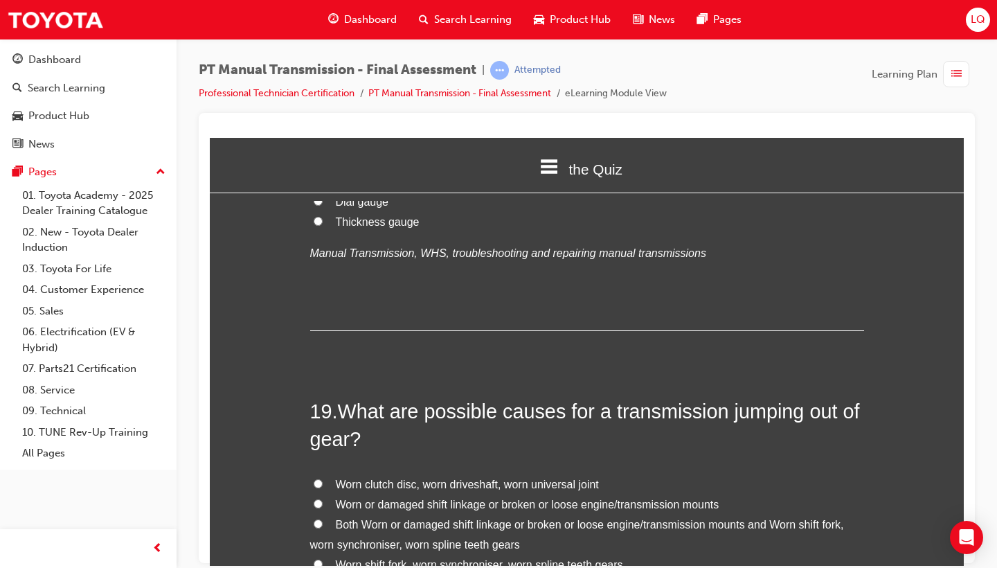
click at [383, 234] on div "18 . When inspecting the transaxle output shaft outer diameter, which of the fo…" at bounding box center [587, 202] width 554 height 256
click at [357, 518] on span "Both Worn or damaged shift linkage or broken or loose engine/transmission mount…" at bounding box center [577, 534] width 534 height 32
click at [323, 518] on input "Both Worn or damaged shift linkage or broken or loose engine/transmission mount…" at bounding box center [318, 522] width 9 height 9
radio input "true"
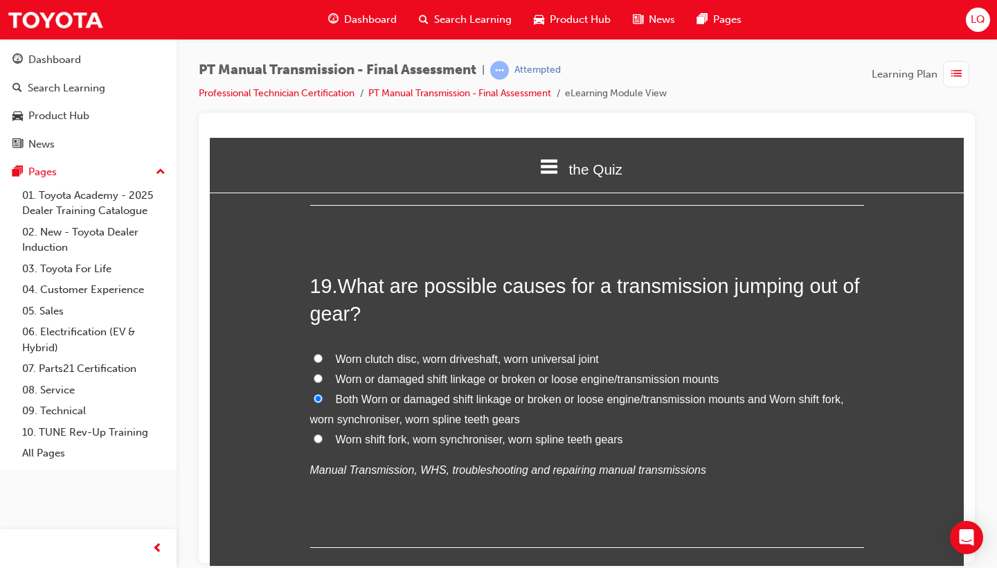
scroll to position [0, 0]
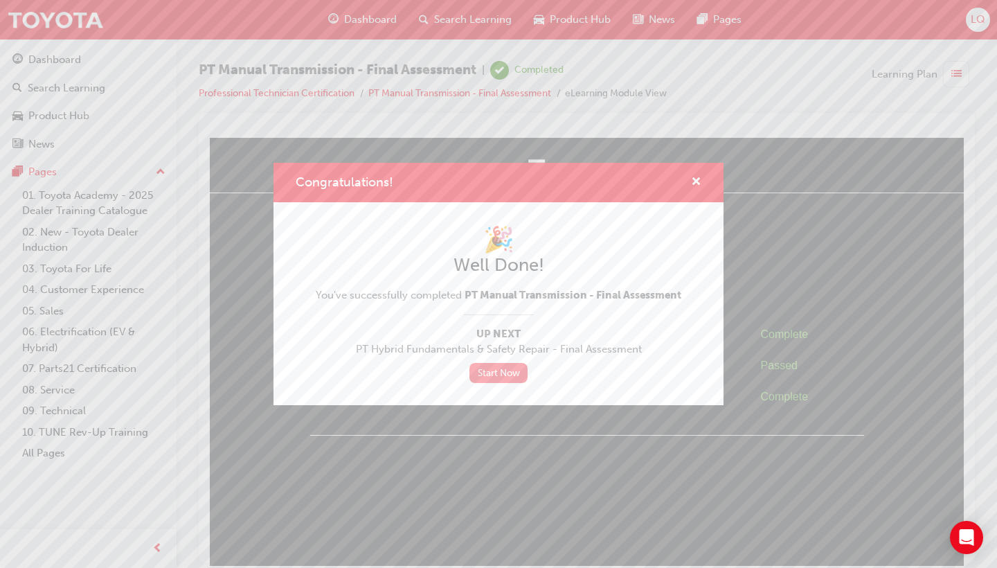
click at [498, 374] on link "Start Now" at bounding box center [498, 373] width 58 height 20
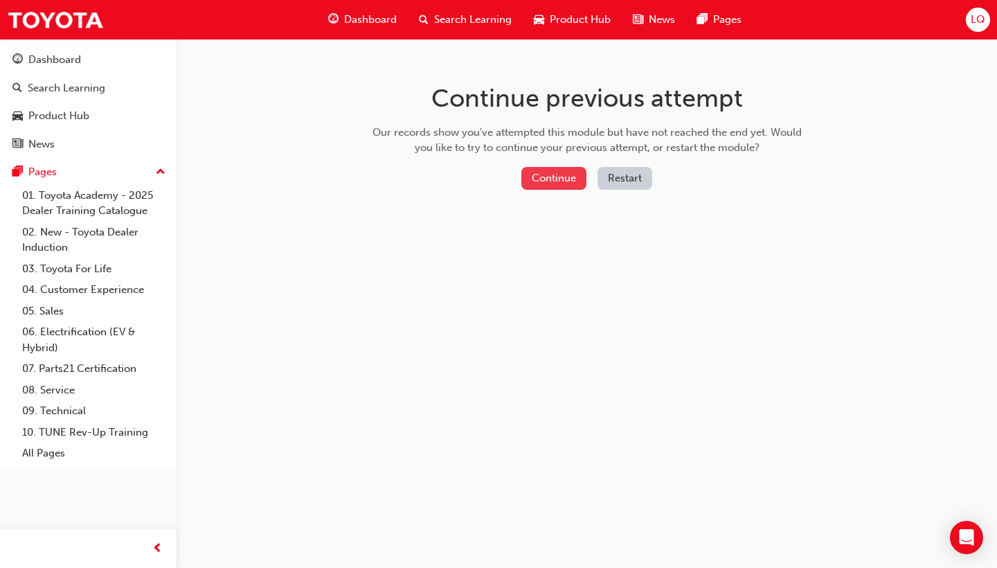
click at [569, 179] on button "Continue" at bounding box center [553, 178] width 65 height 23
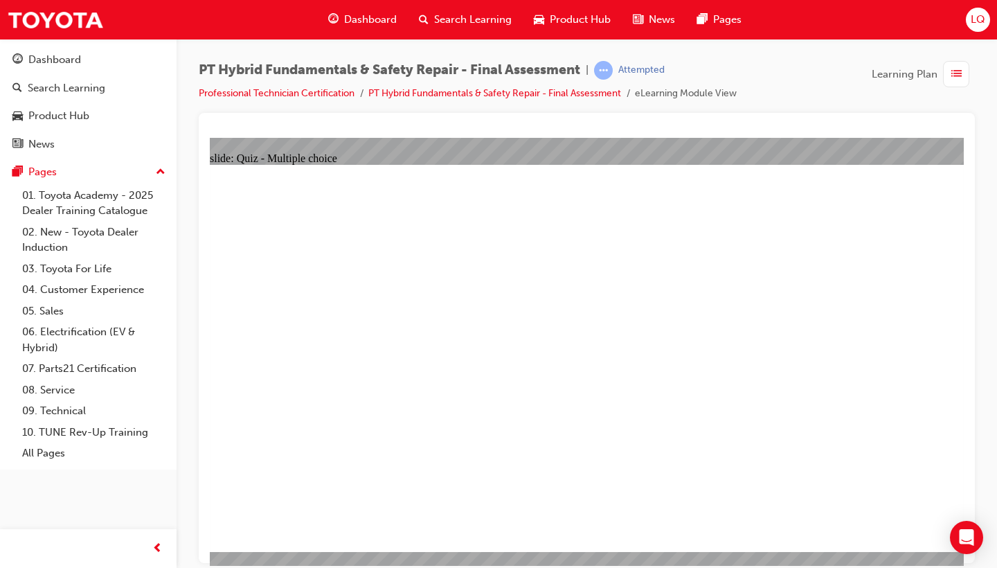
drag, startPoint x: 307, startPoint y: 224, endPoint x: 538, endPoint y: 235, distance: 231.4
drag, startPoint x: 296, startPoint y: 232, endPoint x: 675, endPoint y: 244, distance: 379.5
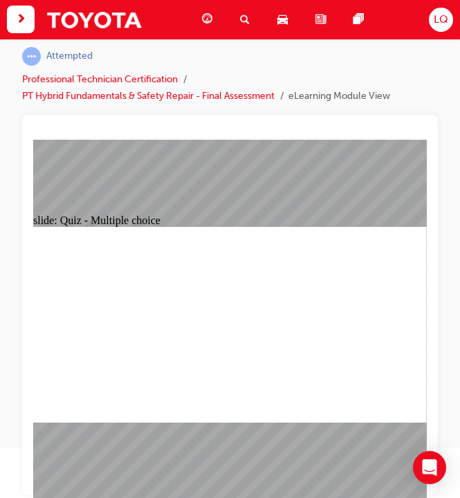
scroll to position [65, 0]
checkbox input "true"
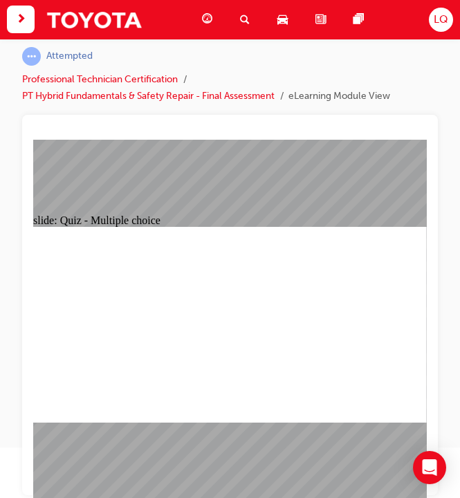
radio input "true"
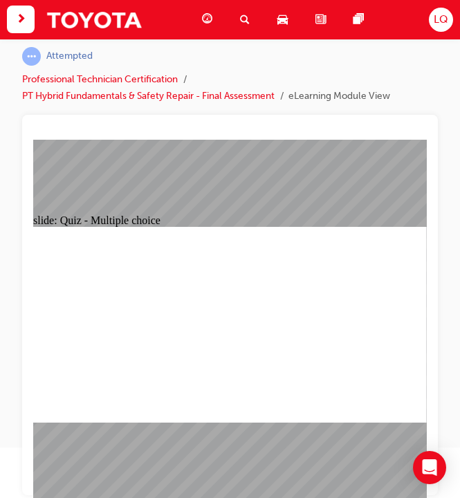
radio input "true"
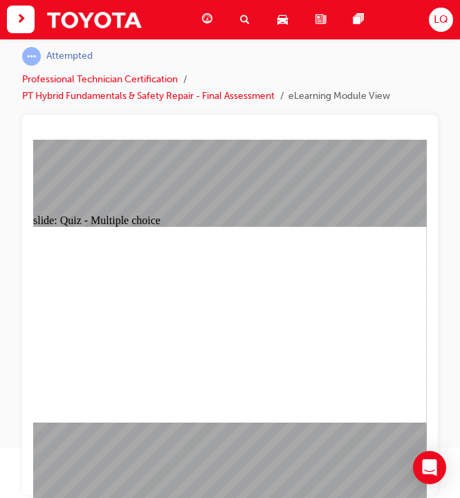
checkbox input "true"
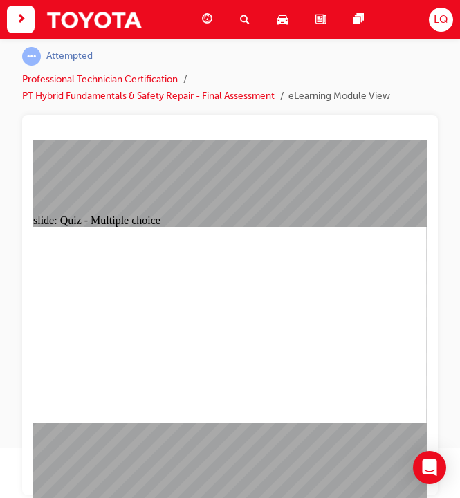
radio input "true"
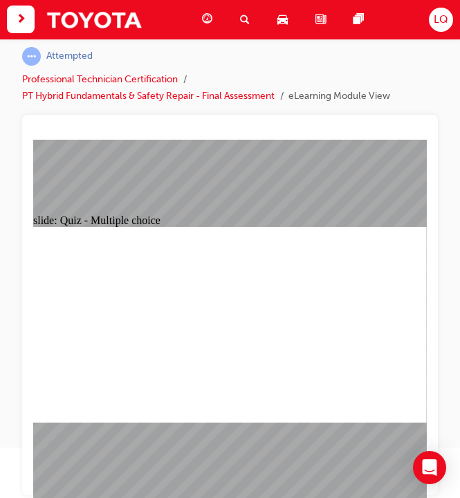
radio input "true"
checkbox input "true"
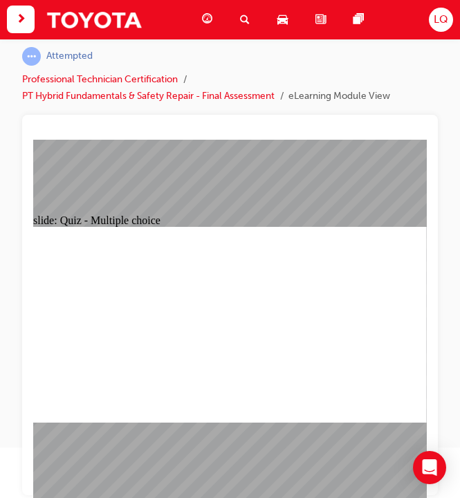
checkbox input "true"
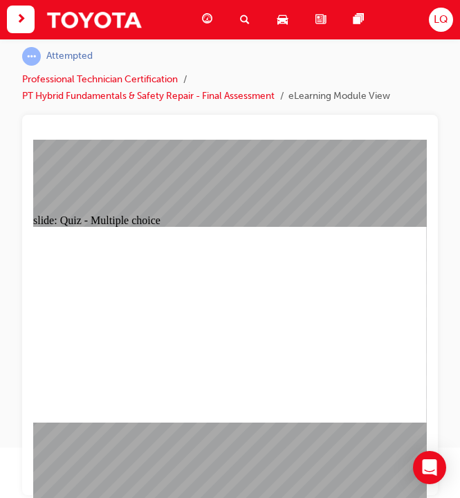
checkbox input "true"
radio input "true"
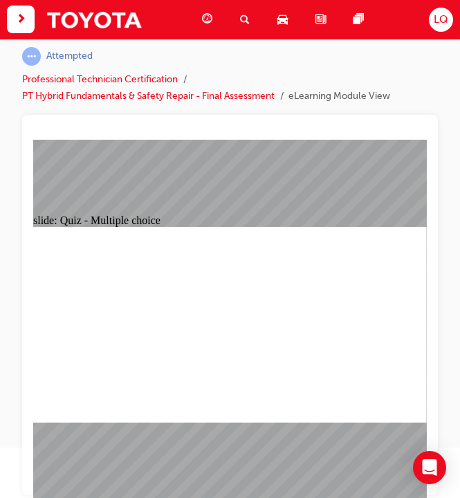
radio input "true"
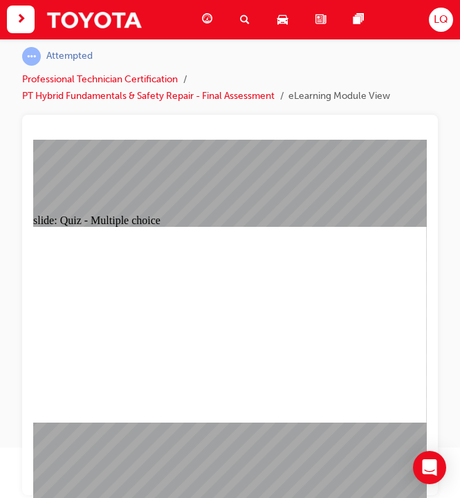
radio input "true"
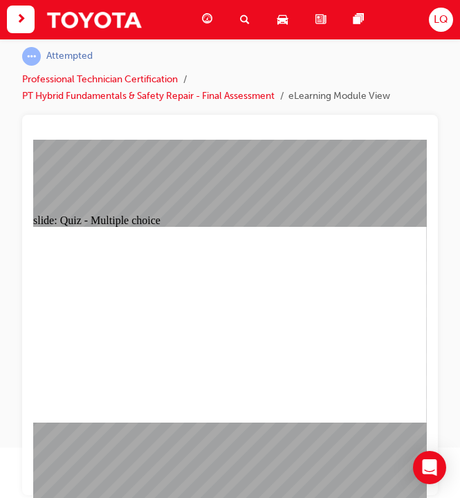
radio input "true"
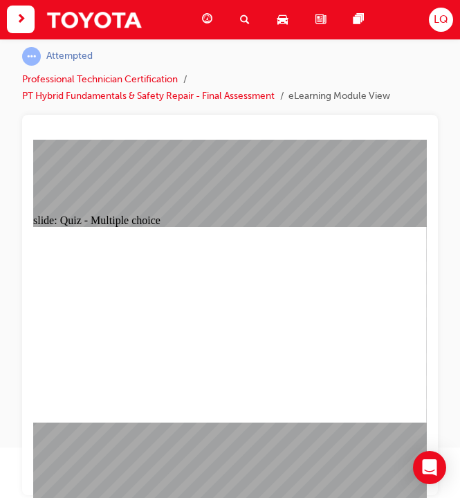
radio input "true"
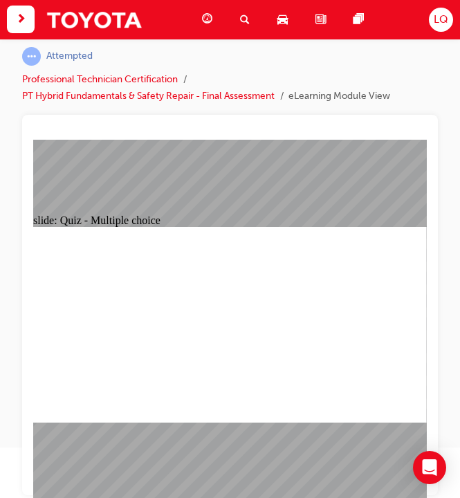
radio input "true"
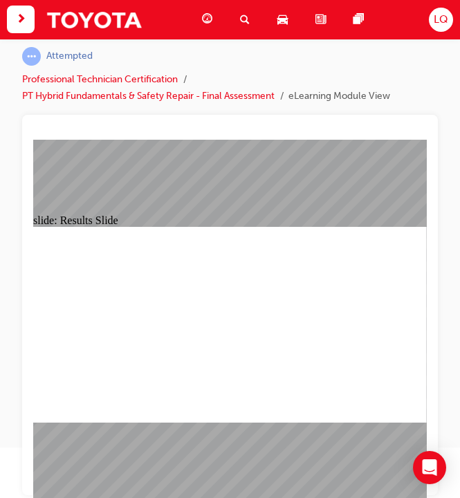
drag, startPoint x: 230, startPoint y: 367, endPoint x: 272, endPoint y: 367, distance: 41.5
drag, startPoint x: 270, startPoint y: 368, endPoint x: 247, endPoint y: 364, distance: 23.1
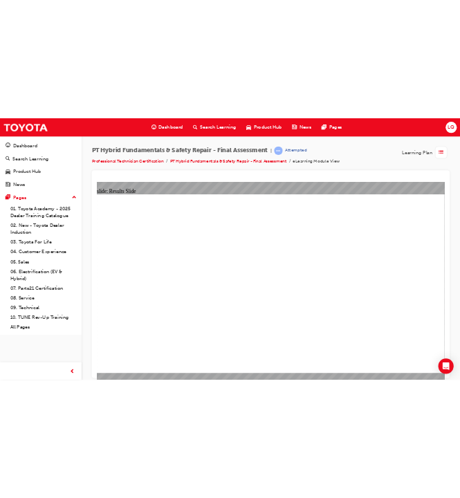
scroll to position [0, 0]
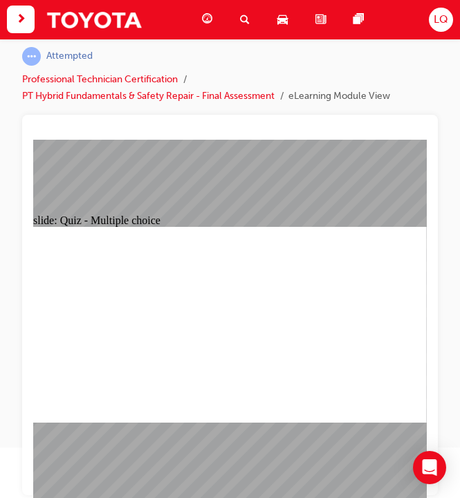
scroll to position [65, 0]
click at [460, 301] on html "Your version of Internet Explorer is outdated and not supported. Please upgrade…" at bounding box center [230, 198] width 460 height 498
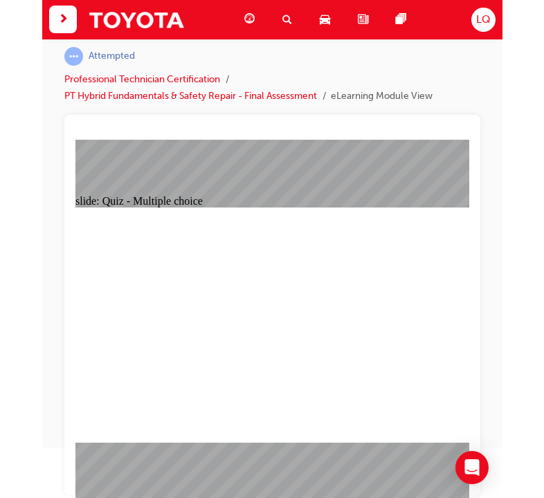
scroll to position [34, 0]
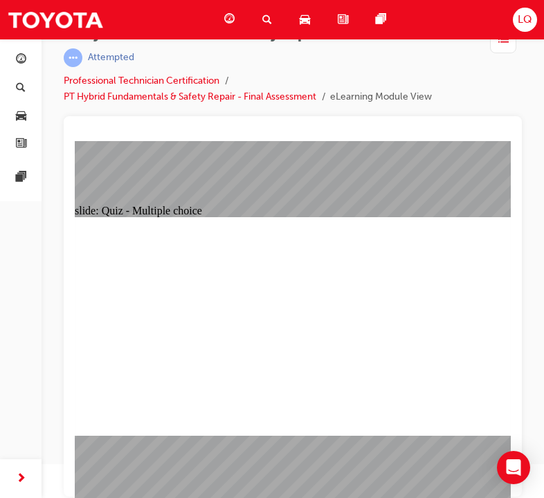
checkbox input "true"
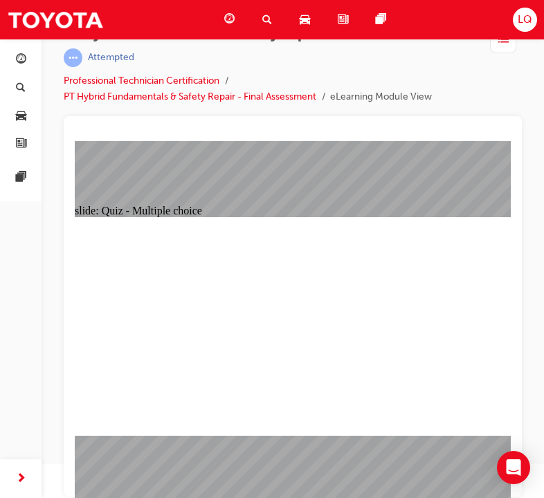
radio input "true"
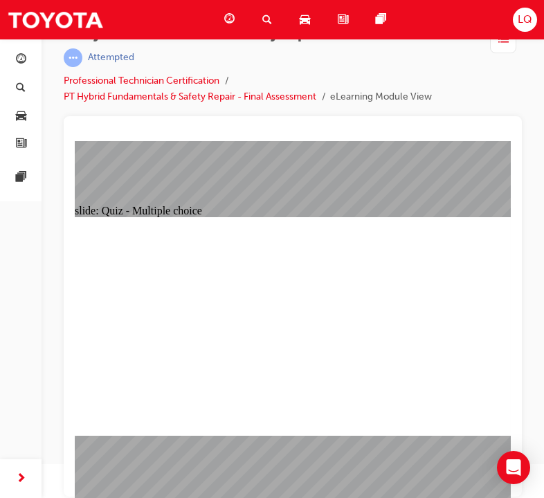
radio input "true"
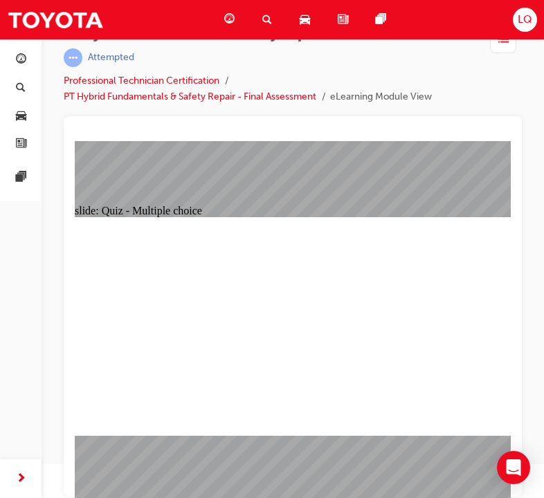
checkbox input "true"
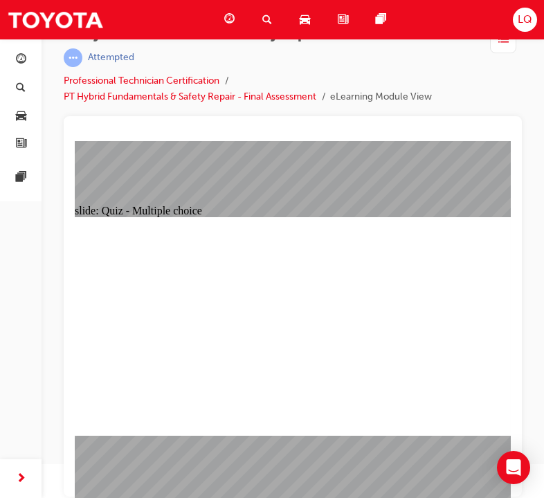
radio input "true"
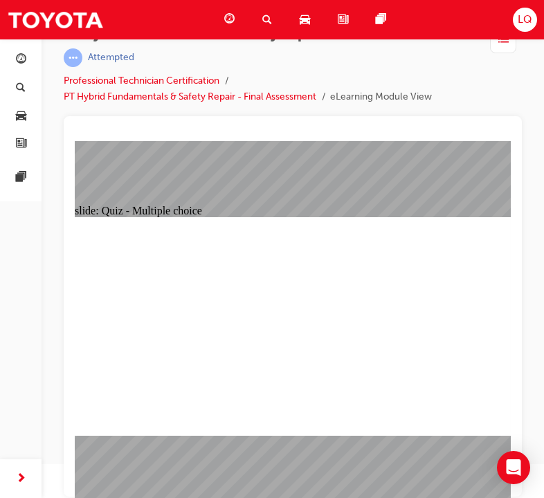
checkbox input "true"
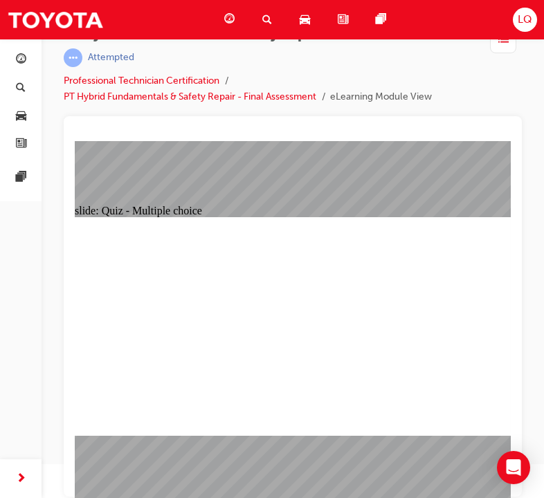
checkbox input "false"
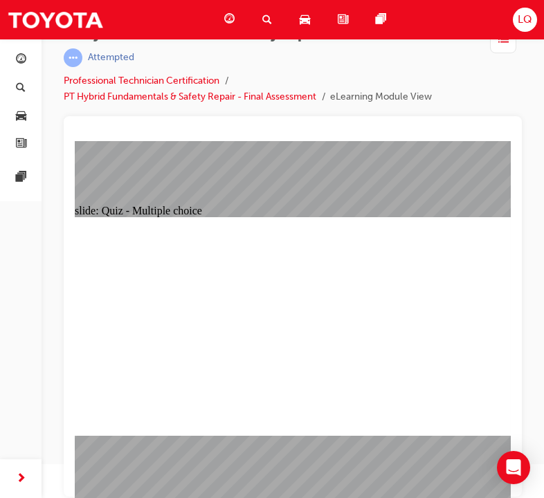
checkbox input "true"
checkbox input "false"
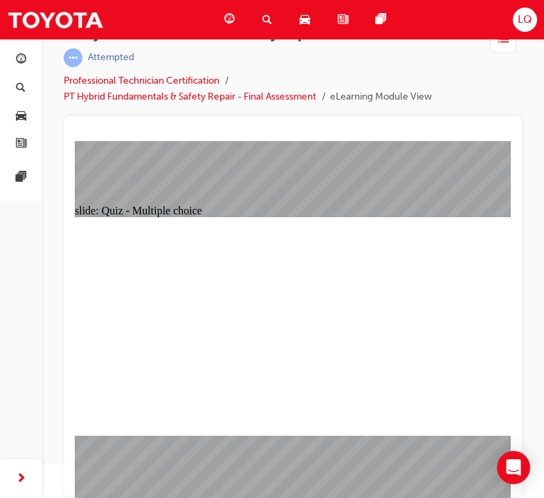
checkbox input "false"
checkbox input "true"
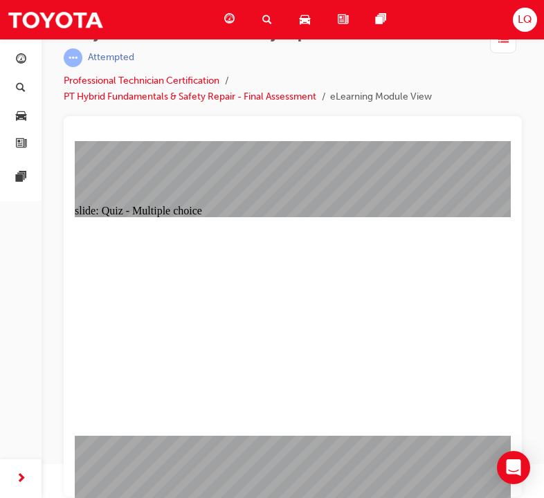
radio input "true"
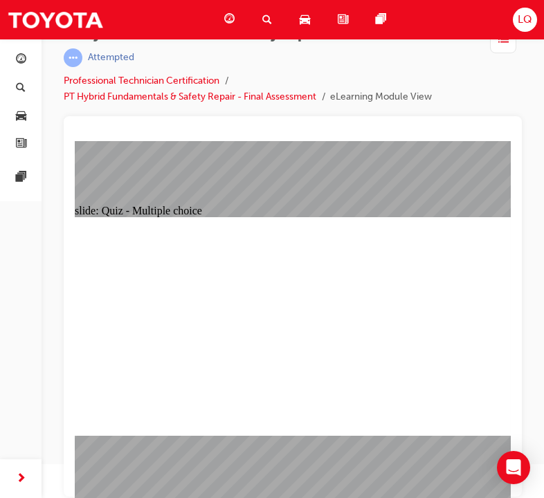
click at [518, 323] on div at bounding box center [293, 306] width 458 height 381
radio input "true"
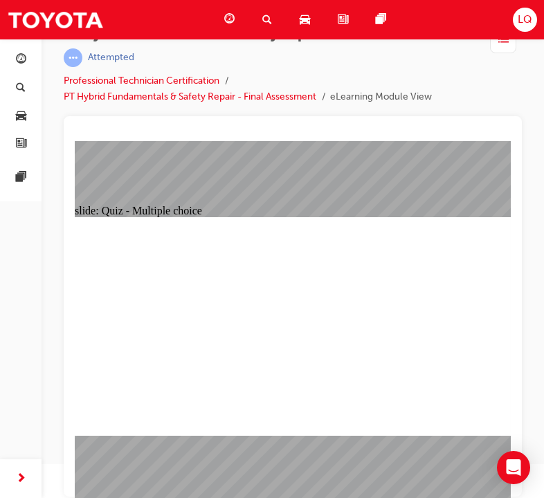
radio input "true"
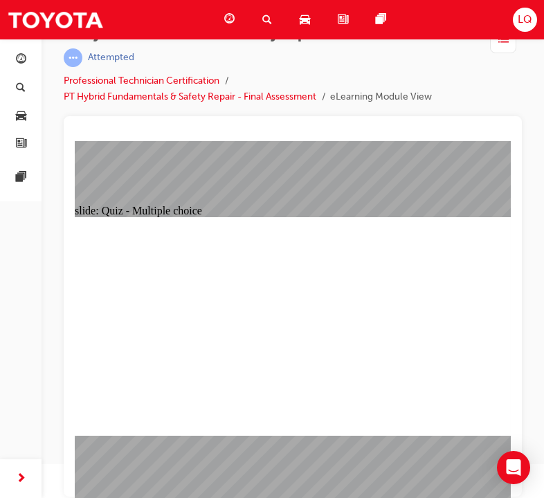
drag, startPoint x: 482, startPoint y: 406, endPoint x: 474, endPoint y: 413, distance: 10.4
radio input "true"
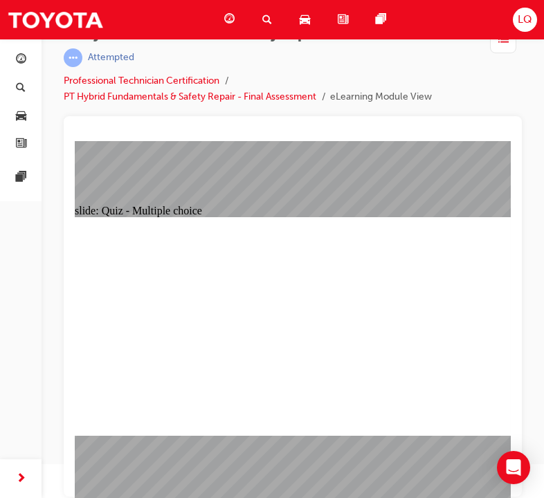
radio input "true"
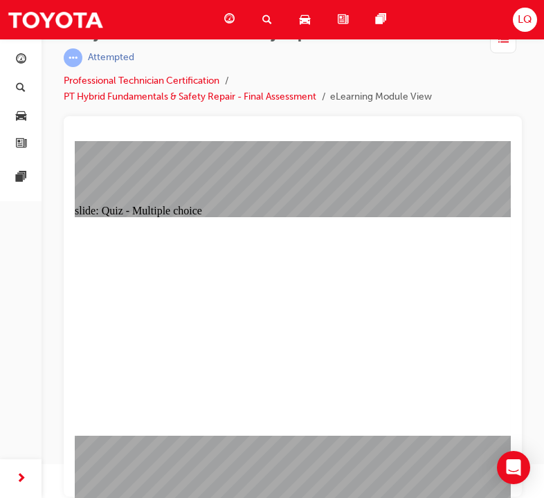
radio input "true"
checkbox input "true"
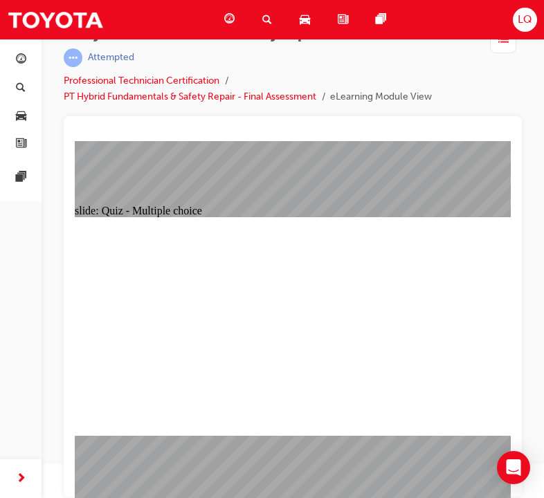
checkbox input "true"
radio input "true"
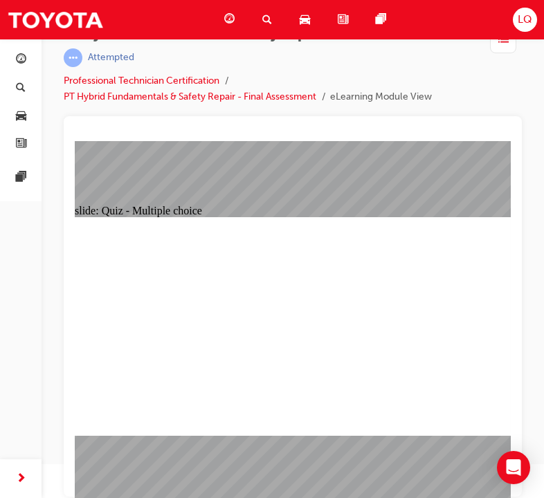
radio input "true"
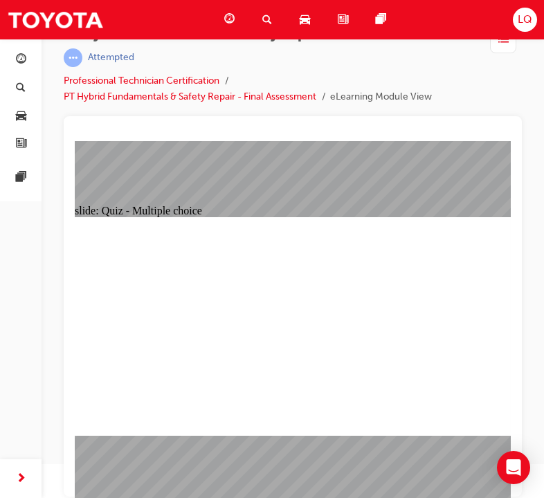
radio input "true"
checkbox input "true"
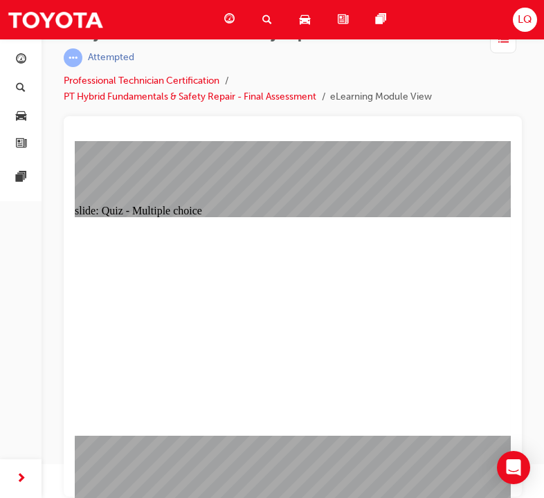
checkbox input "true"
radio input "true"
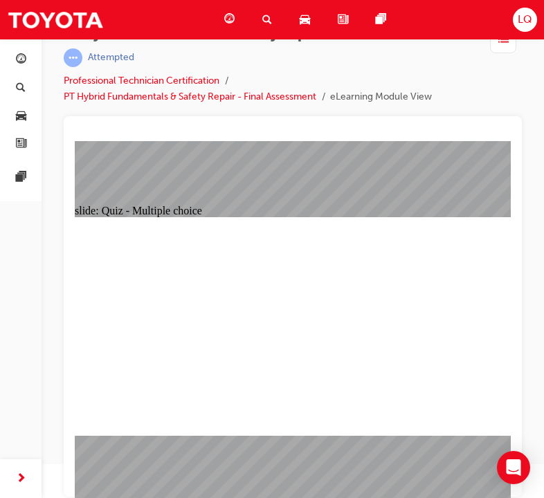
radio input "true"
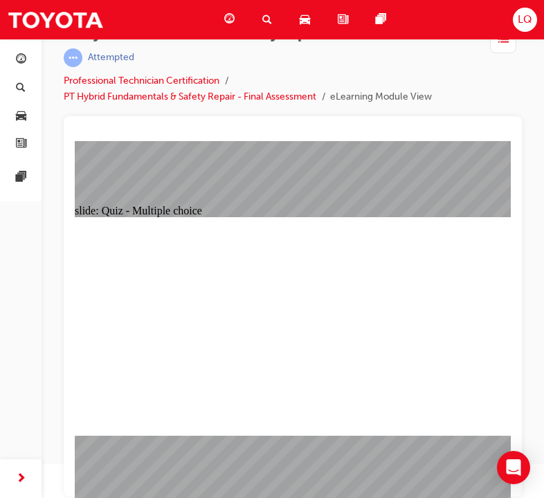
checkbox input "false"
checkbox input "true"
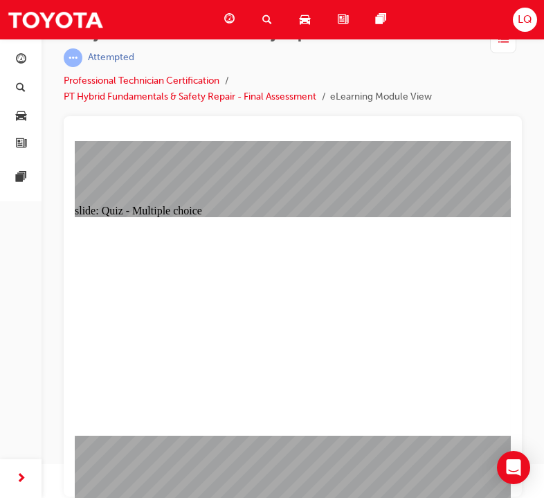
checkbox input "true"
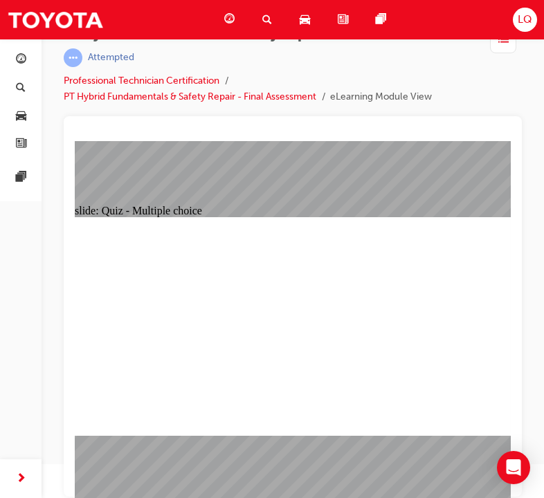
radio input "true"
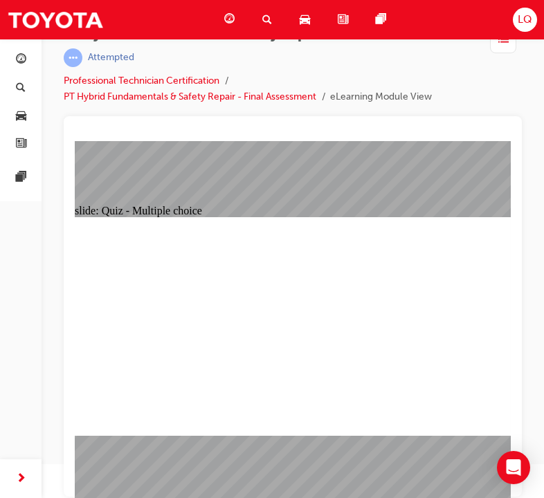
radio input "true"
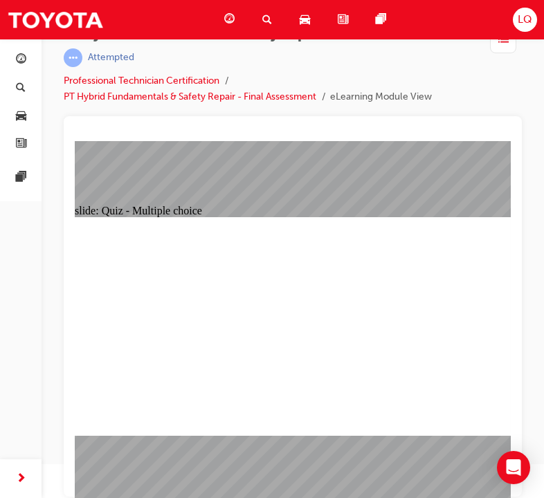
radio input "true"
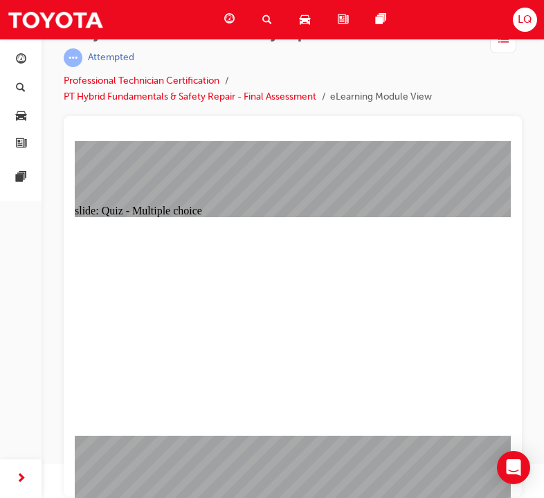
radio input "true"
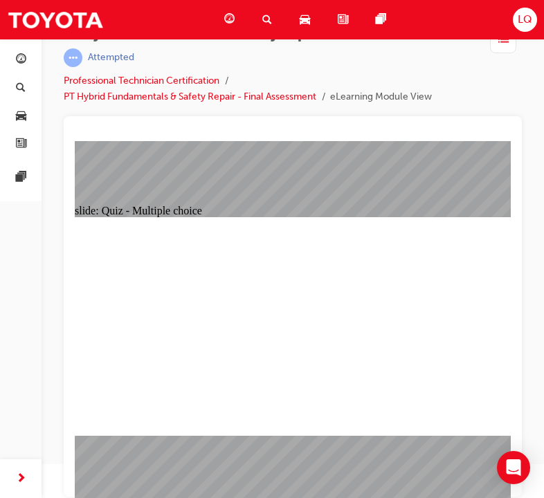
radio input "true"
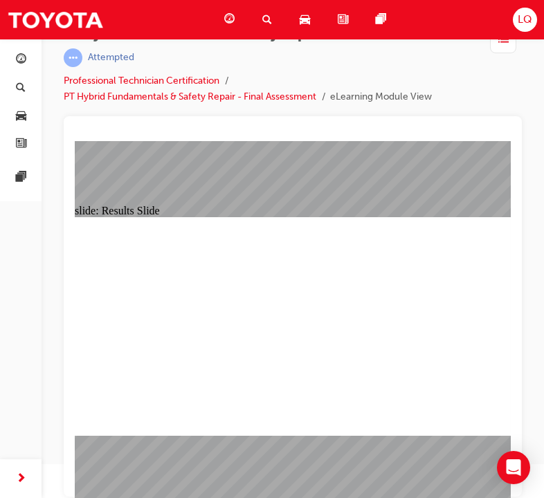
checkbox input "true"
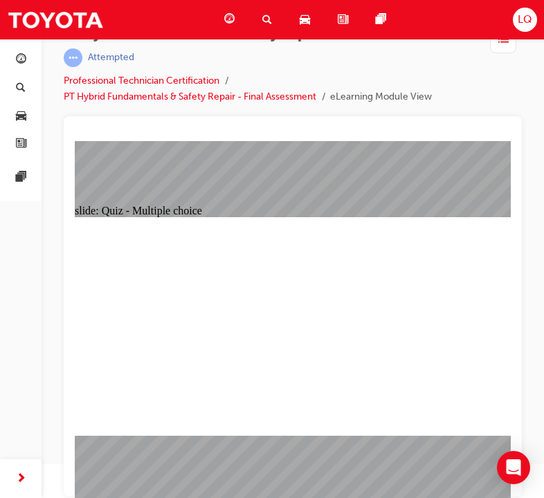
radio input "true"
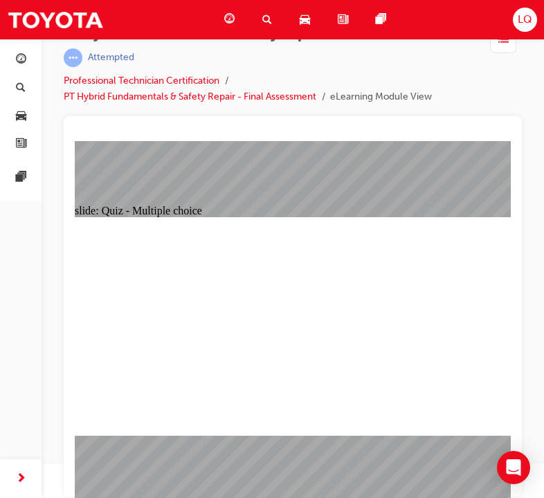
radio input "true"
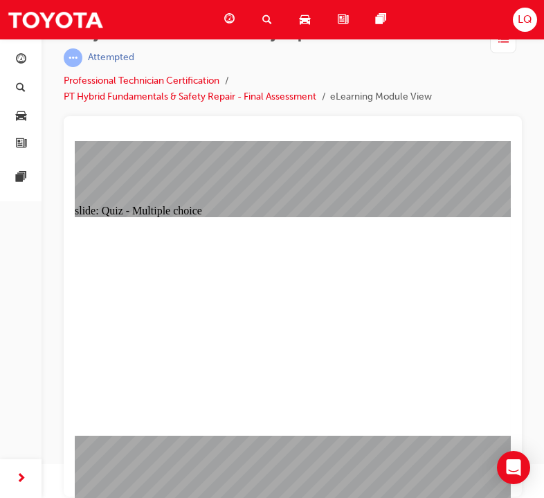
radio input "true"
checkbox input "true"
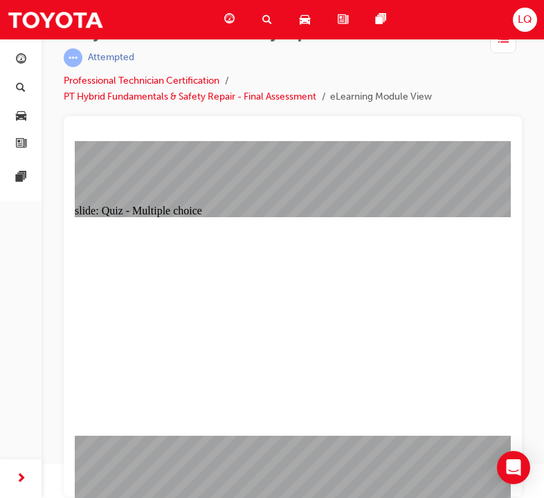
radio input "true"
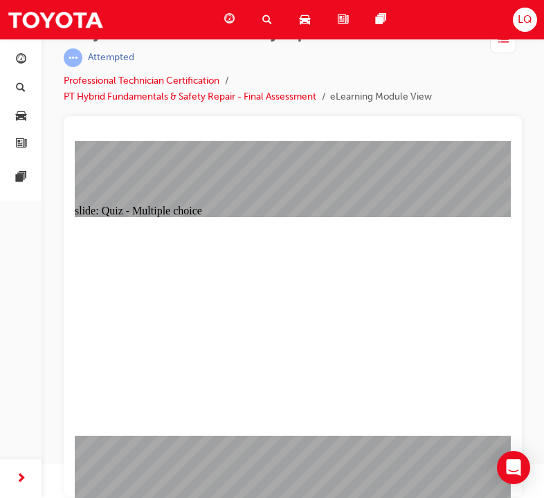
radio input "true"
drag, startPoint x: 494, startPoint y: 413, endPoint x: 482, endPoint y: 413, distance: 11.8
checkbox input "true"
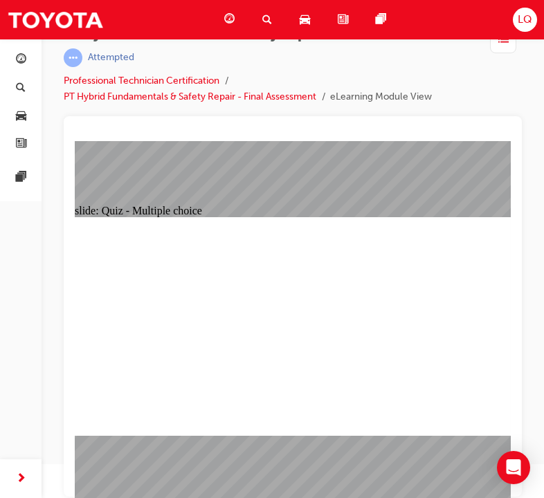
checkbox input "true"
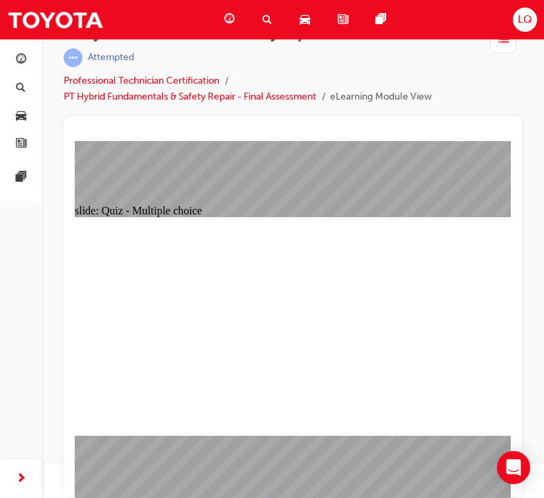
checkbox input "true"
radio input "true"
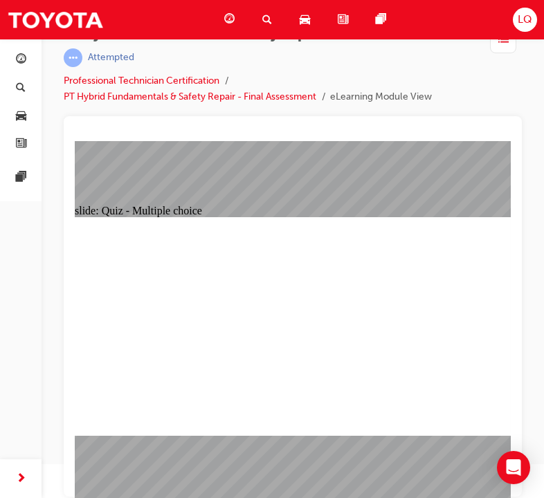
radio input "true"
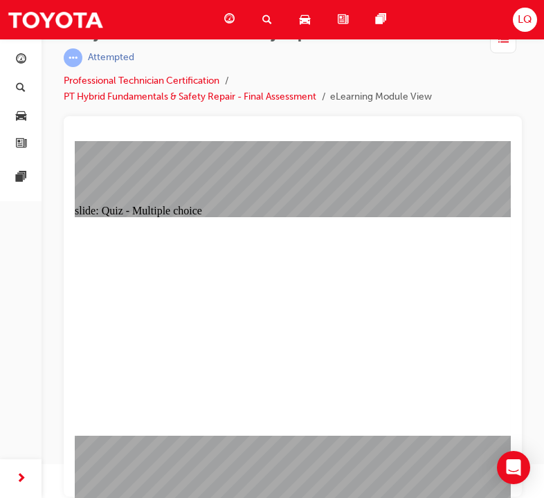
drag, startPoint x: 447, startPoint y: 406, endPoint x: 458, endPoint y: 408, distance: 11.4
radio input "true"
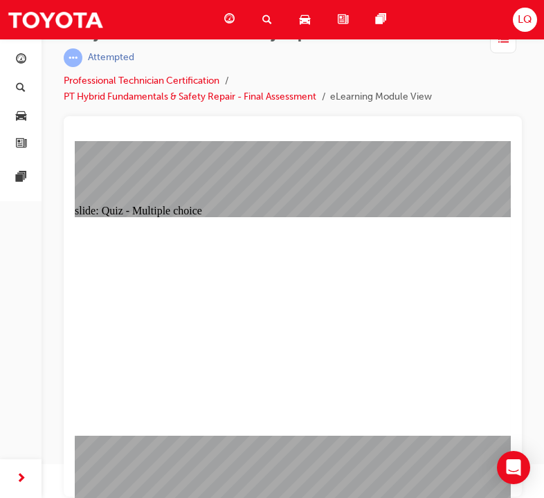
radio input "true"
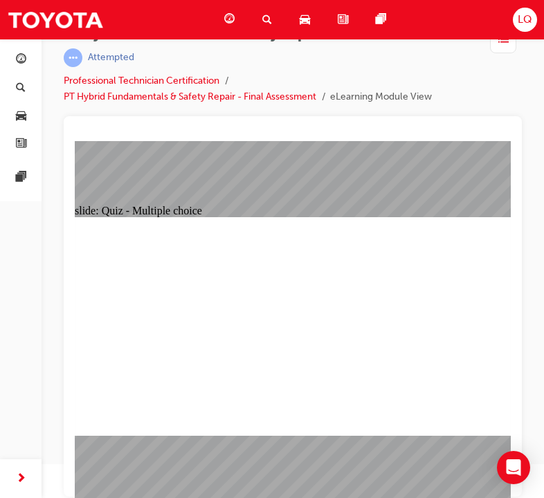
radio input "true"
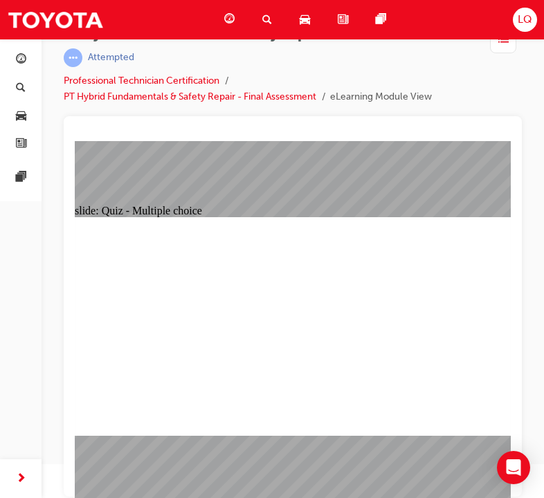
radio input "true"
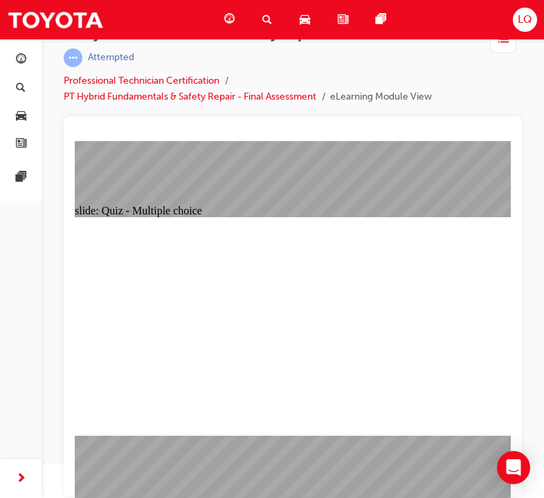
checkbox input "true"
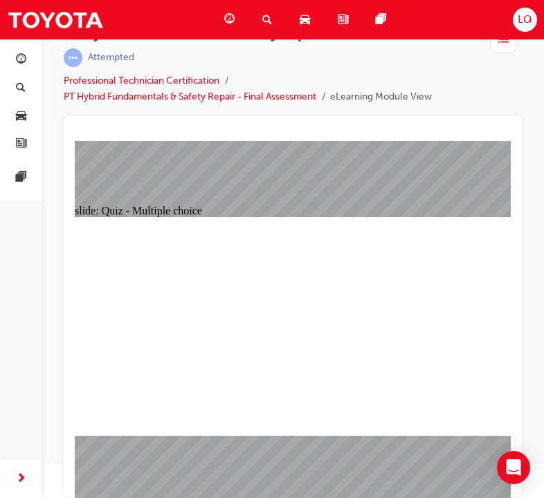
radio input "true"
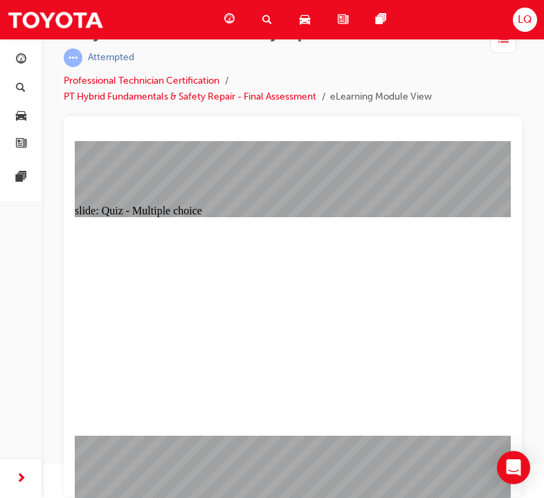
radio input "true"
drag, startPoint x: 443, startPoint y: 417, endPoint x: 472, endPoint y: 412, distance: 29.5
drag, startPoint x: 246, startPoint y: 357, endPoint x: 240, endPoint y: 337, distance: 20.8
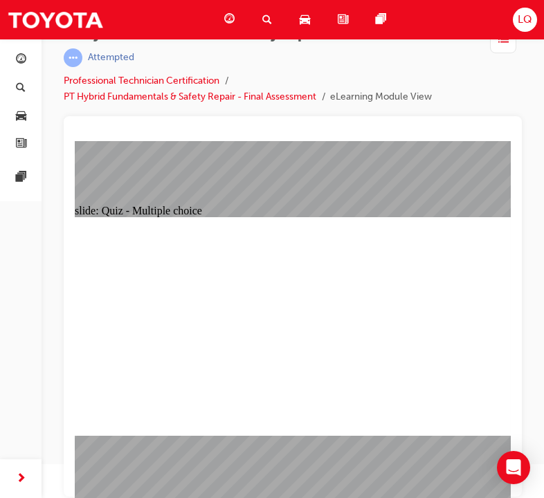
radio input "false"
radio input "true"
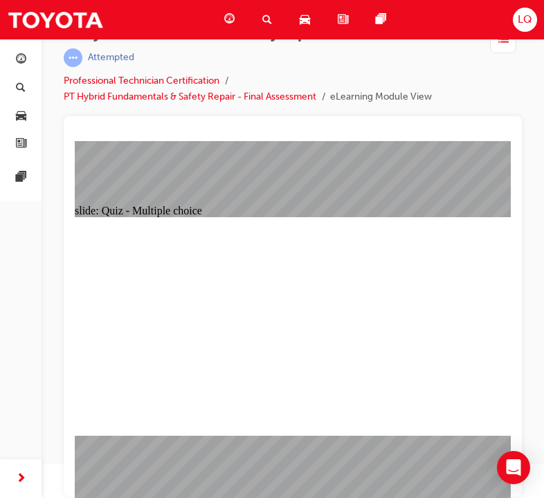
checkbox input "true"
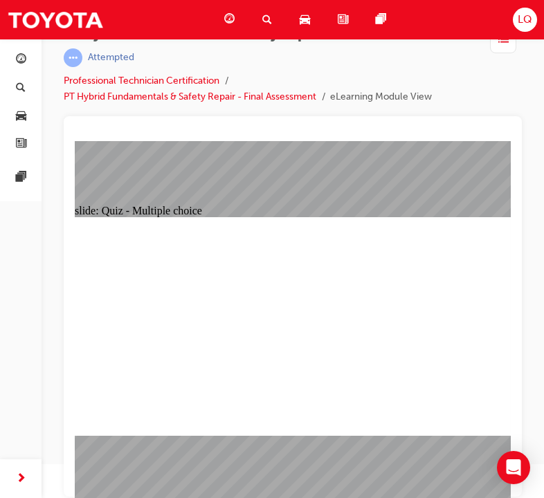
radio input "true"
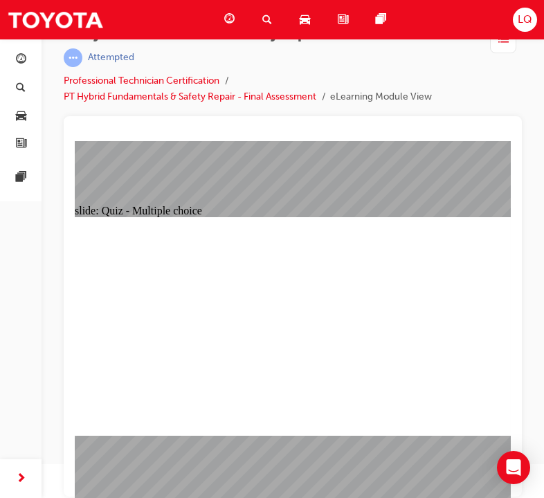
checkbox input "true"
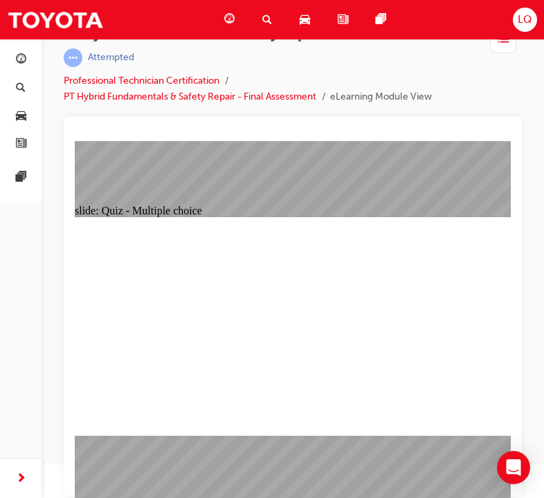
checkbox input "false"
checkbox input "true"
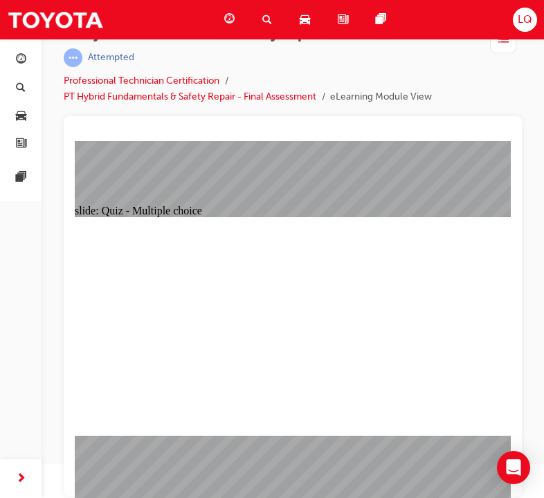
checkbox input "true"
checkbox input "false"
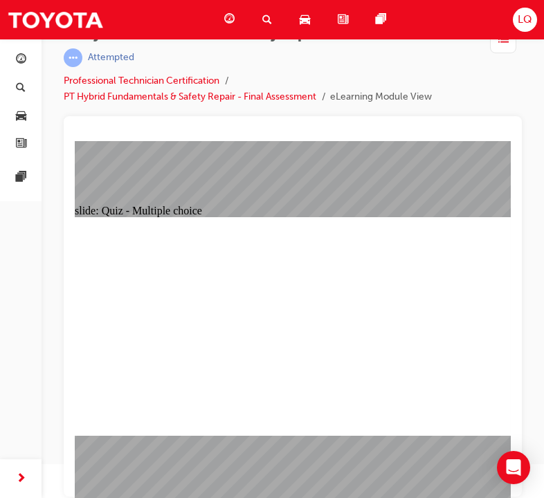
checkbox input "true"
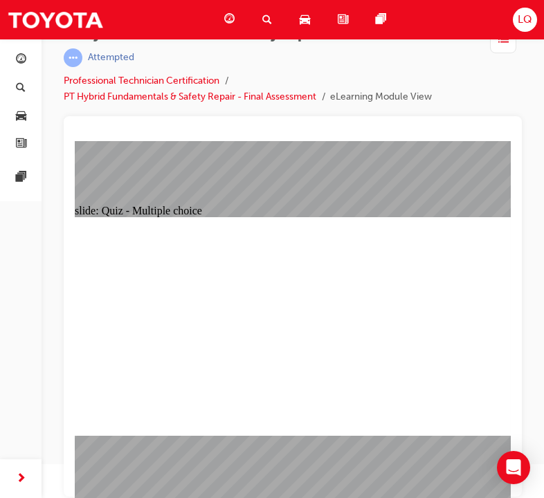
radio input "true"
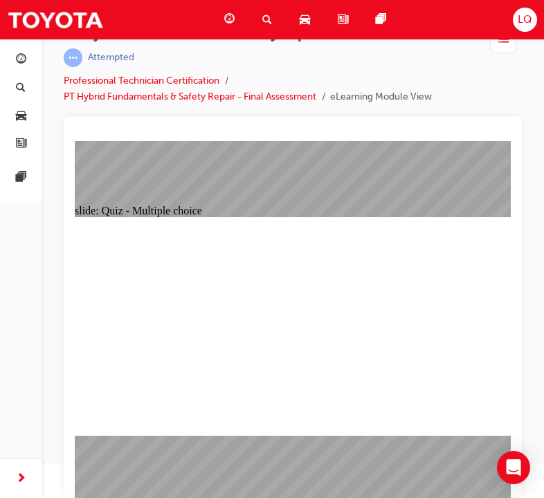
radio input "false"
radio input "true"
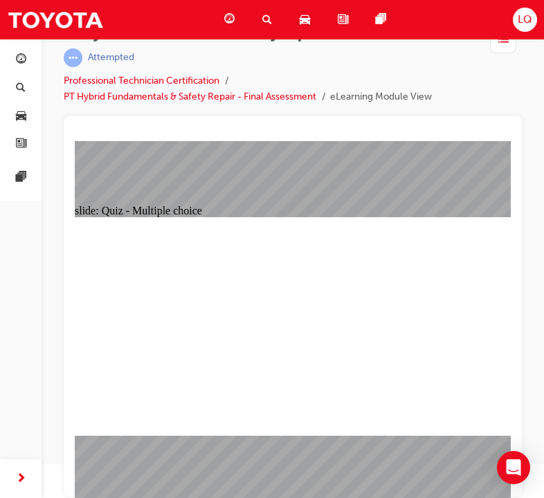
radio input "true"
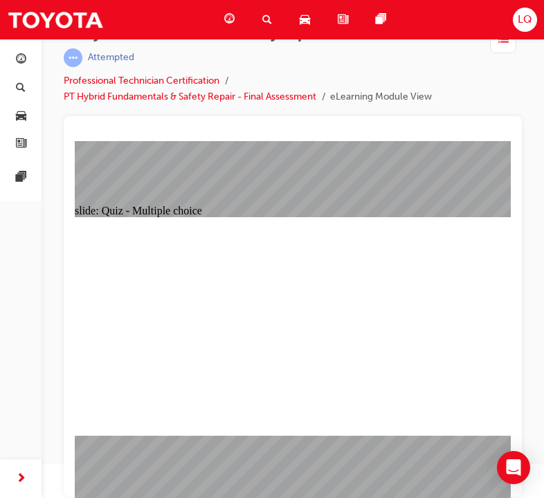
radio input "true"
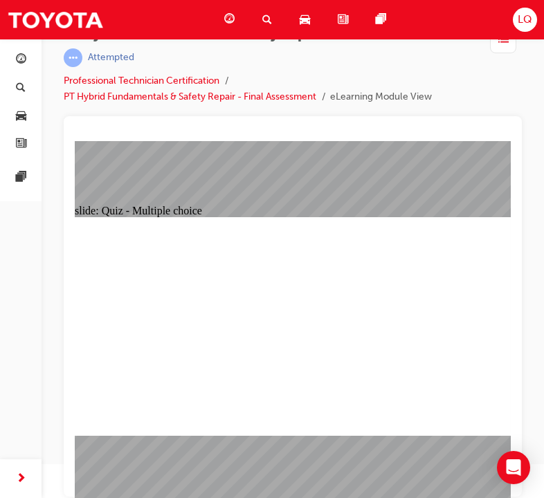
radio input "true"
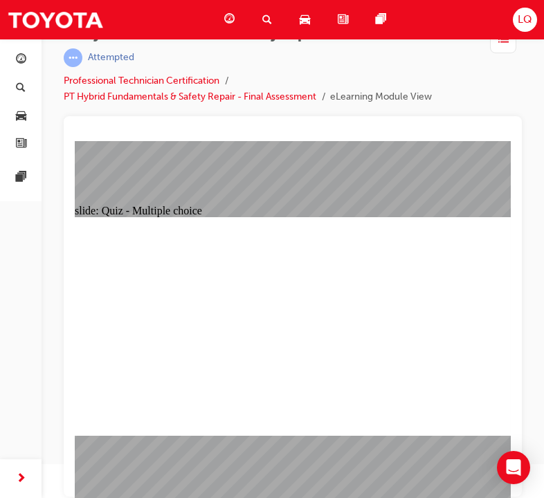
radio input "true"
checkbox input "true"
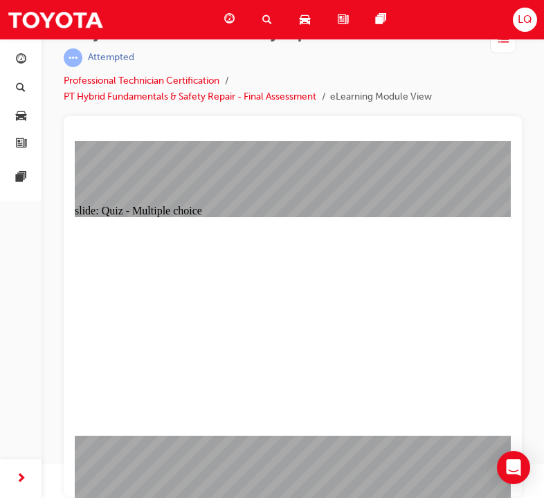
checkbox input "true"
radio input "true"
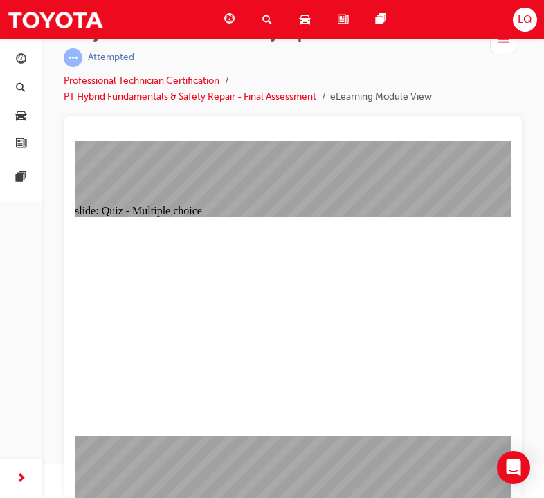
radio input "true"
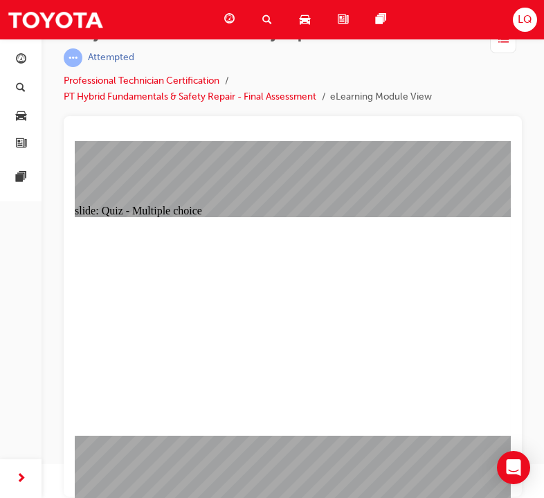
radio input "true"
checkbox input "true"
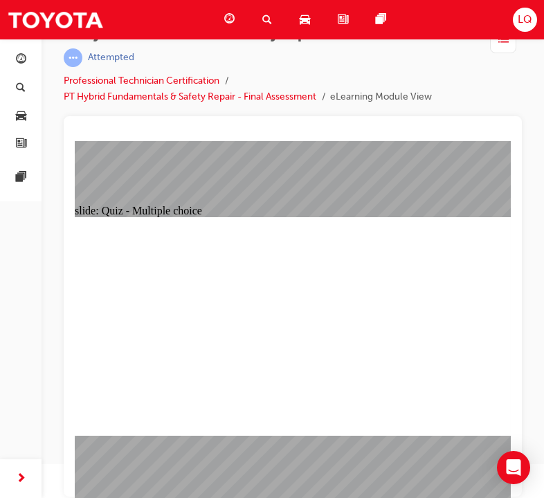
checkbox input "true"
radio input "true"
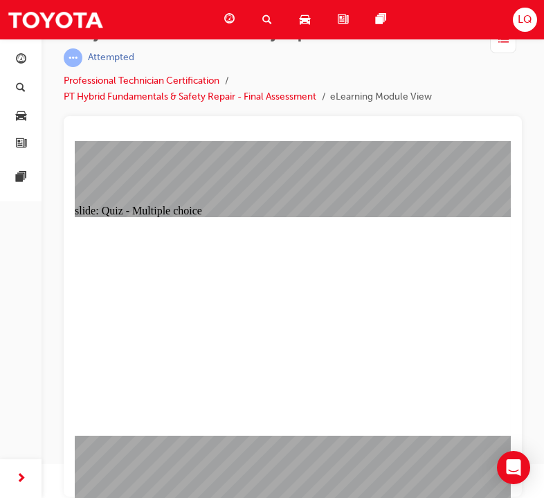
radio input "true"
checkbox input "true"
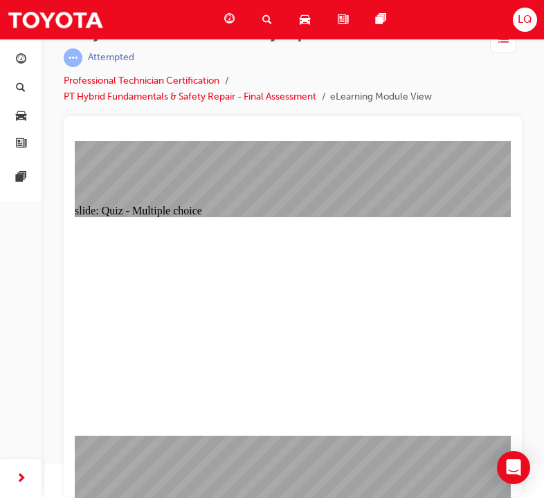
checkbox input "true"
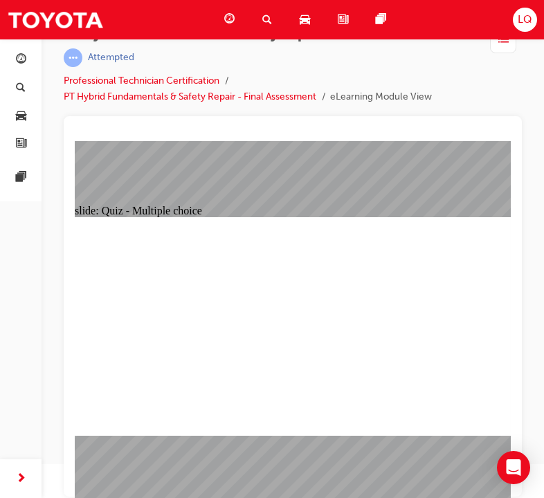
checkbox input "true"
radio input "true"
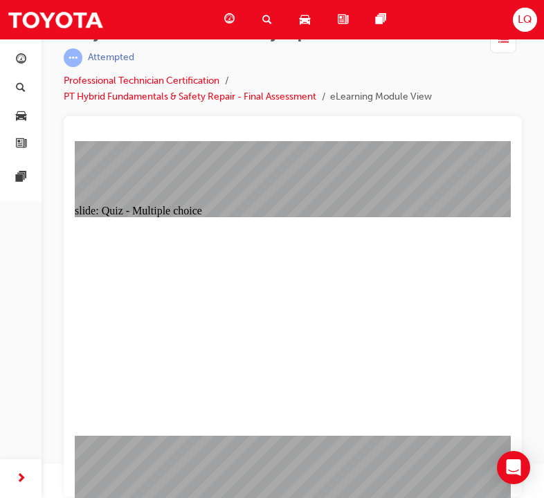
radio input "false"
radio input "true"
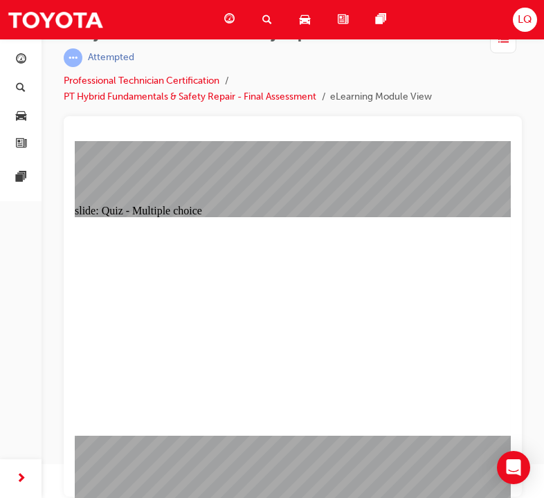
radio input "false"
radio input "true"
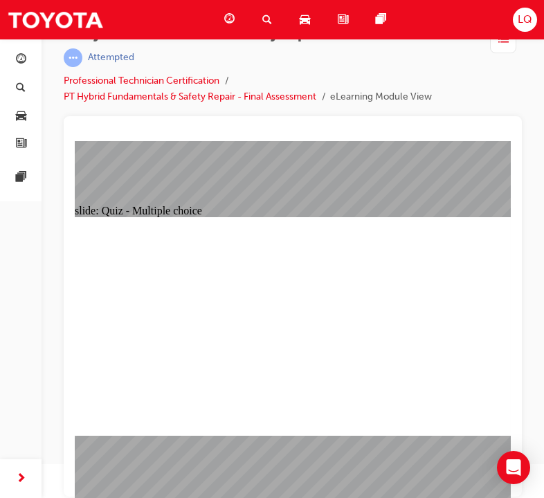
radio input "false"
radio input "true"
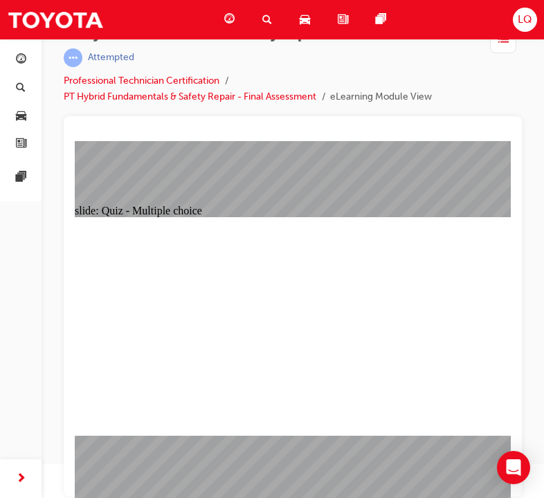
radio input "true"
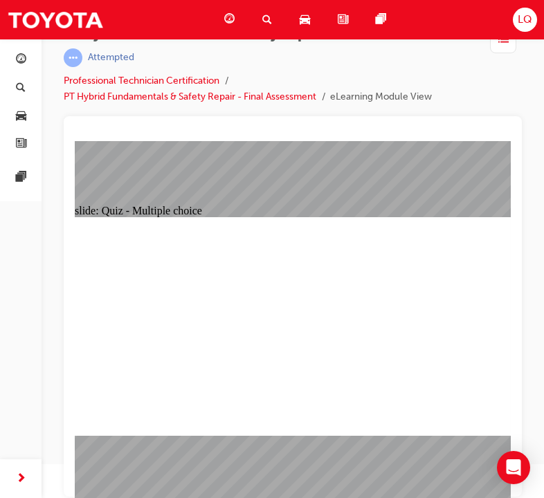
radio input "true"
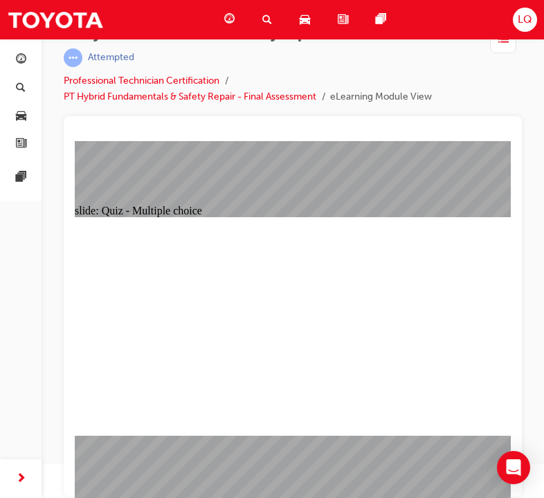
radio input "true"
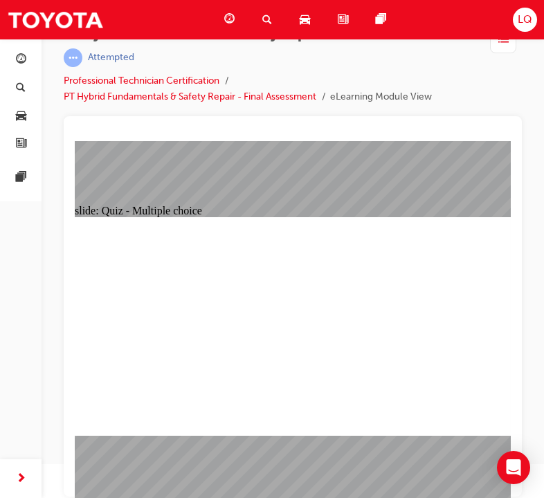
radio input "true"
drag, startPoint x: 487, startPoint y: 421, endPoint x: 479, endPoint y: 416, distance: 9.6
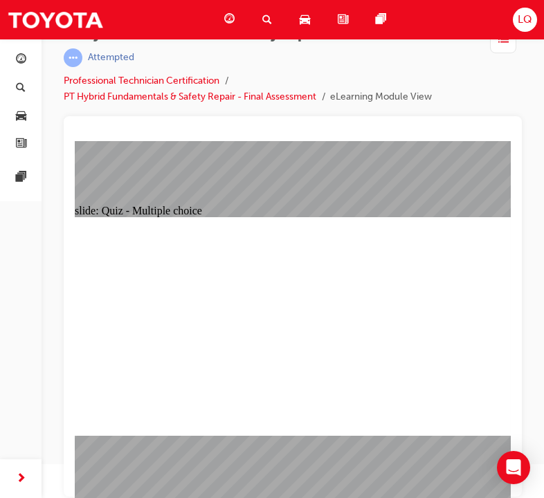
radio input "true"
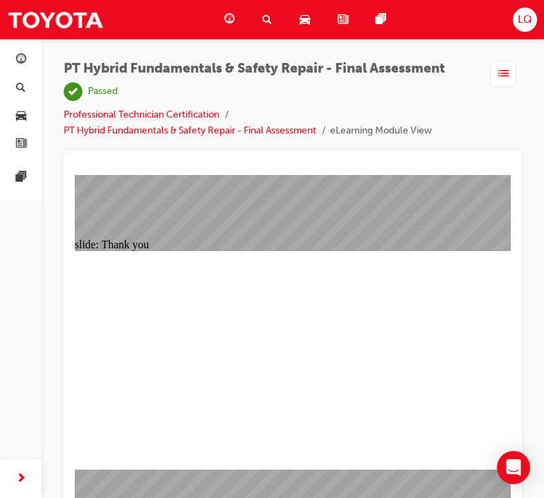
scroll to position [0, 0]
click at [62, 20] on img at bounding box center [55, 19] width 97 height 31
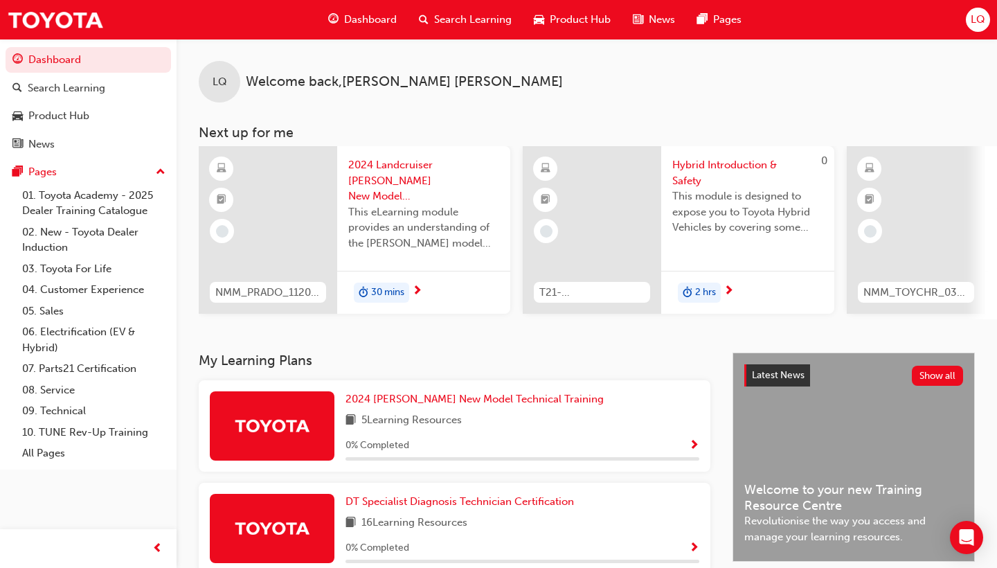
click at [343, 17] on div "Dashboard" at bounding box center [362, 20] width 91 height 28
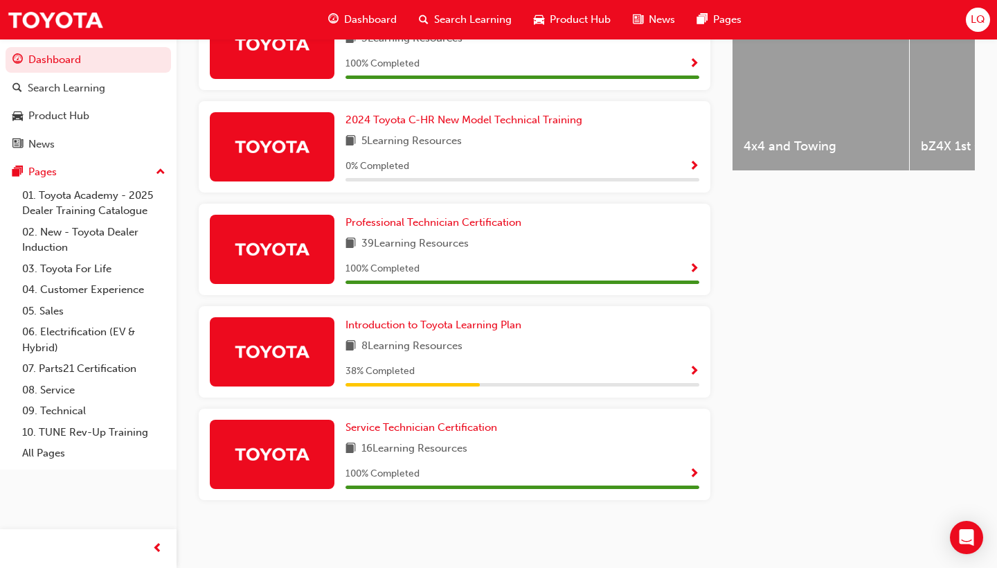
scroll to position [591, 0]
